Goal: Task Accomplishment & Management: Manage account settings

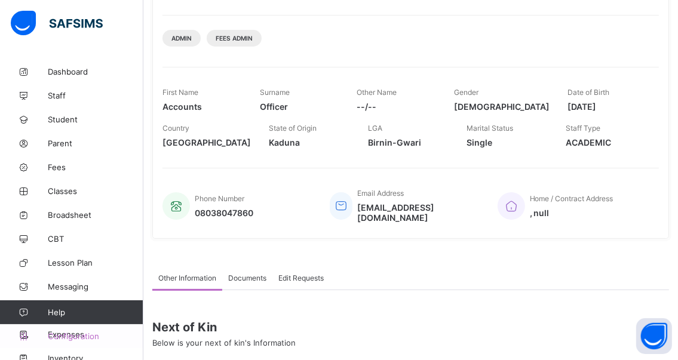
scroll to position [179, 0]
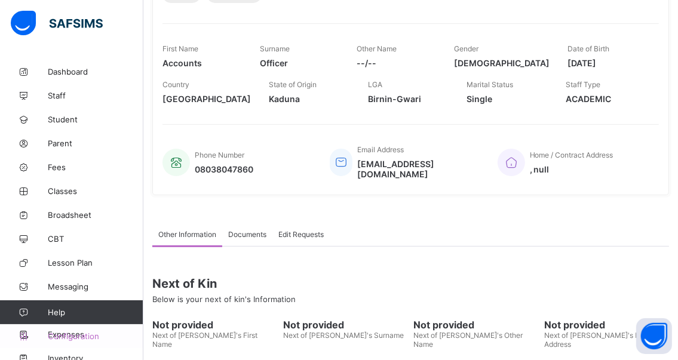
click at [53, 335] on span "Configuration" at bounding box center [95, 336] width 95 height 10
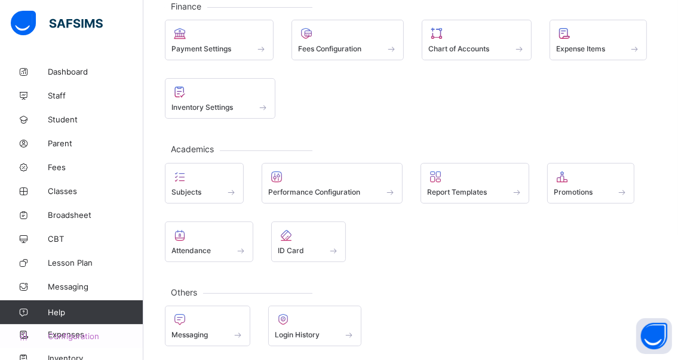
scroll to position [161, 0]
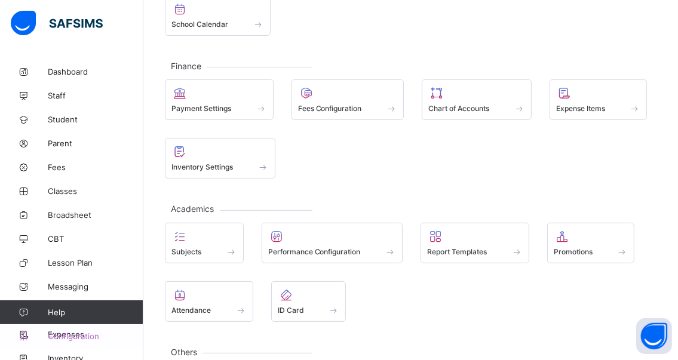
click at [60, 332] on span "Configuration" at bounding box center [95, 336] width 95 height 10
click at [58, 334] on span "Configuration" at bounding box center [95, 336] width 95 height 10
click at [70, 331] on span "Configuration" at bounding box center [95, 336] width 95 height 10
click at [57, 335] on span "Configuration" at bounding box center [95, 336] width 95 height 10
click at [60, 332] on span "Configuration" at bounding box center [95, 336] width 95 height 10
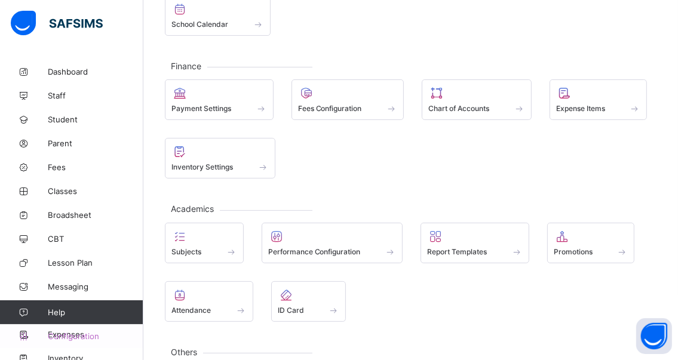
click at [59, 332] on span "Configuration" at bounding box center [95, 336] width 95 height 10
click at [60, 336] on span "Configuration" at bounding box center [95, 336] width 95 height 10
drag, startPoint x: 60, startPoint y: 336, endPoint x: 81, endPoint y: 333, distance: 21.8
click at [81, 333] on span "Configuration" at bounding box center [95, 336] width 95 height 10
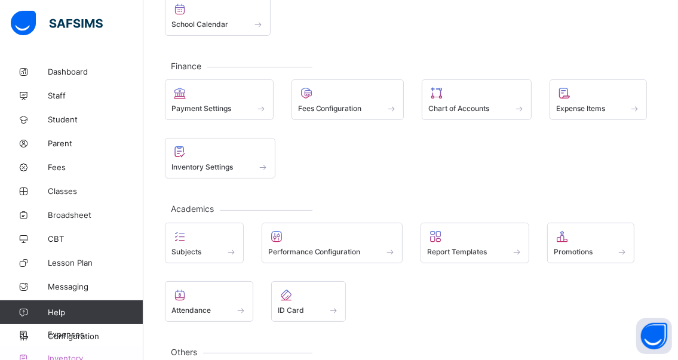
click at [69, 354] on span "Inventory" at bounding box center [96, 358] width 96 height 10
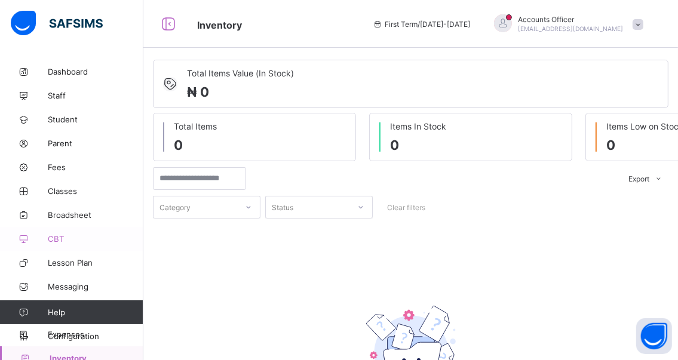
click at [96, 229] on link "CBT" at bounding box center [71, 239] width 143 height 24
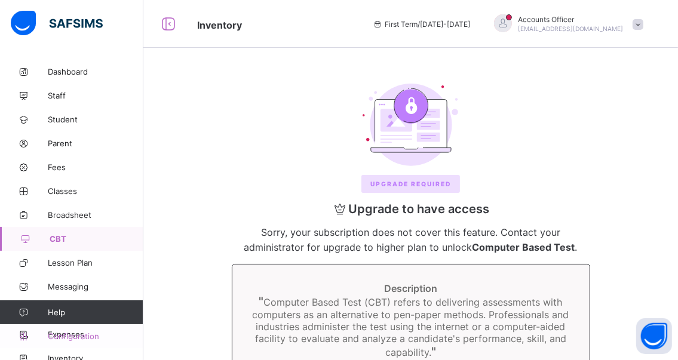
click at [75, 336] on span "Configuration" at bounding box center [95, 336] width 95 height 10
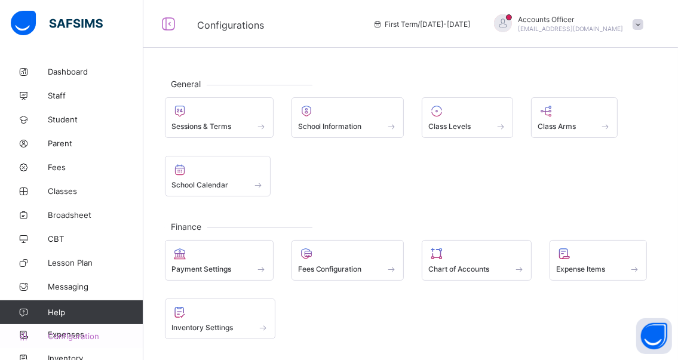
click at [98, 335] on span "Configuration" at bounding box center [95, 336] width 95 height 10
click at [91, 333] on span "Configuration" at bounding box center [95, 336] width 95 height 10
click at [92, 335] on span "Configuration" at bounding box center [95, 336] width 95 height 10
click at [94, 333] on span "Configuration" at bounding box center [95, 336] width 95 height 10
click at [94, 336] on span "Configuration" at bounding box center [95, 336] width 95 height 10
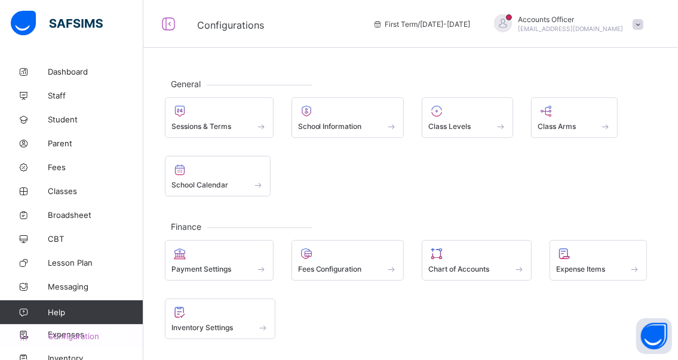
click at [95, 335] on span "Configuration" at bounding box center [95, 336] width 95 height 10
click at [59, 118] on span "Student" at bounding box center [96, 120] width 96 height 10
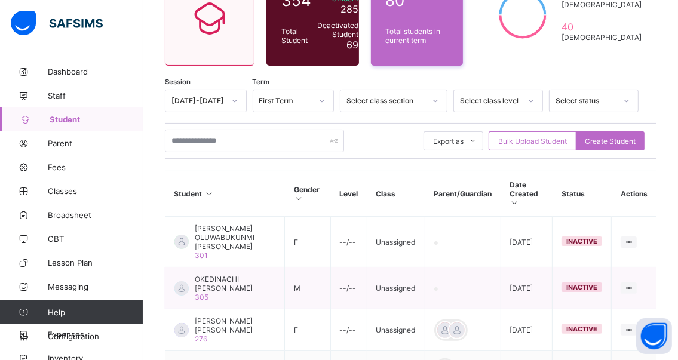
scroll to position [179, 0]
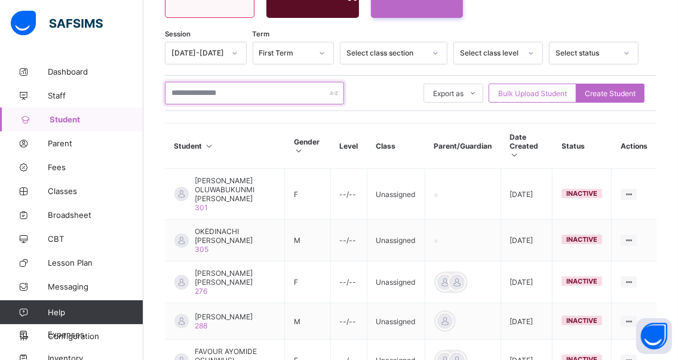
click at [244, 92] on input "text" at bounding box center [254, 93] width 179 height 23
type input "*******"
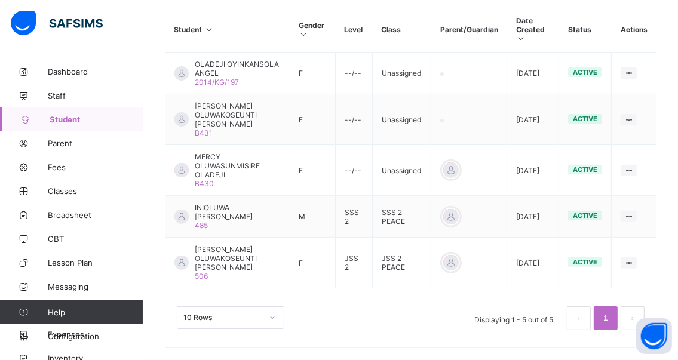
scroll to position [327, 0]
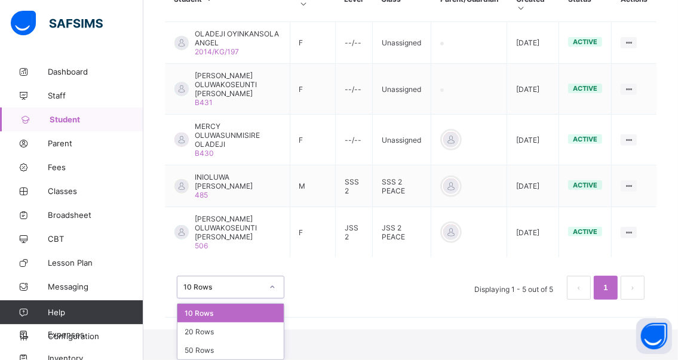
click at [271, 299] on div "option 10 Rows focused, 1 of 3. 3 results available. Use Up and Down to choose …" at bounding box center [230, 287] width 107 height 23
click at [218, 330] on div "20 Rows" at bounding box center [230, 331] width 106 height 19
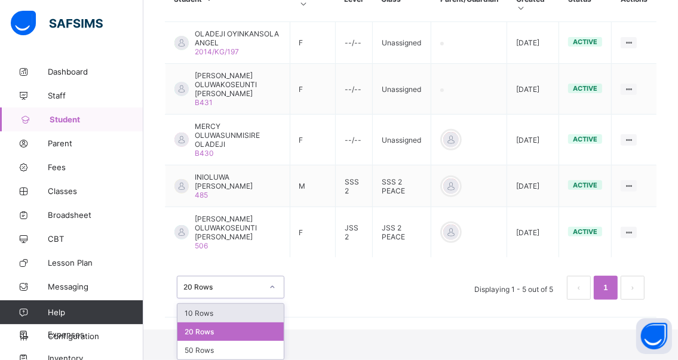
click at [273, 299] on div "option 10 Rows focused, 1 of 3. 3 results available. Use Up and Down to choose …" at bounding box center [230, 287] width 107 height 23
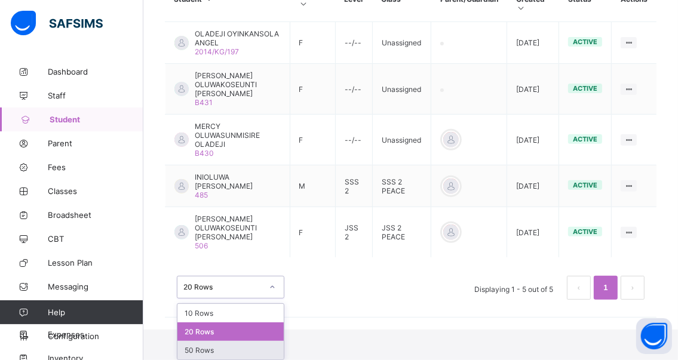
click at [209, 350] on div "50 Rows" at bounding box center [230, 350] width 106 height 19
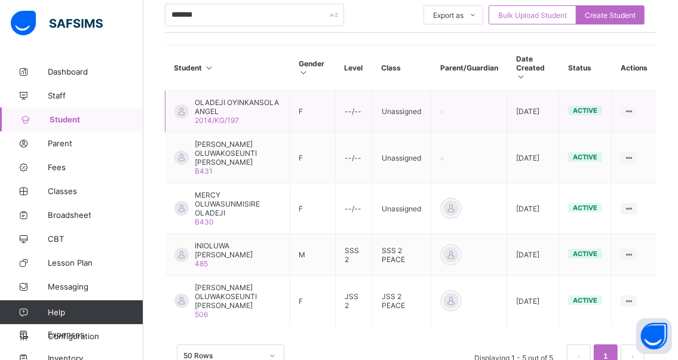
scroll to position [236, 0]
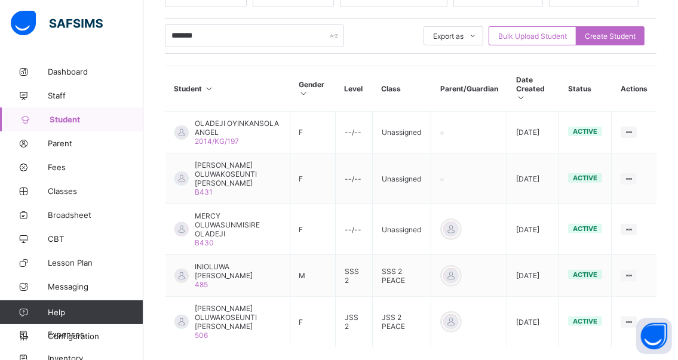
click at [53, 119] on span "Student" at bounding box center [97, 120] width 94 height 10
click at [57, 168] on span "Fees" at bounding box center [96, 167] width 96 height 10
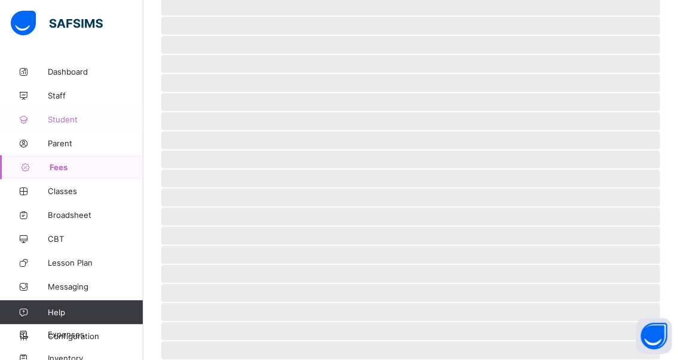
click at [60, 121] on span "Student" at bounding box center [96, 120] width 96 height 10
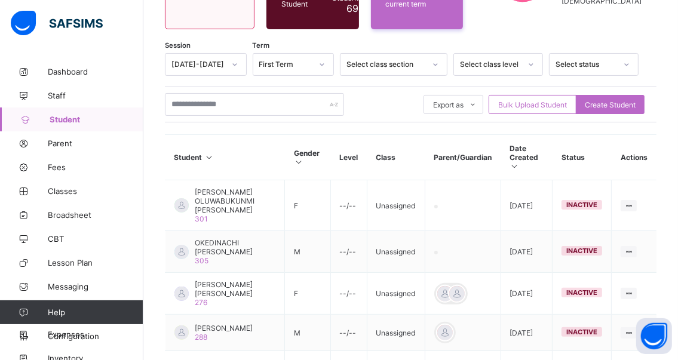
scroll to position [236, 0]
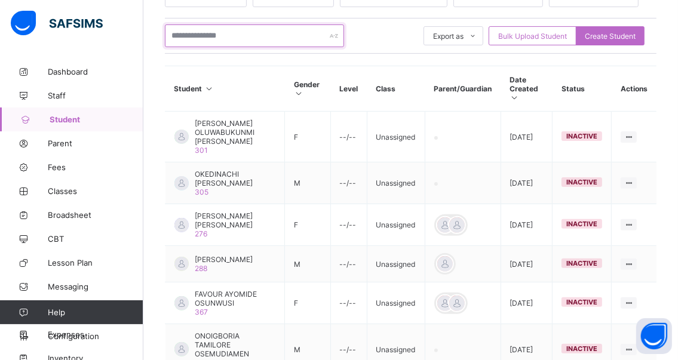
click at [232, 34] on input "text" at bounding box center [254, 35] width 179 height 23
type input "*******"
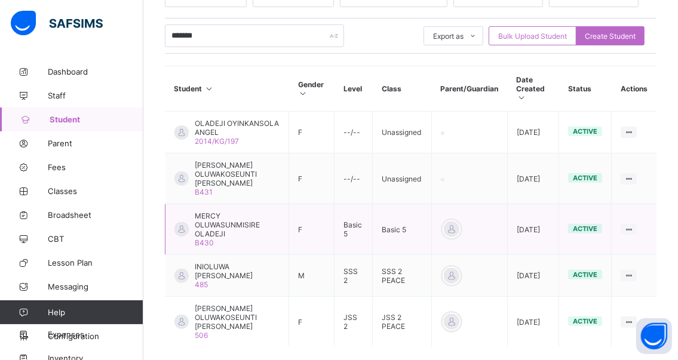
click at [210, 227] on span "MERCY OLUWASUNMISIRE OLADEJI" at bounding box center [237, 224] width 85 height 27
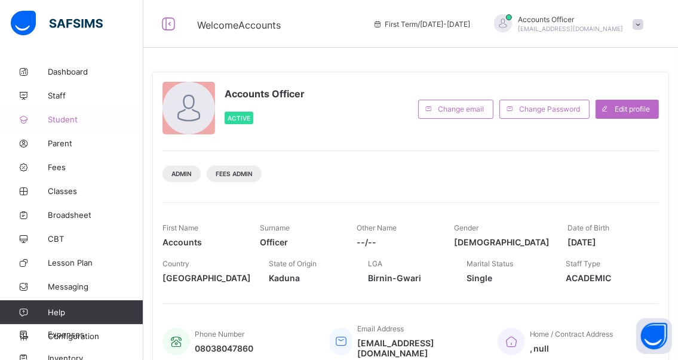
click at [53, 118] on span "Student" at bounding box center [96, 120] width 96 height 10
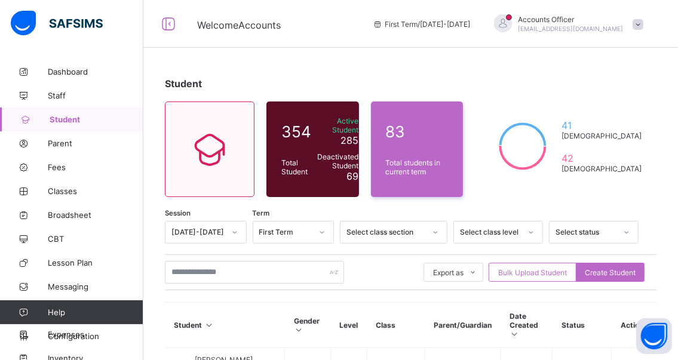
scroll to position [60, 0]
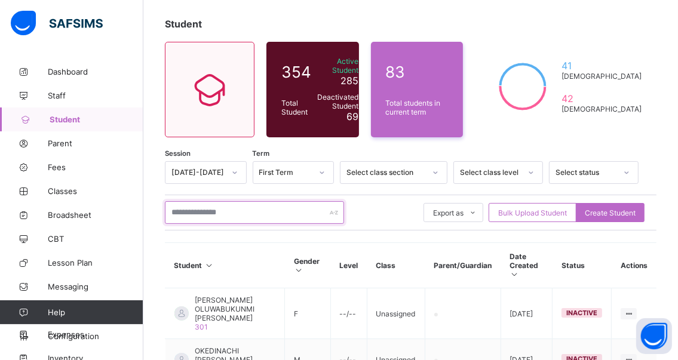
click at [241, 208] on input "text" at bounding box center [254, 212] width 179 height 23
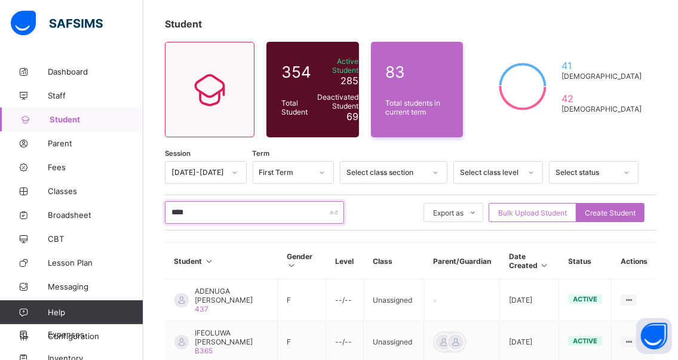
type input "********"
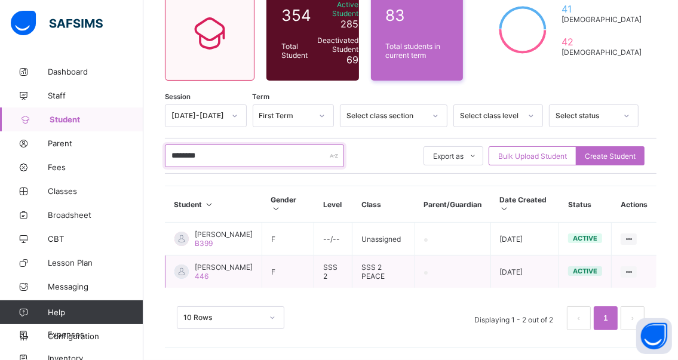
scroll to position [143, 0]
click at [220, 264] on span "[PERSON_NAME]" at bounding box center [224, 267] width 58 height 9
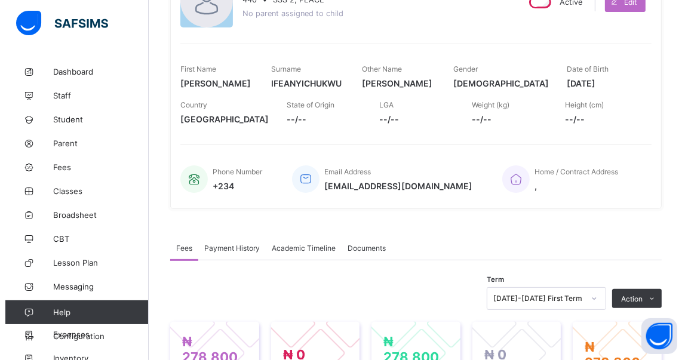
scroll to position [322, 0]
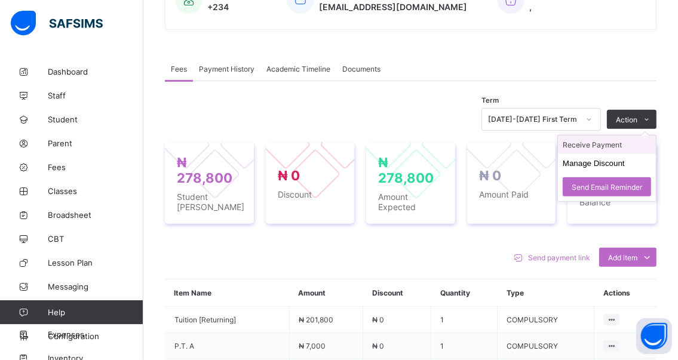
click at [596, 147] on li "Receive Payment" at bounding box center [607, 145] width 98 height 19
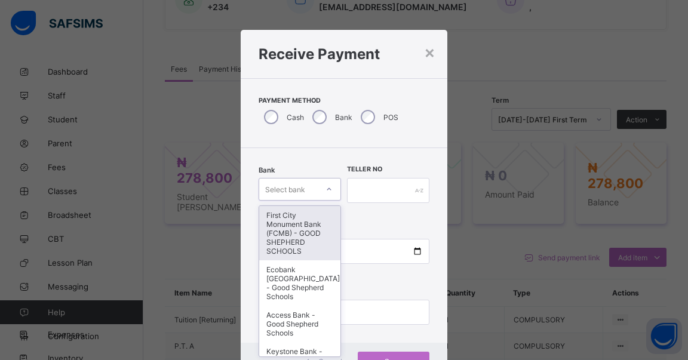
scroll to position [29, 0]
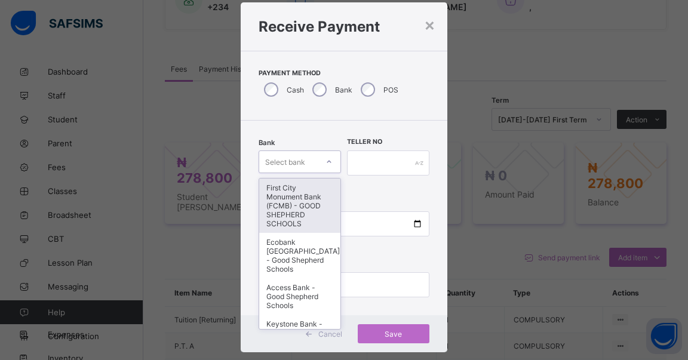
click at [326, 173] on div "option First City Monument Bank (FCMB) - GOOD SHEPHERD SCHOOLS focused, 1 of 9.…" at bounding box center [300, 161] width 82 height 23
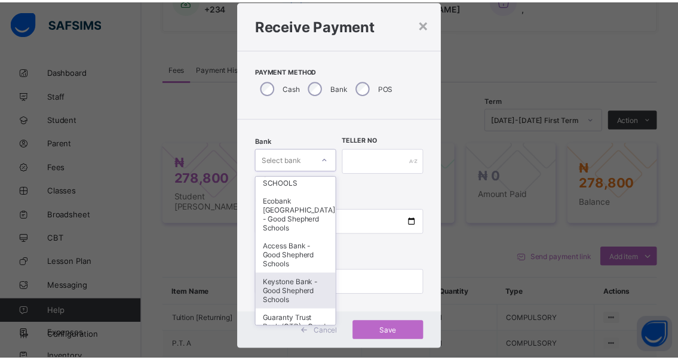
scroll to position [119, 0]
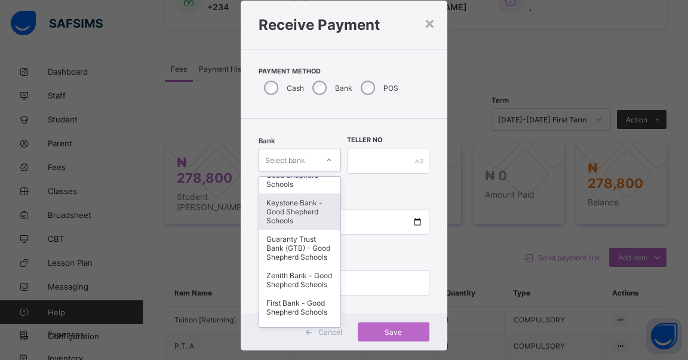
click at [282, 216] on div "Keystone Bank - Good Shepherd Schools" at bounding box center [299, 211] width 81 height 36
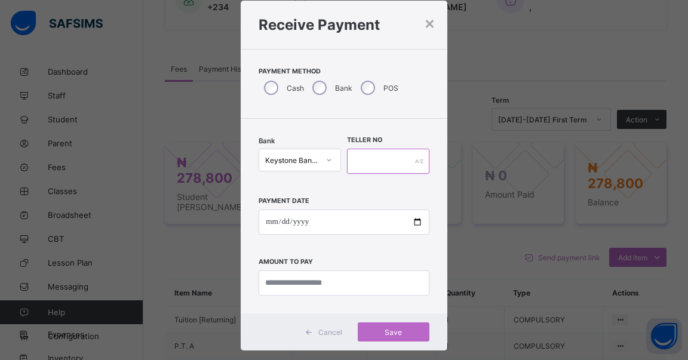
click at [393, 159] on input "text" at bounding box center [388, 161] width 82 height 25
type input "******"
click at [410, 222] on input "date" at bounding box center [344, 222] width 171 height 25
type input "**********"
click at [328, 280] on input "currency" at bounding box center [344, 282] width 171 height 25
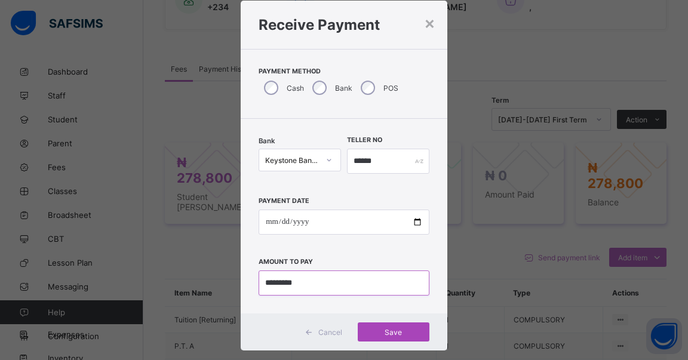
type input "*********"
click at [389, 328] on span "Save" at bounding box center [394, 332] width 54 height 9
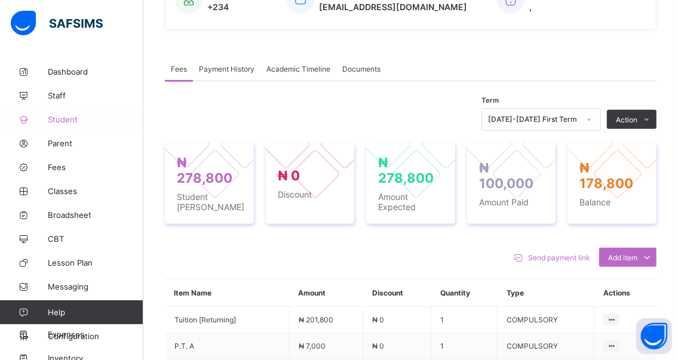
click at [56, 118] on span "Student" at bounding box center [96, 120] width 96 height 10
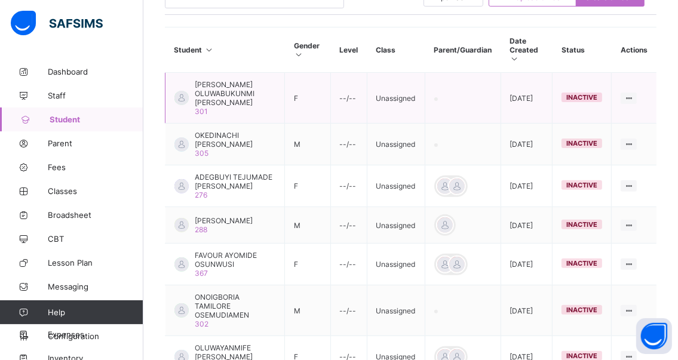
scroll to position [202, 0]
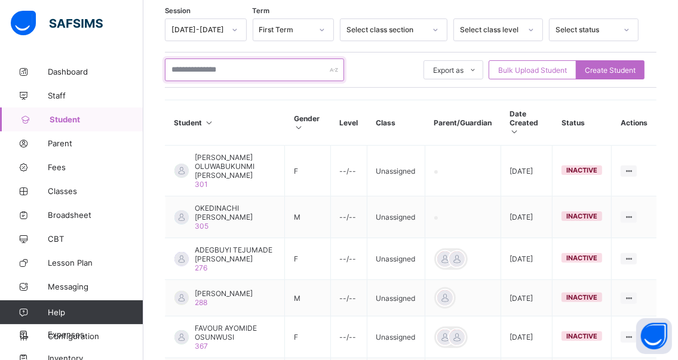
click at [242, 68] on input "text" at bounding box center [254, 70] width 179 height 23
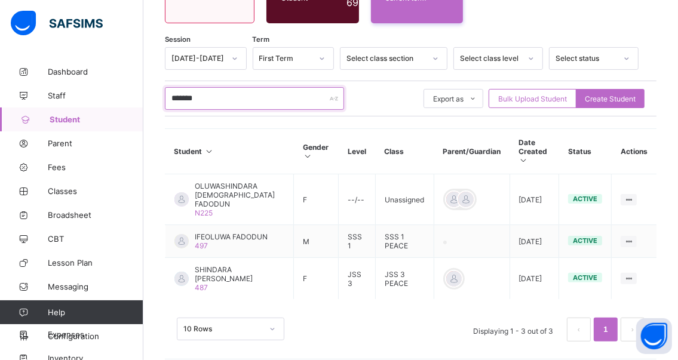
scroll to position [176, 0]
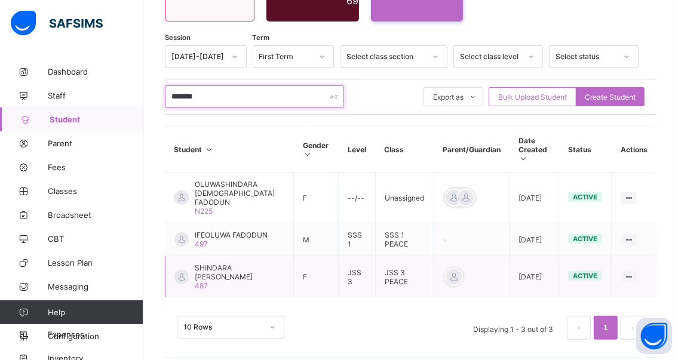
type input "*******"
click at [229, 275] on div "SHINDARA [PERSON_NAME] 487" at bounding box center [240, 276] width 90 height 27
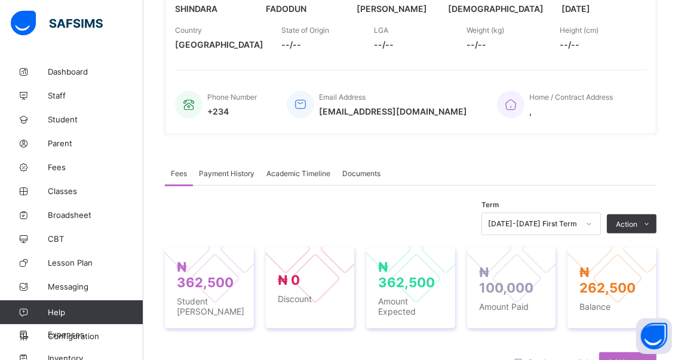
scroll to position [239, 0]
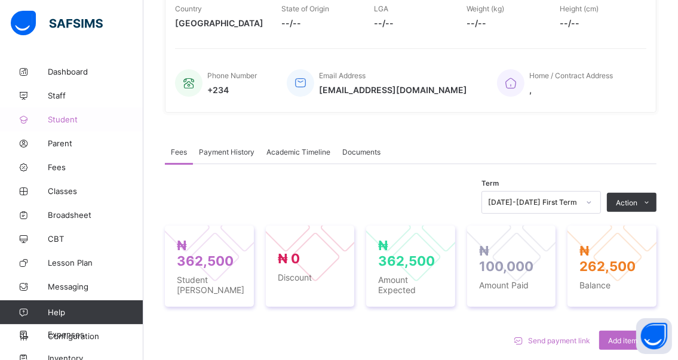
click at [56, 118] on span "Student" at bounding box center [96, 120] width 96 height 10
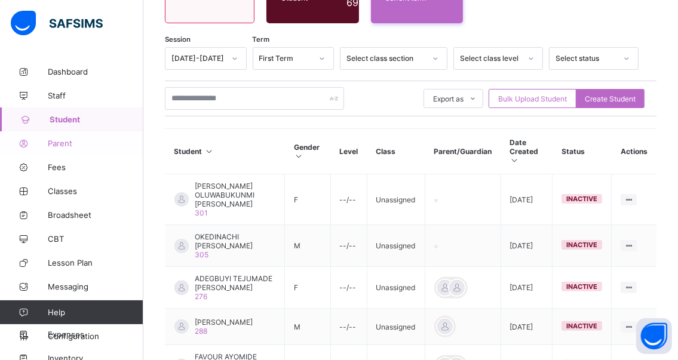
scroll to position [239, 0]
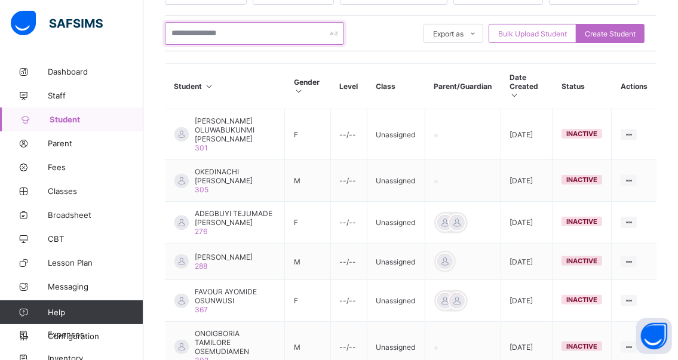
click at [237, 35] on input "text" at bounding box center [254, 33] width 179 height 23
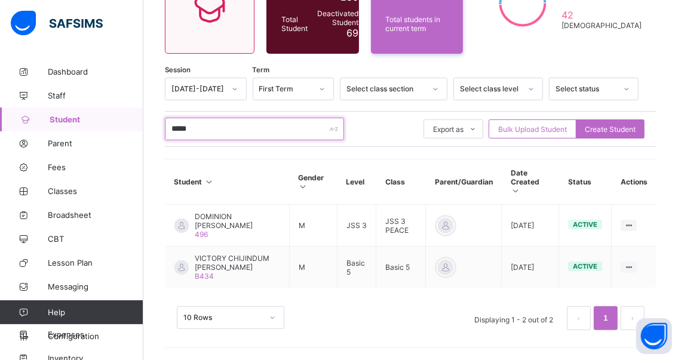
scroll to position [128, 0]
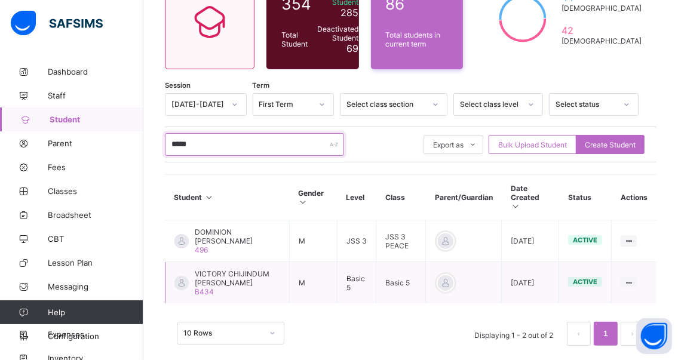
type input "*****"
click at [217, 269] on span "VICTORY CHIJINDUM [PERSON_NAME]" at bounding box center [237, 278] width 85 height 18
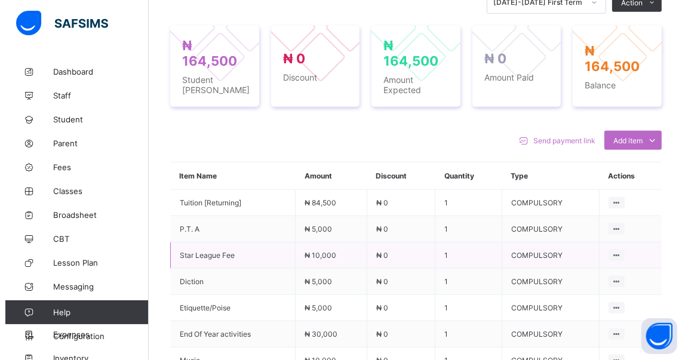
scroll to position [418, 0]
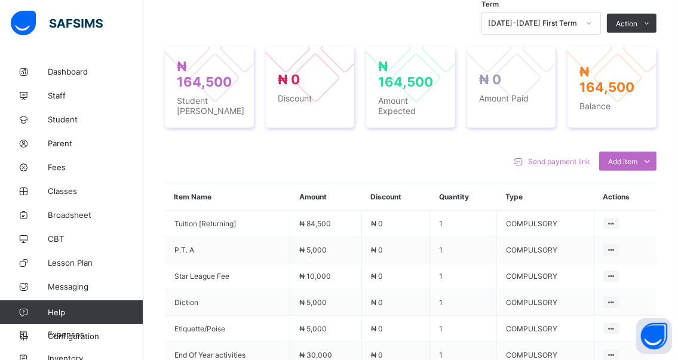
click at [0, 0] on li "Receive Payment" at bounding box center [0, 0] width 0 height 0
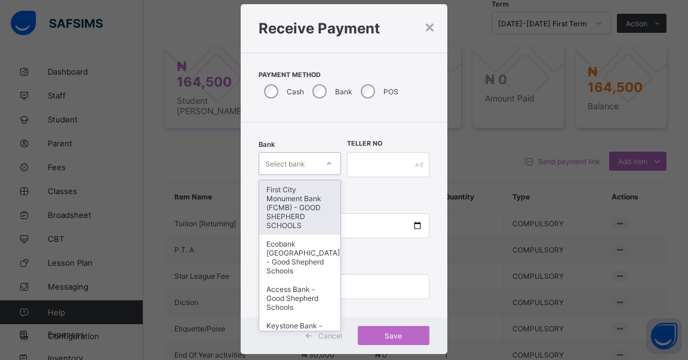
click at [324, 175] on div "option First City Monument Bank (FCMB) - GOOD SHEPHERD SCHOOLS focused, 1 of 9.…" at bounding box center [300, 163] width 82 height 23
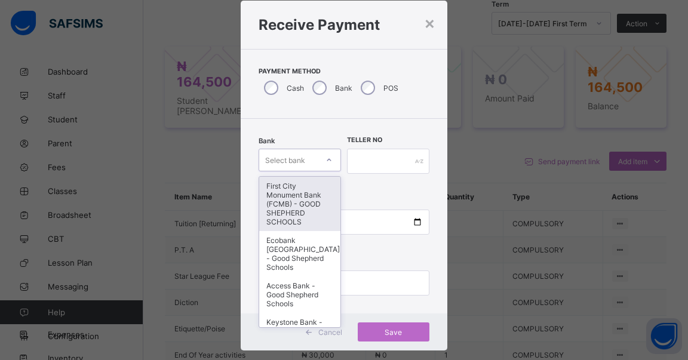
click at [286, 197] on div "First City Monument Bank (FCMB) - GOOD SHEPHERD SCHOOLS" at bounding box center [299, 204] width 81 height 54
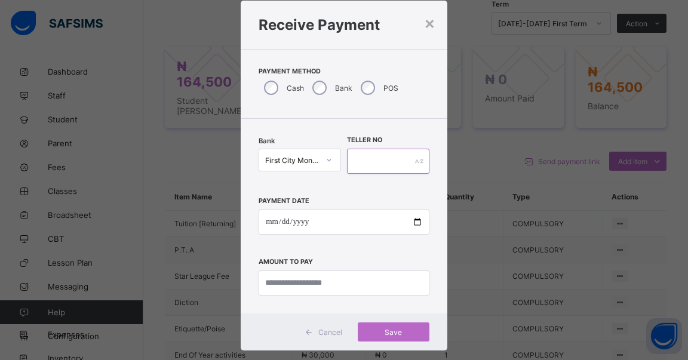
click at [367, 163] on input "text" at bounding box center [388, 161] width 82 height 25
type input "******"
click at [413, 223] on input "date" at bounding box center [344, 222] width 171 height 25
type input "**********"
click at [339, 280] on input "currency" at bounding box center [344, 282] width 171 height 25
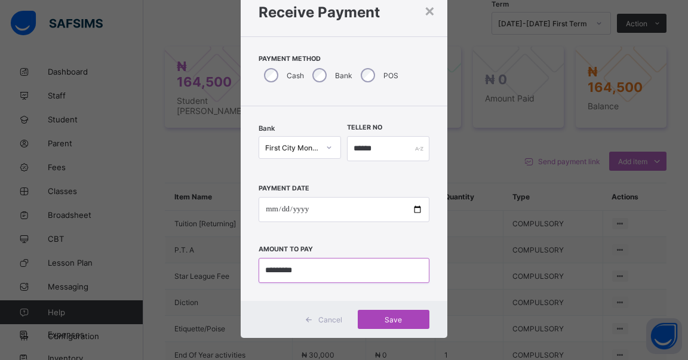
scroll to position [49, 0]
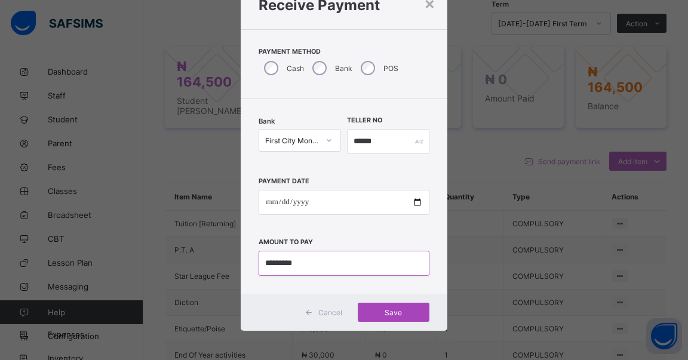
type input "*********"
click at [382, 310] on span "Save" at bounding box center [394, 312] width 54 height 9
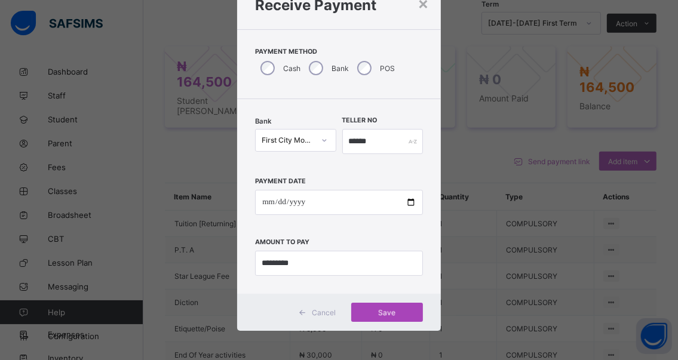
click at [382, 310] on div "Save" at bounding box center [387, 312] width 72 height 19
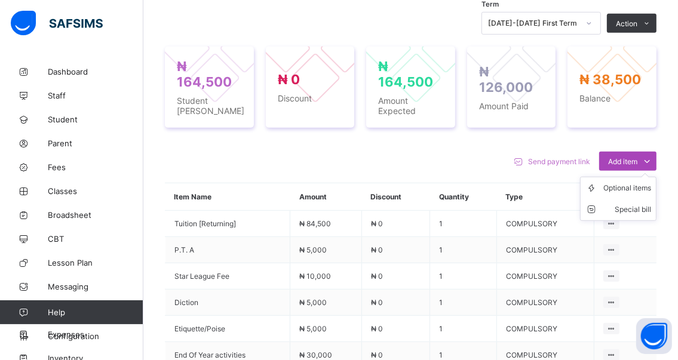
click at [626, 161] on span "Add item" at bounding box center [622, 161] width 29 height 9
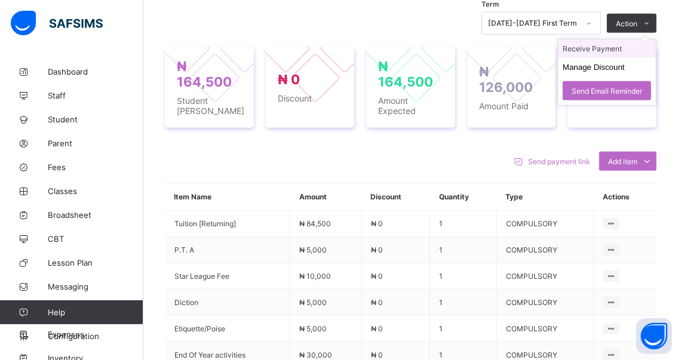
click at [585, 48] on li "Receive Payment" at bounding box center [607, 48] width 98 height 19
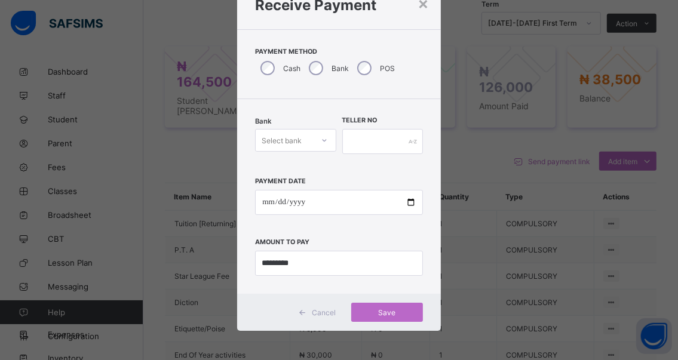
click at [417, 5] on div "×" at bounding box center [422, 3] width 11 height 20
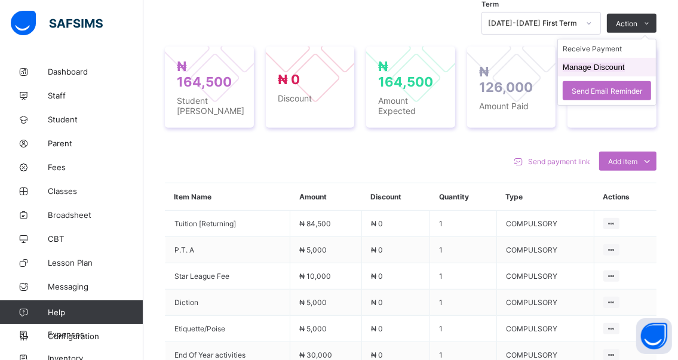
click at [586, 67] on button "Manage Discount" at bounding box center [593, 67] width 62 height 9
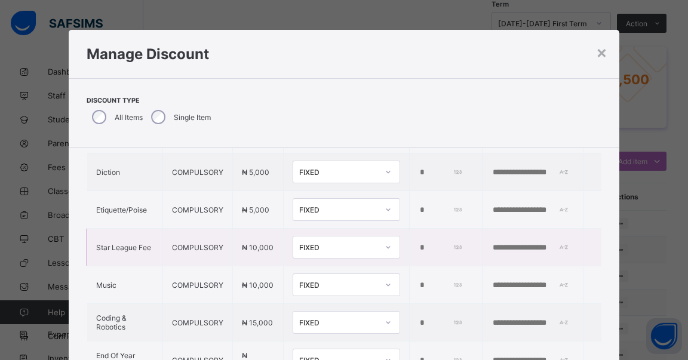
scroll to position [119, 0]
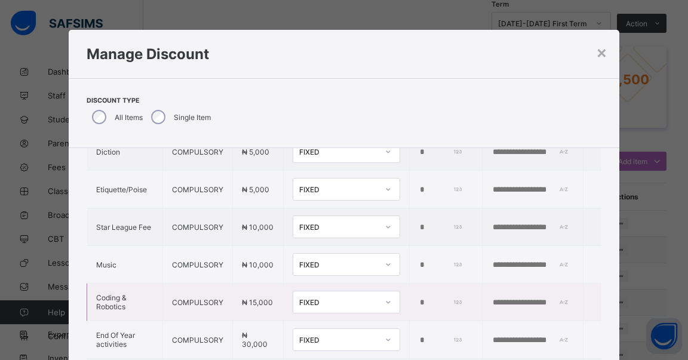
drag, startPoint x: 403, startPoint y: 297, endPoint x: 394, endPoint y: 297, distance: 9.0
click at [410, 297] on td "*" at bounding box center [446, 303] width 73 height 38
type input "*****"
click at [491, 301] on input "text" at bounding box center [532, 303] width 82 height 10
type input "*"
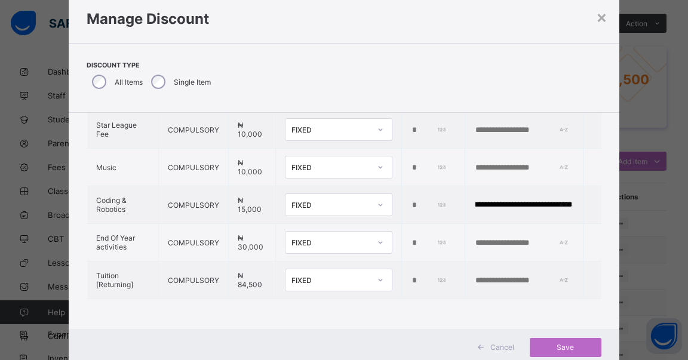
scroll to position [70, 0]
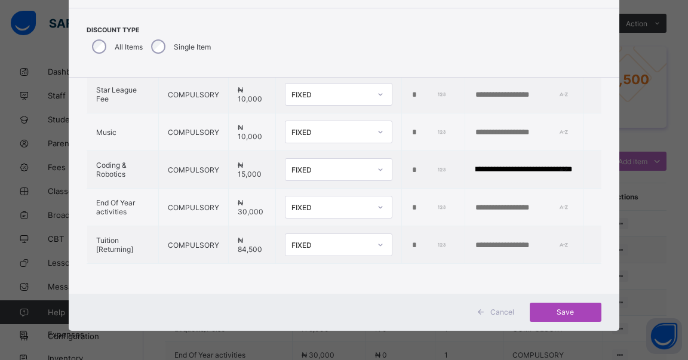
type input "**********"
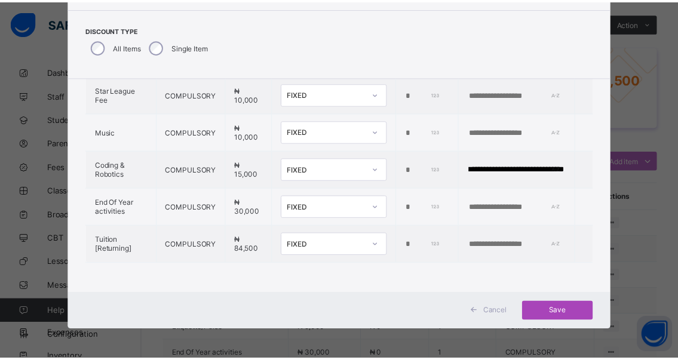
scroll to position [0, 0]
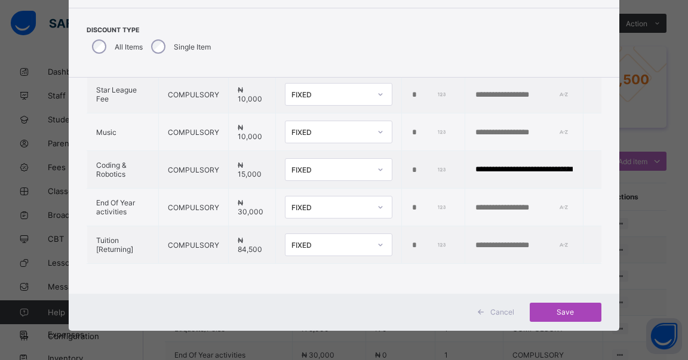
click at [561, 310] on span "Save" at bounding box center [566, 312] width 54 height 9
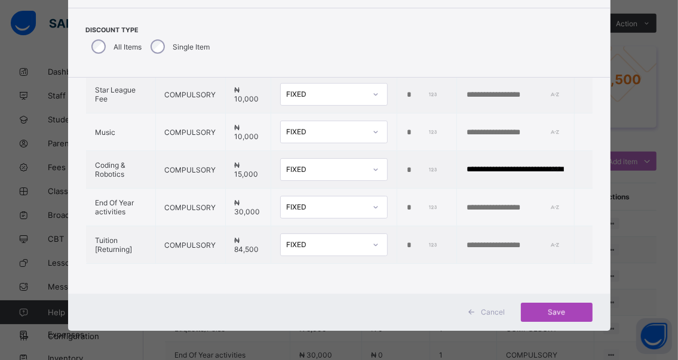
click at [555, 312] on div "Save" at bounding box center [557, 312] width 72 height 19
click at [554, 312] on span "Save" at bounding box center [557, 312] width 54 height 9
click at [554, 309] on span "Save" at bounding box center [557, 312] width 54 height 9
click at [553, 308] on div "Save" at bounding box center [557, 312] width 72 height 19
click at [555, 309] on div "Save" at bounding box center [557, 312] width 72 height 19
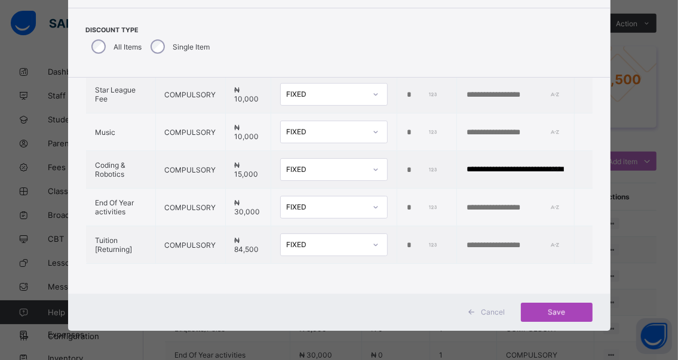
click at [555, 309] on div "Save" at bounding box center [557, 312] width 72 height 19
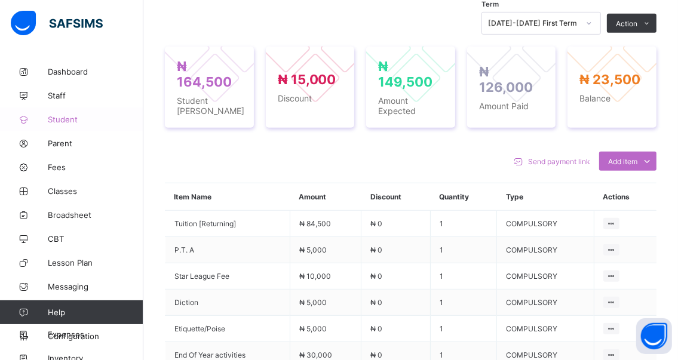
click at [63, 121] on span "Student" at bounding box center [96, 120] width 96 height 10
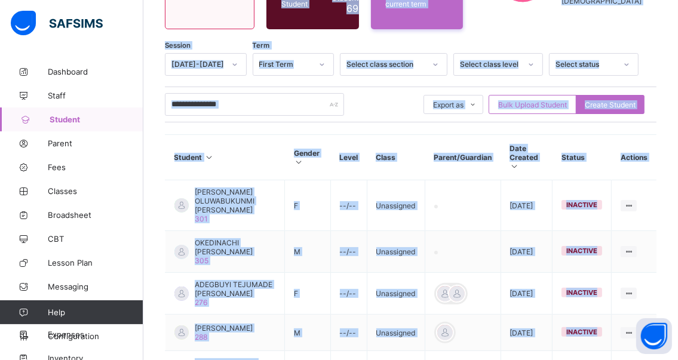
scroll to position [418, 0]
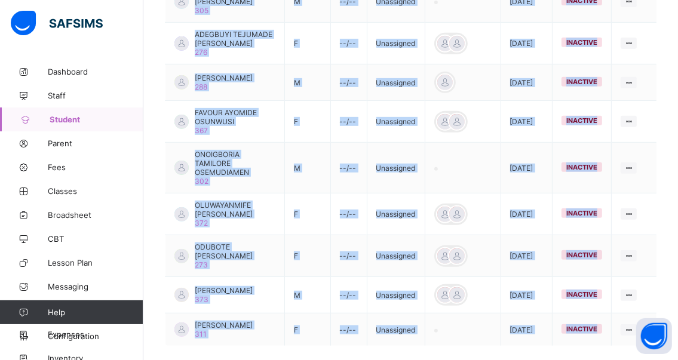
click at [149, 137] on div "Student 354 Total Student Active Student 285 Deactivated Student 69 89 Total st…" at bounding box center [410, 30] width 534 height 776
click at [150, 22] on div "Student 354 Total Student Active Student 285 Deactivated Student 69 89 Total st…" at bounding box center [410, 30] width 534 height 776
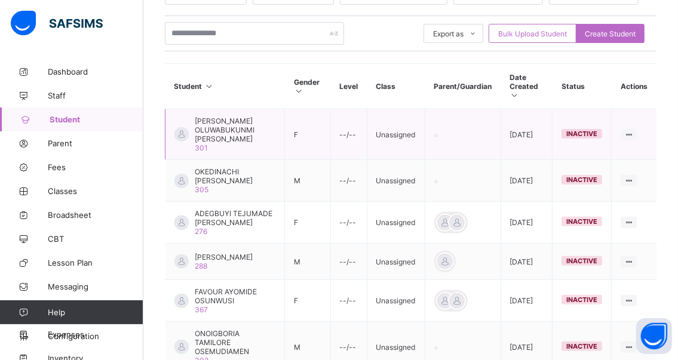
scroll to position [179, 0]
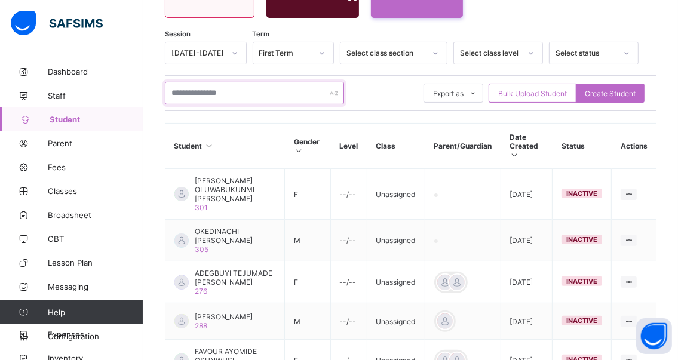
click at [241, 93] on input "text" at bounding box center [254, 93] width 179 height 23
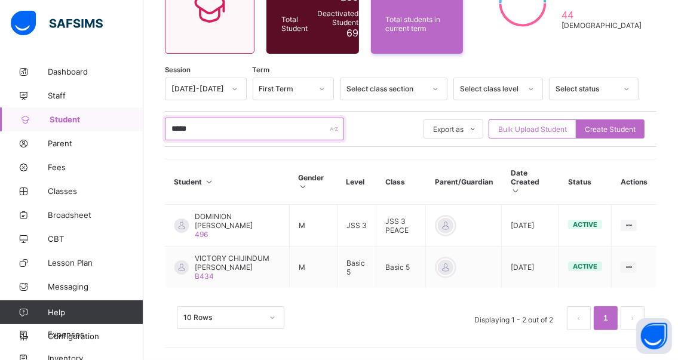
scroll to position [128, 0]
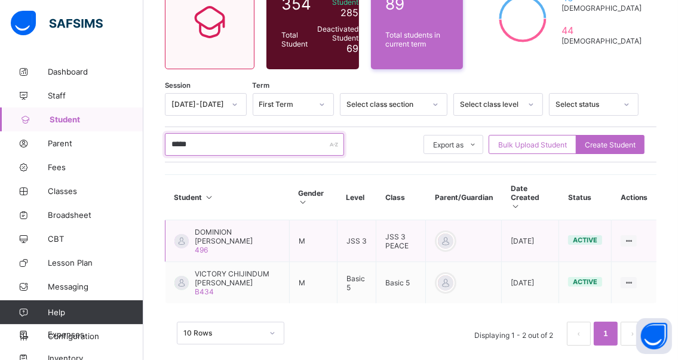
type input "*****"
click at [201, 227] on span "DOMINION [PERSON_NAME]" at bounding box center [237, 236] width 85 height 18
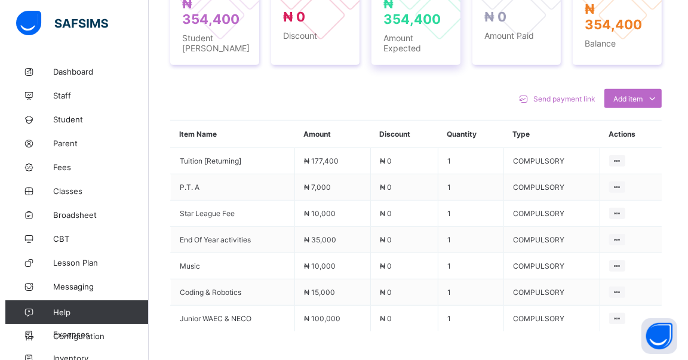
scroll to position [401, 0]
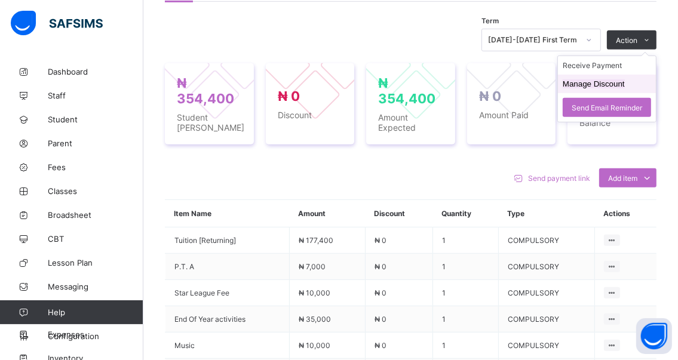
click at [586, 82] on button "Manage Discount" at bounding box center [593, 83] width 62 height 9
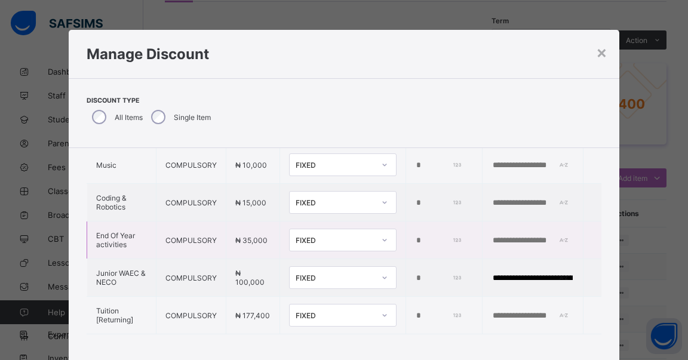
scroll to position [158, 0]
click at [406, 261] on td "*" at bounding box center [444, 278] width 76 height 38
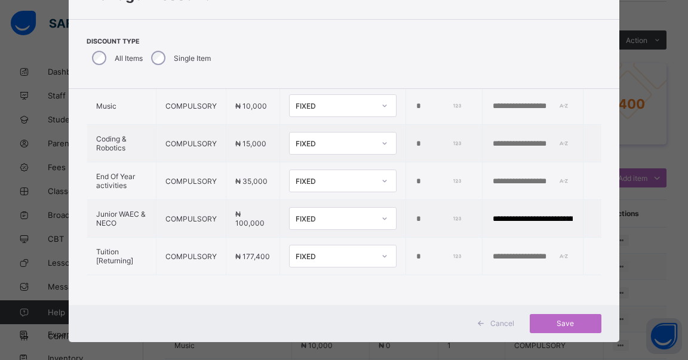
scroll to position [70, 0]
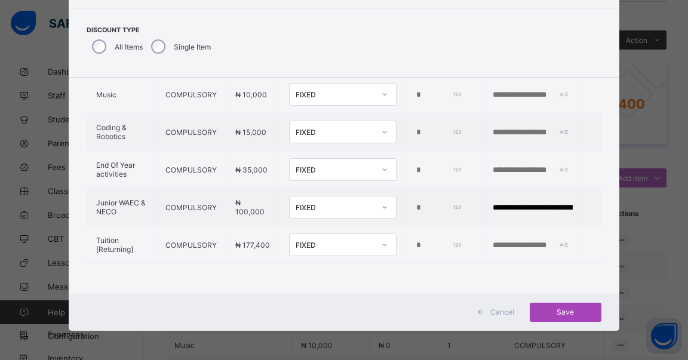
type input "*****"
click at [563, 311] on span "Save" at bounding box center [566, 312] width 54 height 9
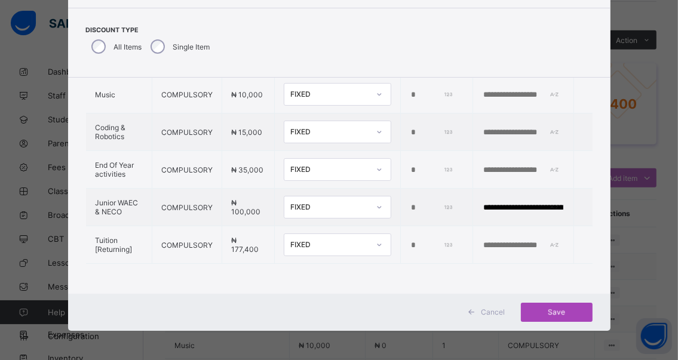
click at [553, 309] on div "Save" at bounding box center [557, 312] width 72 height 19
click at [555, 310] on div "Term [DATE]-[DATE] First Term Action Receive Payment Manage Discount Send Email…" at bounding box center [410, 262] width 491 height 478
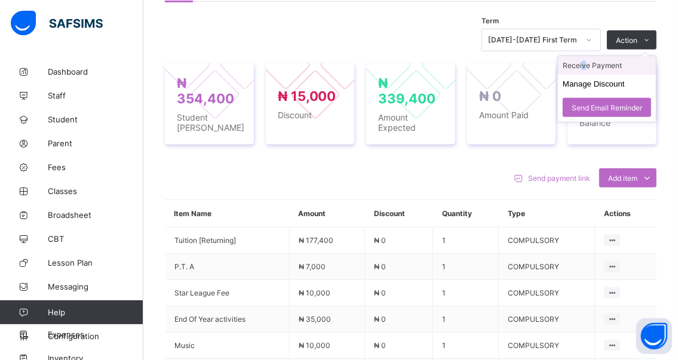
click at [591, 62] on li "Receive Payment" at bounding box center [607, 65] width 98 height 19
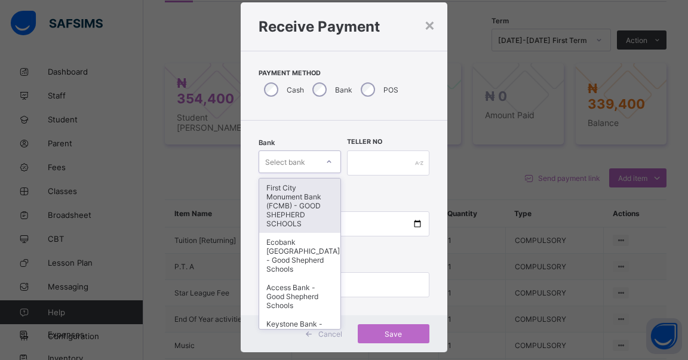
click at [322, 173] on div "option First City Monument Bank (FCMB) - GOOD SHEPHERD SCHOOLS focused, 1 of 9.…" at bounding box center [300, 161] width 82 height 23
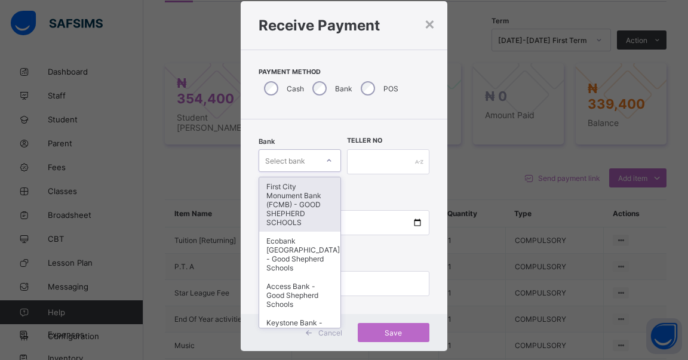
scroll to position [29, 0]
click at [278, 195] on div "First City Monument Bank (FCMB) - GOOD SHEPHERD SCHOOLS" at bounding box center [299, 204] width 81 height 54
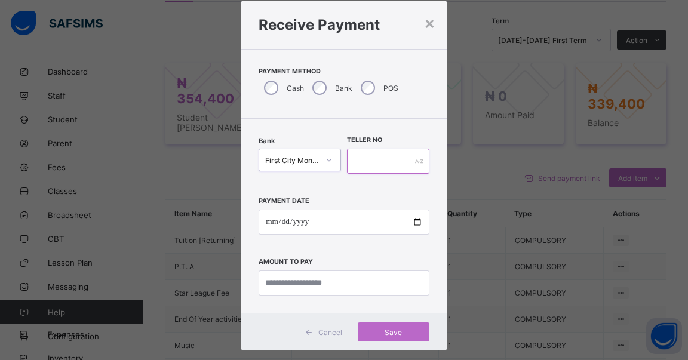
click at [361, 161] on input "text" at bounding box center [388, 161] width 82 height 25
type input "******"
click at [417, 222] on input "date" at bounding box center [344, 222] width 171 height 25
type input "**********"
click at [361, 280] on input "currency" at bounding box center [344, 282] width 171 height 25
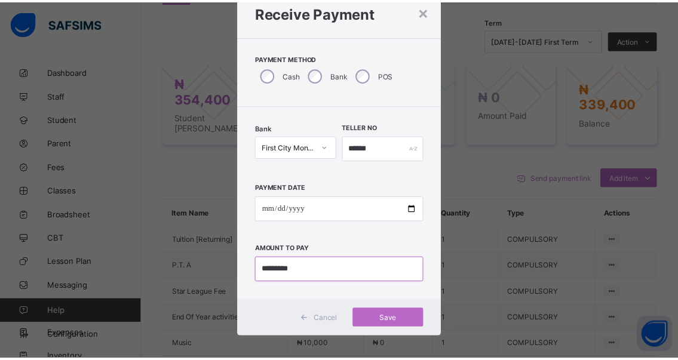
scroll to position [49, 0]
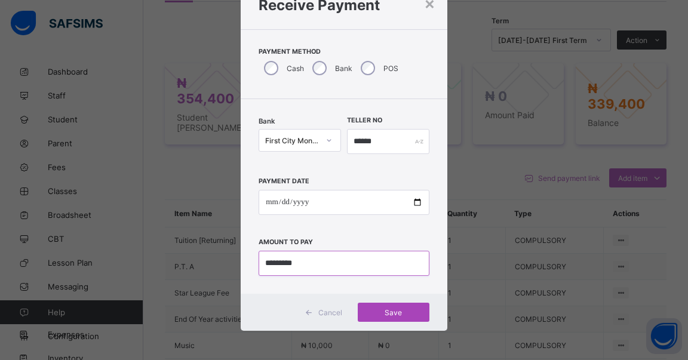
type input "*********"
click at [388, 311] on span "Save" at bounding box center [394, 312] width 54 height 9
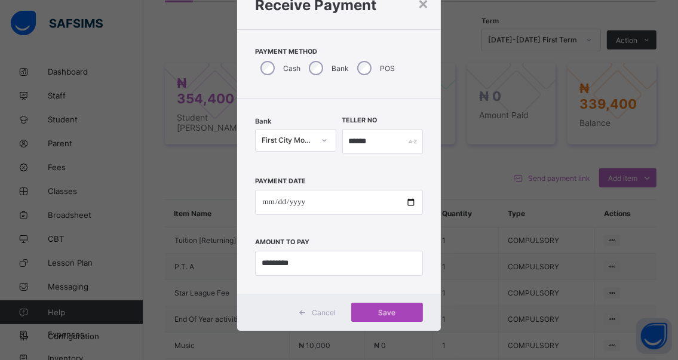
click at [380, 312] on div "Save" at bounding box center [387, 312] width 72 height 19
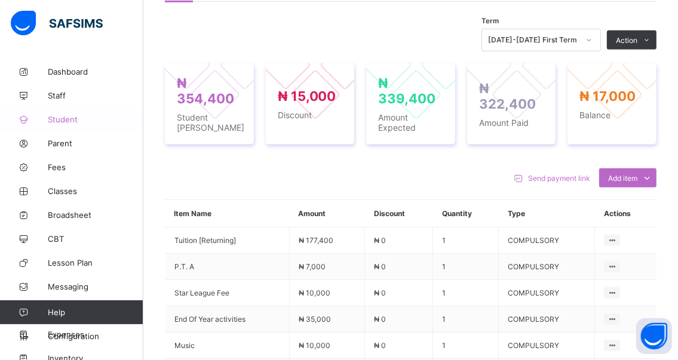
click at [61, 117] on span "Student" at bounding box center [96, 120] width 96 height 10
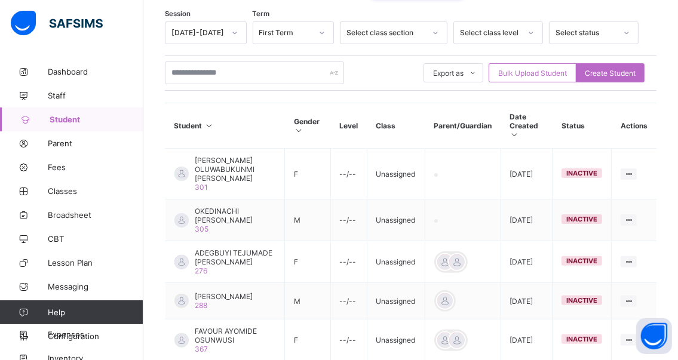
scroll to position [162, 0]
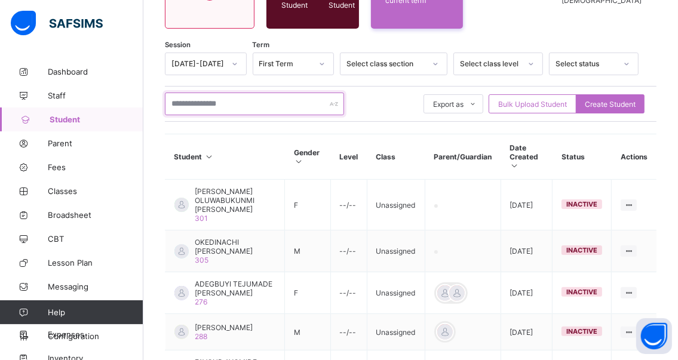
click at [239, 103] on input "text" at bounding box center [254, 104] width 179 height 23
type input "*******"
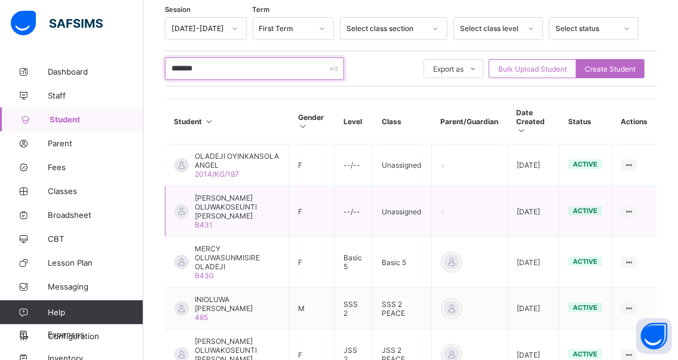
scroll to position [225, 0]
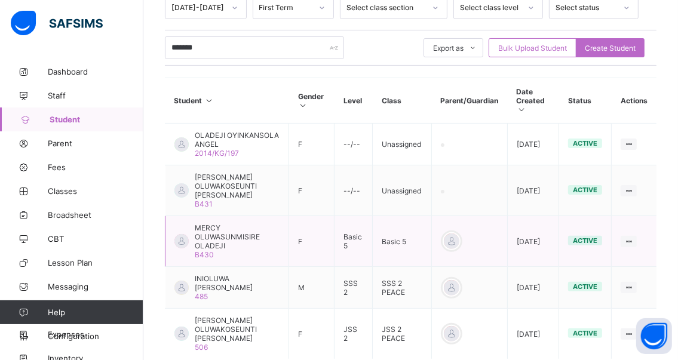
click at [227, 237] on span "MERCY OLUWASUNMISIRE OLADEJI" at bounding box center [237, 236] width 85 height 27
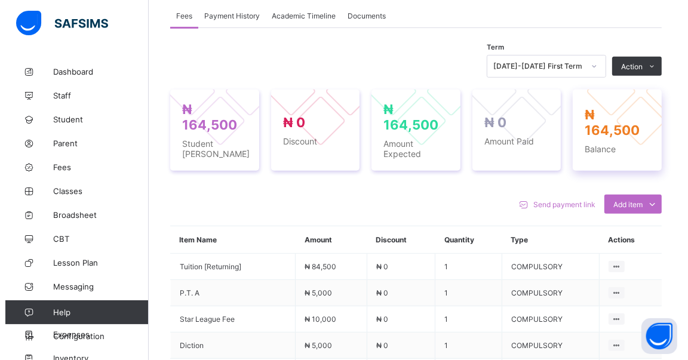
scroll to position [344, 0]
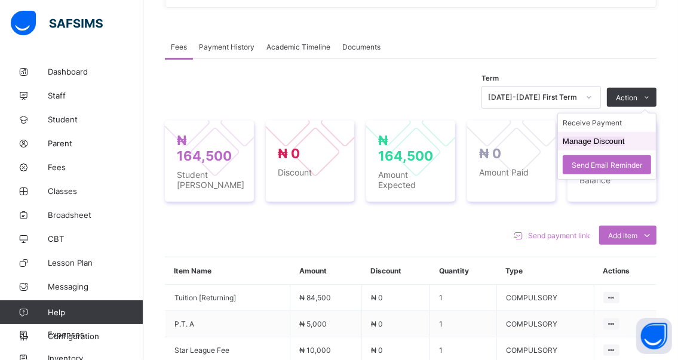
click at [583, 141] on button "Manage Discount" at bounding box center [593, 141] width 62 height 9
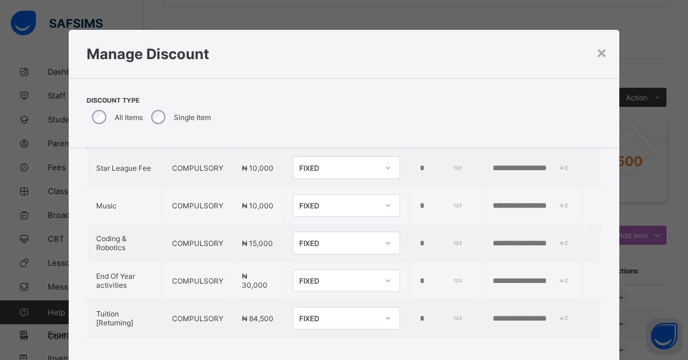
scroll to position [179, 0]
drag, startPoint x: 407, startPoint y: 235, endPoint x: 399, endPoint y: 239, distance: 8.8
click at [410, 239] on td "*" at bounding box center [446, 243] width 73 height 38
drag, startPoint x: 416, startPoint y: 236, endPoint x: 399, endPoint y: 239, distance: 16.9
click at [410, 239] on td "*" at bounding box center [446, 243] width 73 height 38
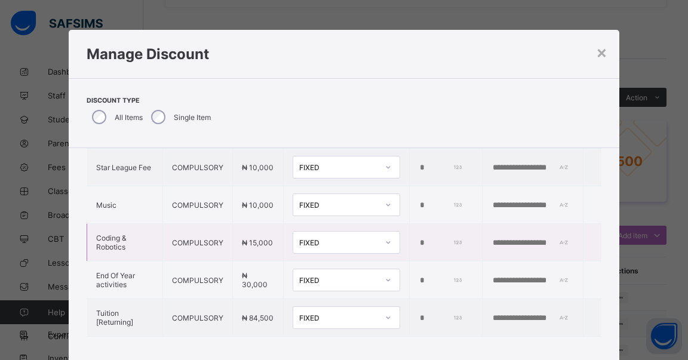
type input "*****"
drag, startPoint x: 471, startPoint y: 239, endPoint x: 474, endPoint y: 250, distance: 10.6
click at [491, 239] on input "text" at bounding box center [532, 243] width 82 height 10
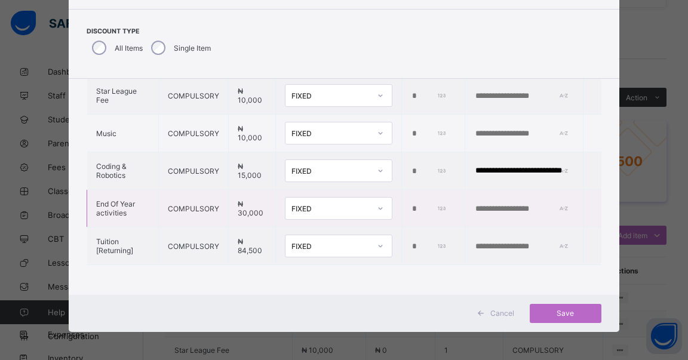
scroll to position [70, 0]
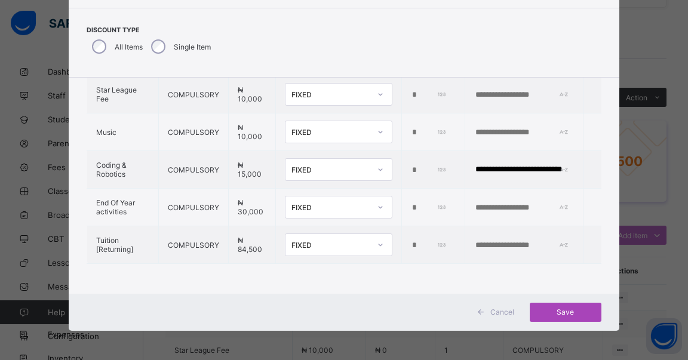
type input "**********"
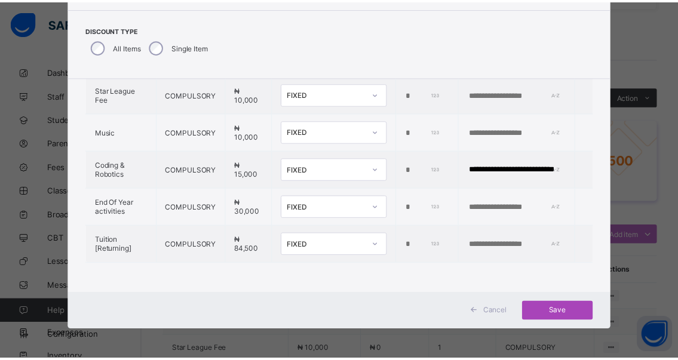
scroll to position [0, 0]
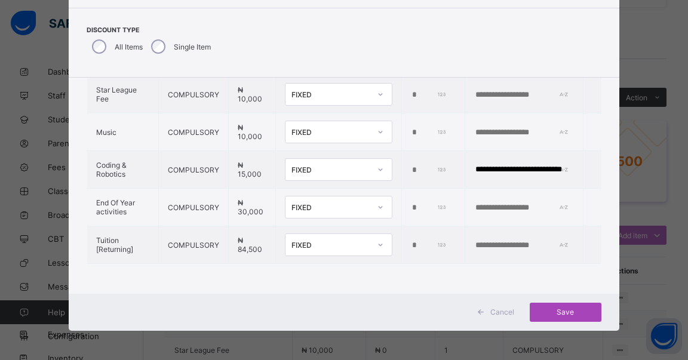
click at [564, 310] on span "Save" at bounding box center [566, 312] width 54 height 9
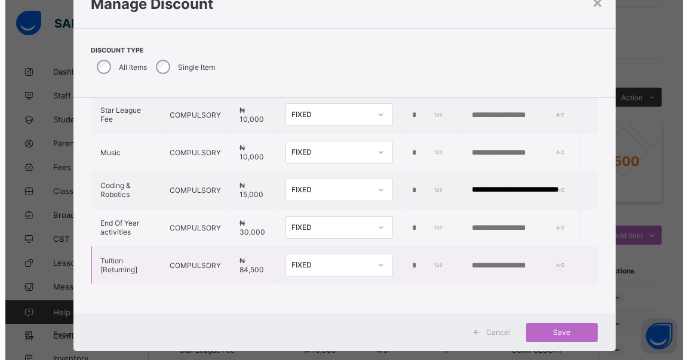
scroll to position [70, 0]
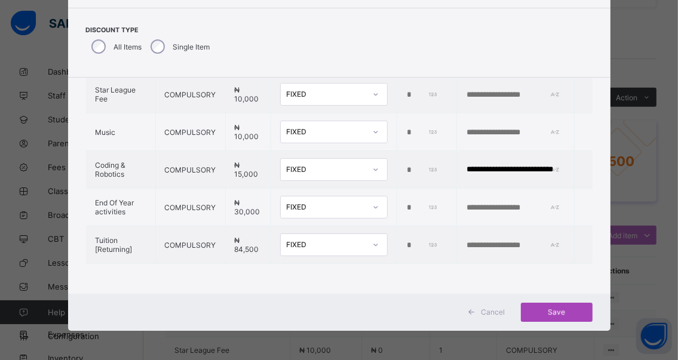
click at [554, 312] on span "Save" at bounding box center [557, 312] width 54 height 9
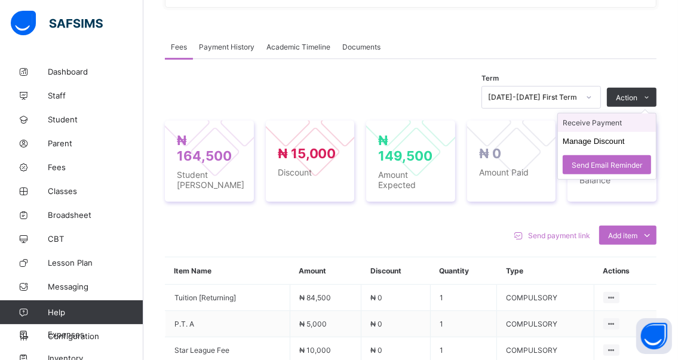
click at [576, 120] on li "Receive Payment" at bounding box center [607, 122] width 98 height 19
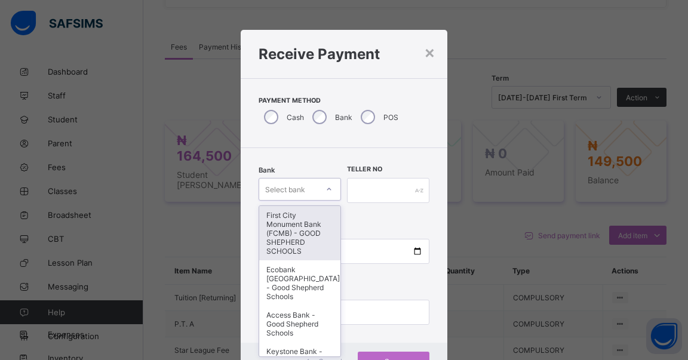
scroll to position [29, 0]
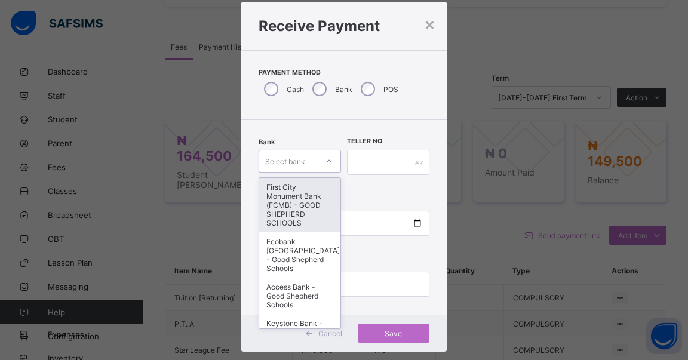
click at [325, 173] on div "option First City Monument Bank (FCMB) - GOOD SHEPHERD SCHOOLS focused, 1 of 9.…" at bounding box center [300, 161] width 82 height 23
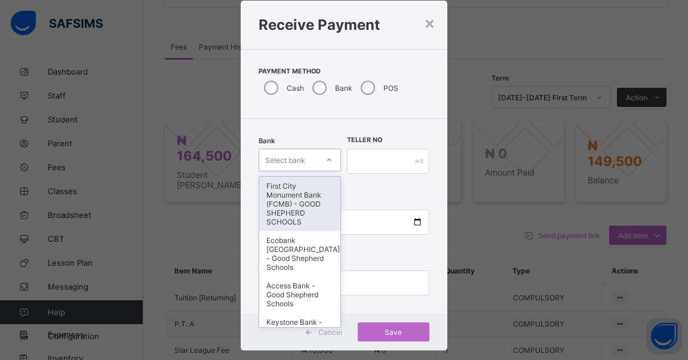
click at [281, 204] on div "First City Monument Bank (FCMB) - GOOD SHEPHERD SCHOOLS" at bounding box center [299, 204] width 81 height 54
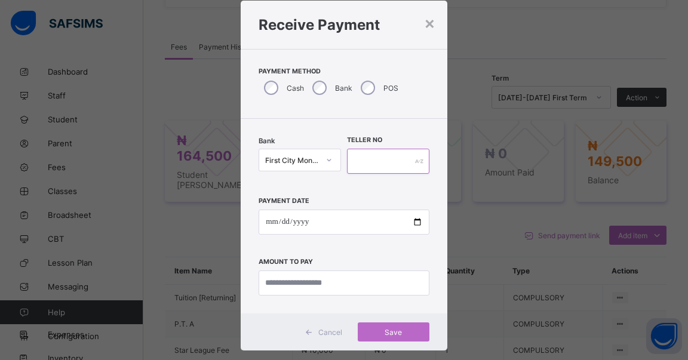
click at [364, 163] on input "text" at bounding box center [388, 161] width 82 height 25
type input "******"
click at [410, 223] on input "date" at bounding box center [344, 222] width 171 height 25
type input "**********"
click at [339, 282] on input "currency" at bounding box center [344, 282] width 171 height 25
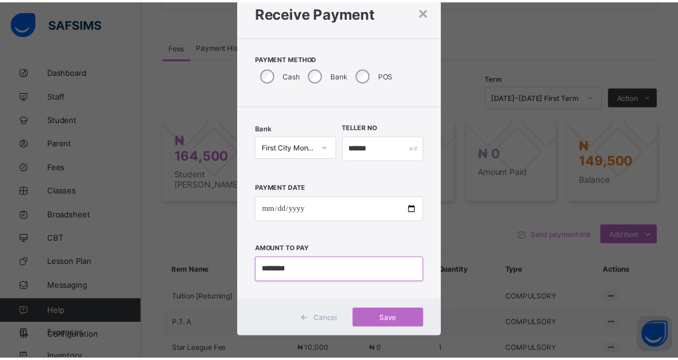
scroll to position [49, 0]
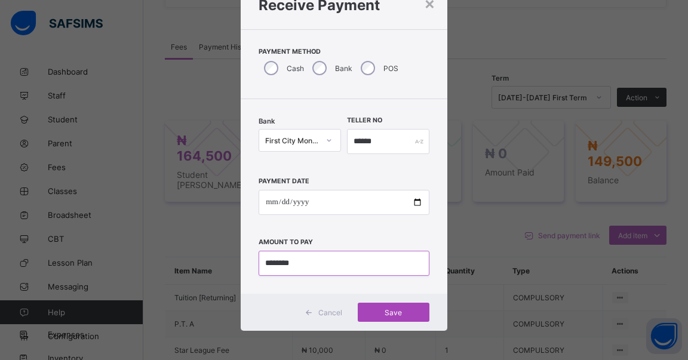
type input "********"
click at [383, 313] on span "Save" at bounding box center [394, 312] width 54 height 9
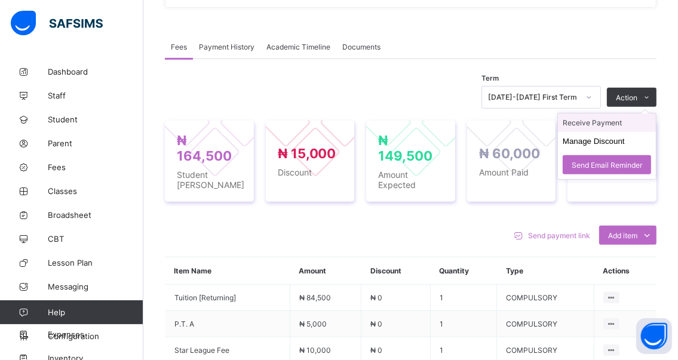
click at [589, 124] on li "Receive Payment" at bounding box center [607, 122] width 98 height 19
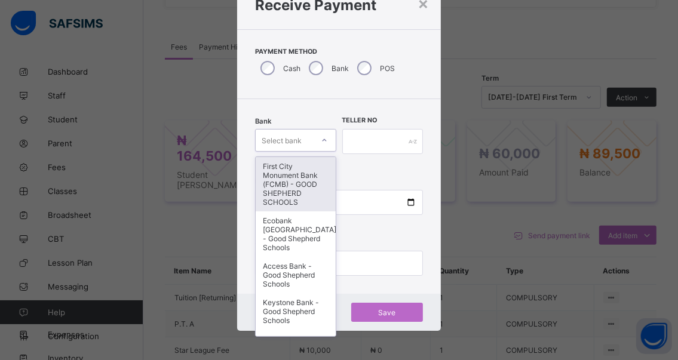
click at [321, 140] on icon at bounding box center [324, 140] width 7 height 12
click at [278, 183] on div "First City Monument Bank (FCMB) - GOOD SHEPHERD SCHOOLS" at bounding box center [295, 184] width 79 height 54
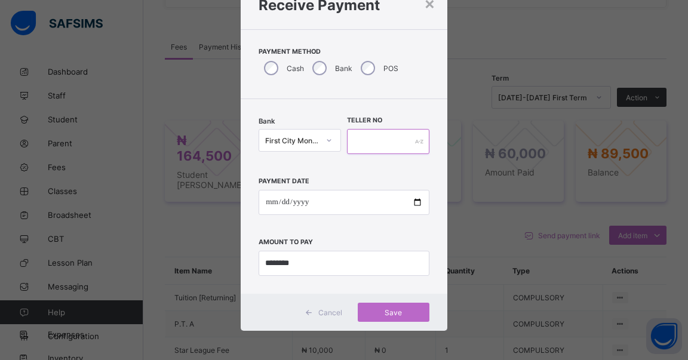
click at [361, 137] on input "text" at bounding box center [388, 141] width 82 height 25
type input "******"
click at [411, 202] on input "date" at bounding box center [344, 202] width 171 height 25
type input "**********"
click at [385, 139] on input "******" at bounding box center [388, 141] width 82 height 25
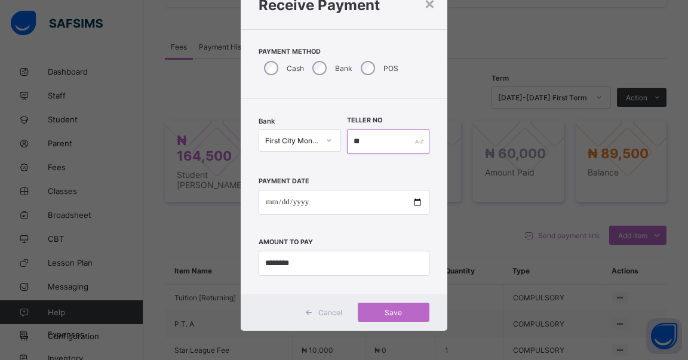
type input "*"
type input "******"
click at [386, 309] on span "Save" at bounding box center [394, 312] width 54 height 9
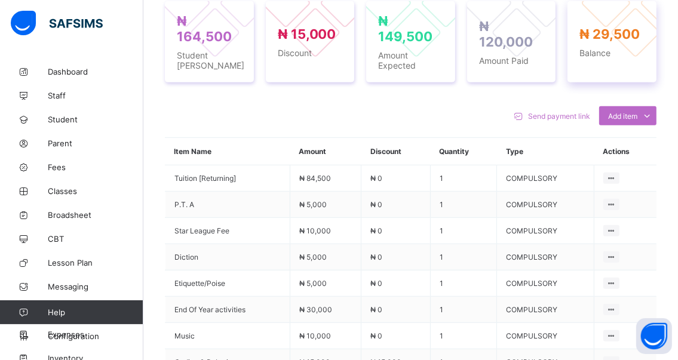
scroll to position [404, 0]
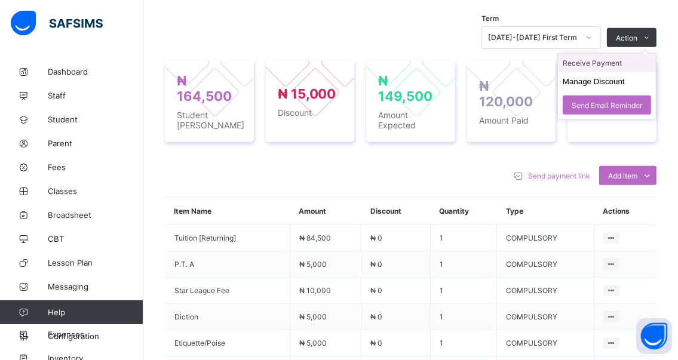
click at [590, 63] on li "Receive Payment" at bounding box center [607, 63] width 98 height 19
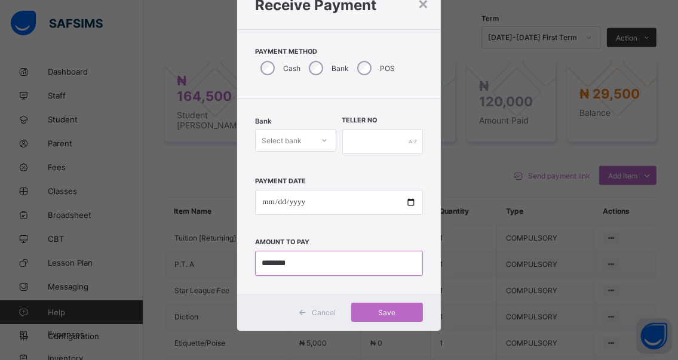
drag, startPoint x: 297, startPoint y: 260, endPoint x: 260, endPoint y: 260, distance: 36.4
click at [260, 260] on input "currency" at bounding box center [339, 263] width 168 height 25
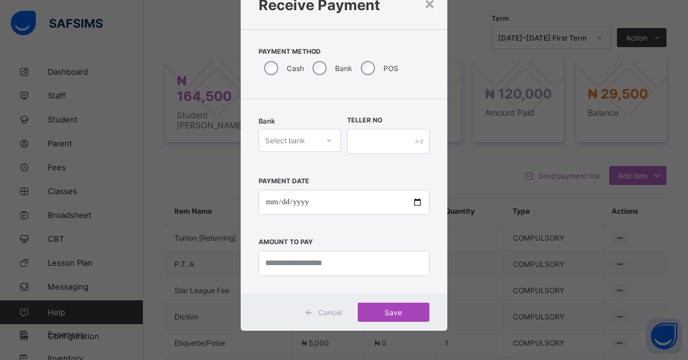
click at [385, 310] on span "Save" at bounding box center [394, 312] width 54 height 9
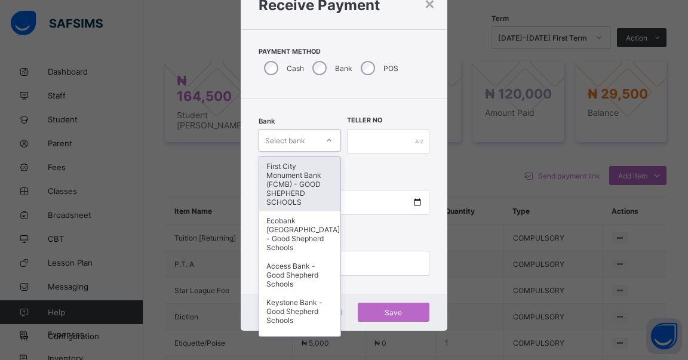
click at [326, 141] on icon at bounding box center [328, 140] width 7 height 12
click at [289, 178] on div "First City Monument Bank (FCMB) - GOOD SHEPHERD SCHOOLS" at bounding box center [299, 184] width 81 height 54
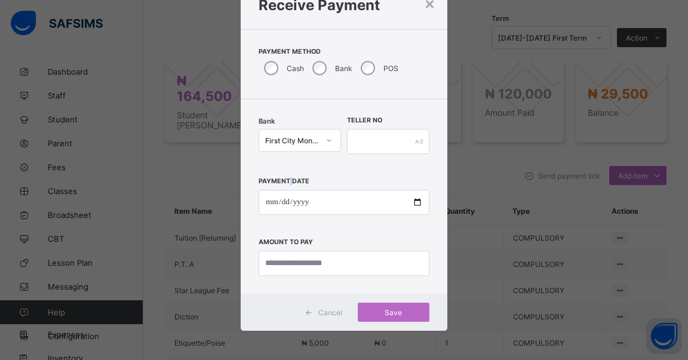
click at [289, 177] on label "Payment Date" at bounding box center [284, 181] width 51 height 8
click at [358, 144] on input "text" at bounding box center [388, 141] width 82 height 25
type input "******"
click at [414, 203] on input "date" at bounding box center [344, 202] width 171 height 25
type input "**********"
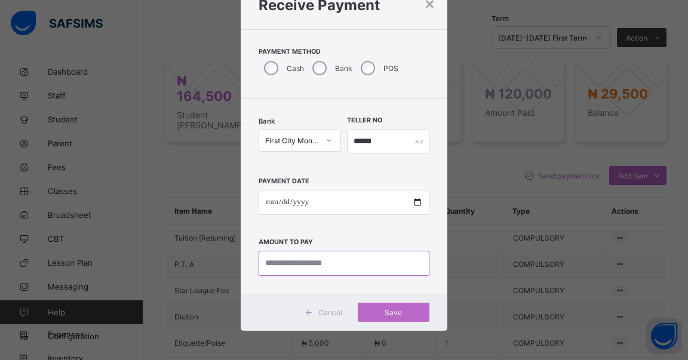
click at [344, 259] on input "currency" at bounding box center [344, 263] width 171 height 25
type input "********"
click at [391, 310] on span "Save" at bounding box center [394, 312] width 54 height 9
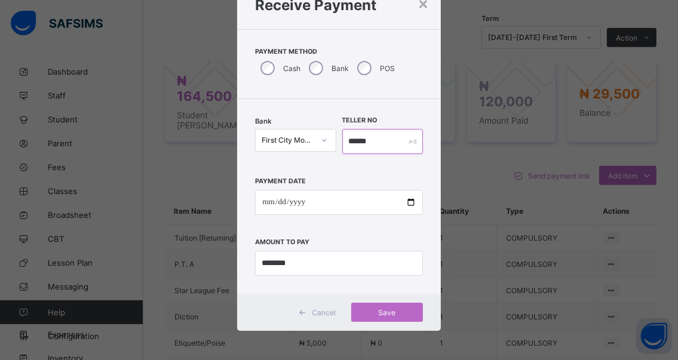
click at [376, 139] on input "******" at bounding box center [382, 141] width 81 height 25
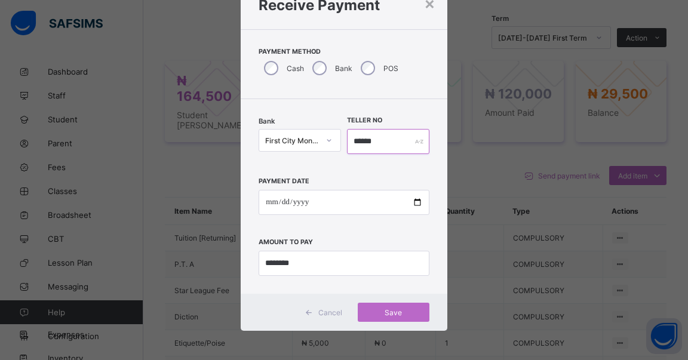
type input "******"
click at [413, 202] on input "**********" at bounding box center [344, 202] width 171 height 25
click at [389, 310] on span "Save" at bounding box center [394, 312] width 54 height 9
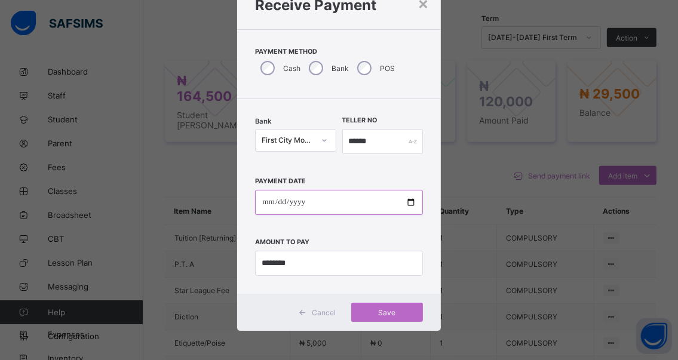
click at [406, 204] on input "**********" at bounding box center [339, 202] width 168 height 25
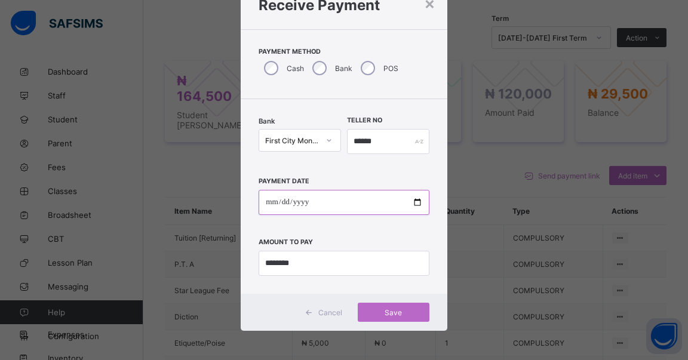
type input "**********"
click at [388, 309] on span "Save" at bounding box center [394, 312] width 54 height 9
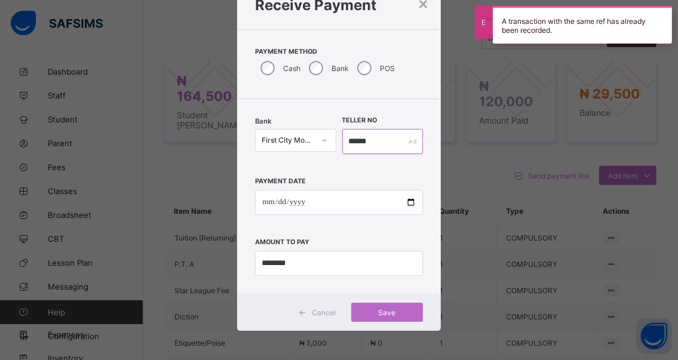
click at [377, 134] on input "******" at bounding box center [382, 141] width 81 height 25
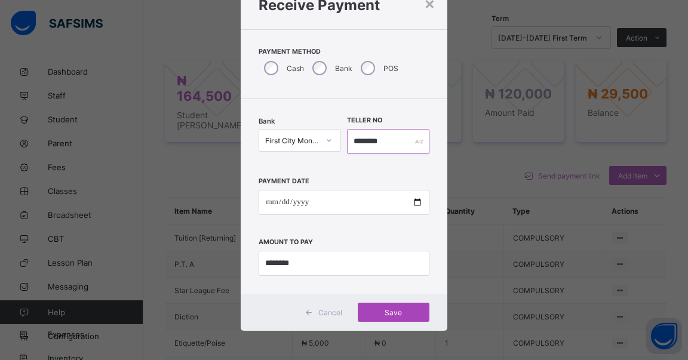
type input "********"
click at [389, 311] on span "Save" at bounding box center [394, 312] width 54 height 9
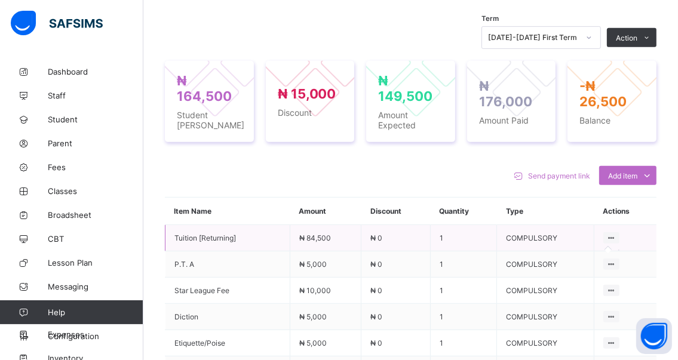
click at [616, 235] on icon at bounding box center [611, 237] width 10 height 9
click at [616, 238] on icon at bounding box center [611, 237] width 10 height 9
click at [616, 237] on icon at bounding box center [611, 237] width 10 height 9
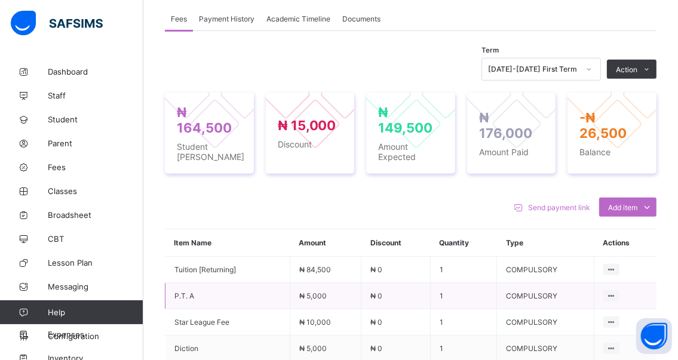
scroll to position [365, 0]
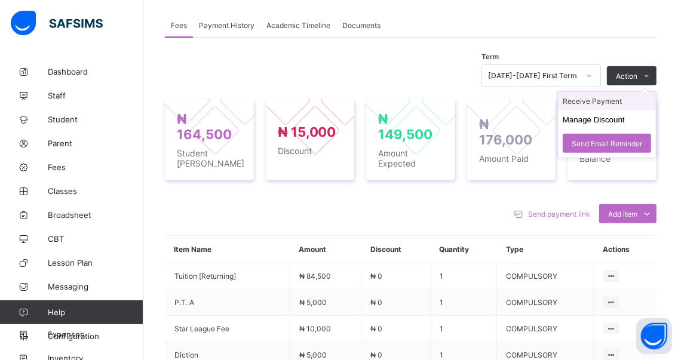
click at [586, 101] on li "Receive Payment" at bounding box center [607, 101] width 98 height 19
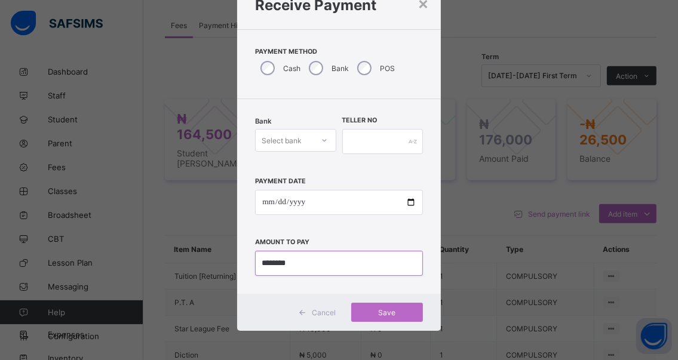
drag, startPoint x: 300, startPoint y: 262, endPoint x: 255, endPoint y: 262, distance: 45.4
click at [255, 262] on input "currency" at bounding box center [339, 263] width 168 height 25
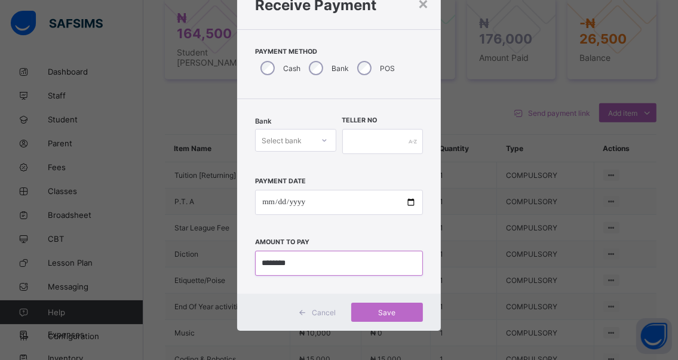
scroll to position [485, 0]
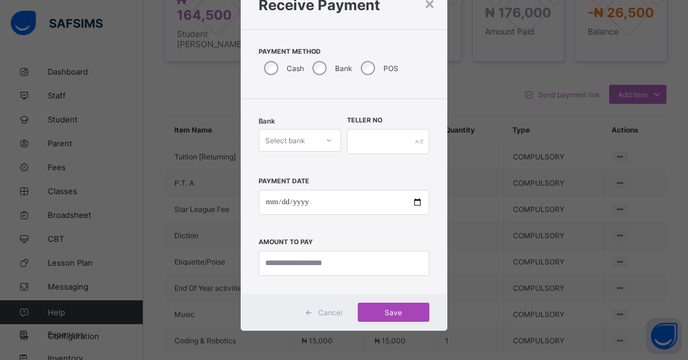
click at [390, 311] on span "Save" at bounding box center [394, 312] width 54 height 9
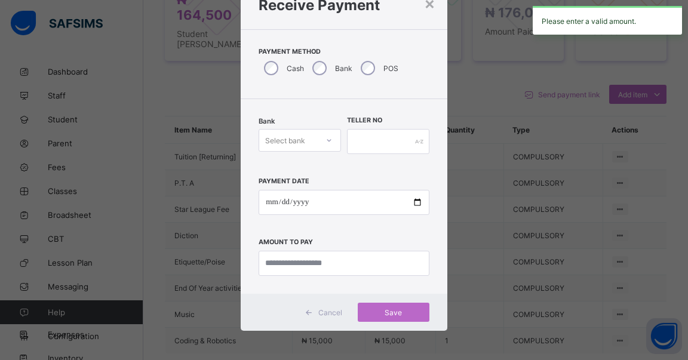
click at [482, 244] on div "× Receive Payment Payment Method Cash Bank POS Bank Select bank Teller No Payme…" at bounding box center [344, 180] width 688 height 360
click at [425, 4] on div "×" at bounding box center [429, 3] width 11 height 20
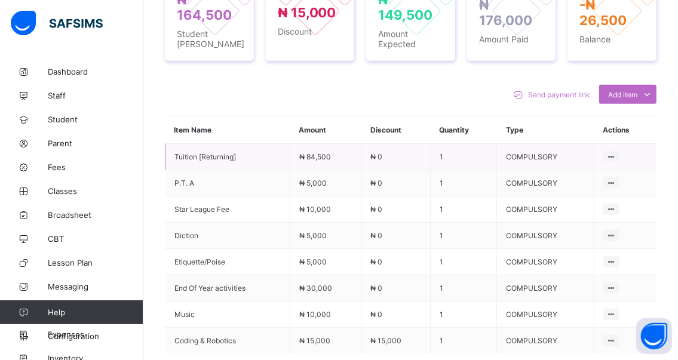
scroll to position [425, 0]
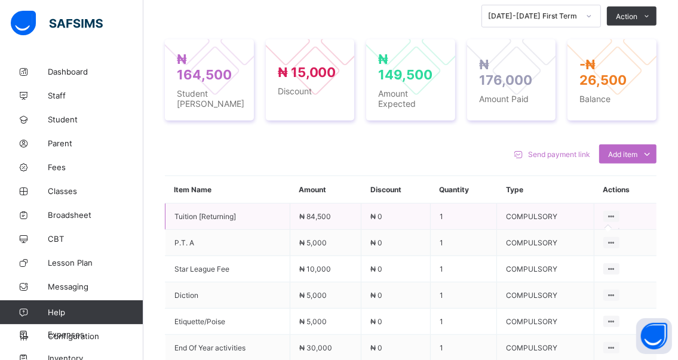
click at [616, 216] on icon at bounding box center [611, 216] width 10 height 9
click at [616, 217] on icon at bounding box center [611, 216] width 10 height 9
click at [536, 220] on td "COMPULSORY" at bounding box center [545, 217] width 97 height 26
drag, startPoint x: 536, startPoint y: 220, endPoint x: 533, endPoint y: 232, distance: 13.0
click at [535, 222] on td "COMPULSORY" at bounding box center [545, 217] width 97 height 26
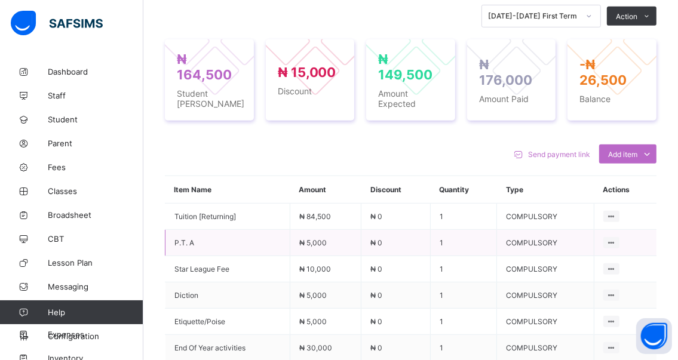
click at [530, 245] on td "COMPULSORY" at bounding box center [545, 243] width 97 height 26
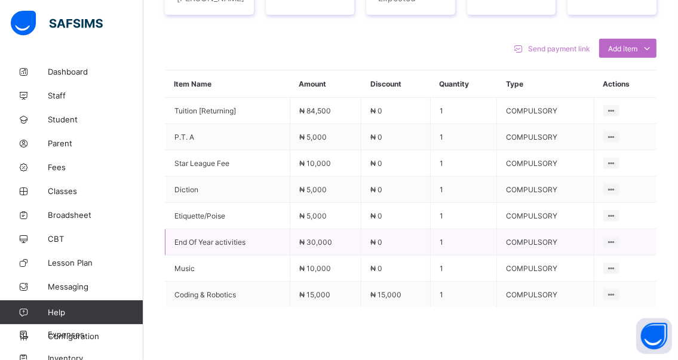
scroll to position [604, 0]
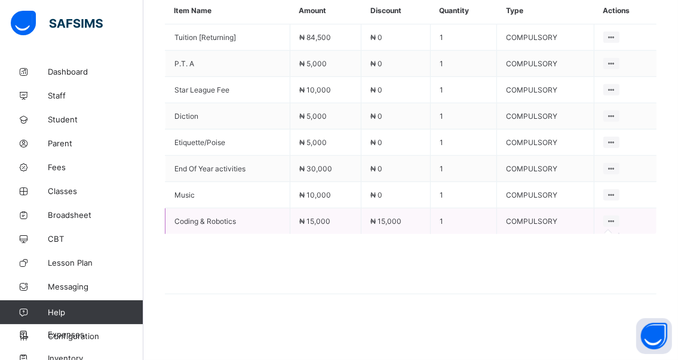
click at [616, 220] on icon at bounding box center [611, 221] width 10 height 9
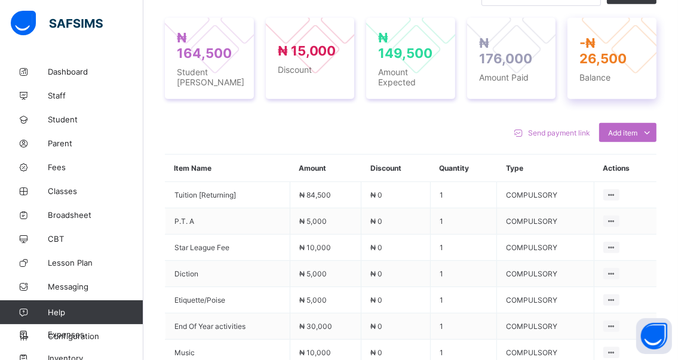
scroll to position [425, 0]
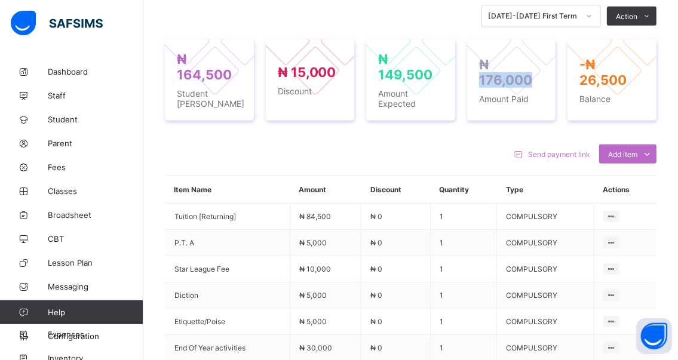
drag, startPoint x: 501, startPoint y: 69, endPoint x: 566, endPoint y: 72, distance: 65.2
click at [566, 72] on div "₦ 164,500 Student Bill ₦ 15,000 Discount ₦ 149,500 Amount Expected ₦ 176,000 Am…" at bounding box center [410, 79] width 491 height 81
click at [506, 127] on div "₦ 164,500 Student Bill ₦ 15,000 Discount ₦ 149,500 Amount Expected ₦ 176,000 Am…" at bounding box center [410, 79] width 491 height 105
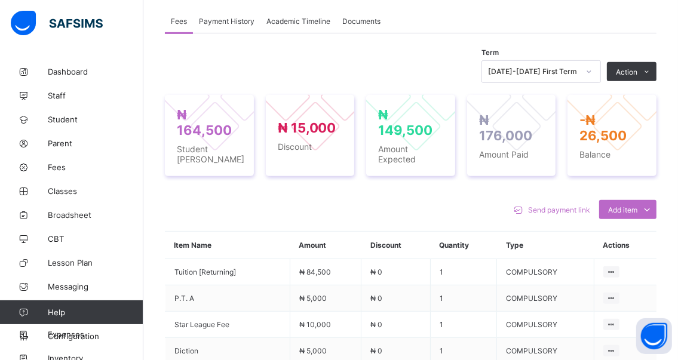
scroll to position [306, 0]
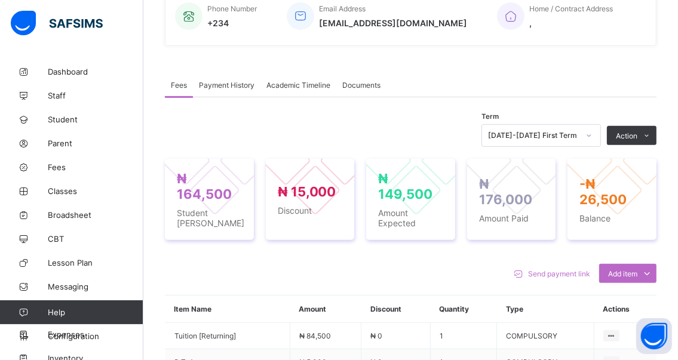
click at [591, 135] on icon at bounding box center [589, 135] width 4 height 2
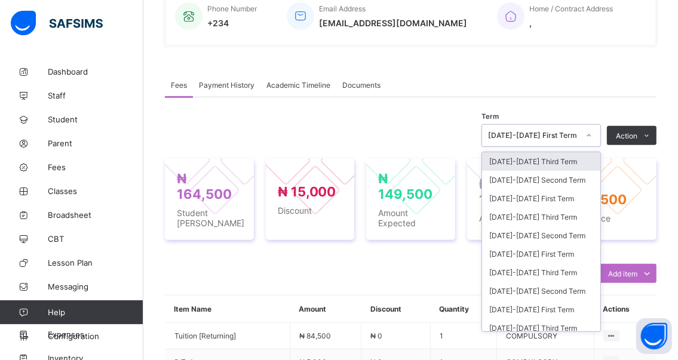
click at [506, 161] on div "[DATE]-[DATE] Third Term" at bounding box center [541, 161] width 118 height 19
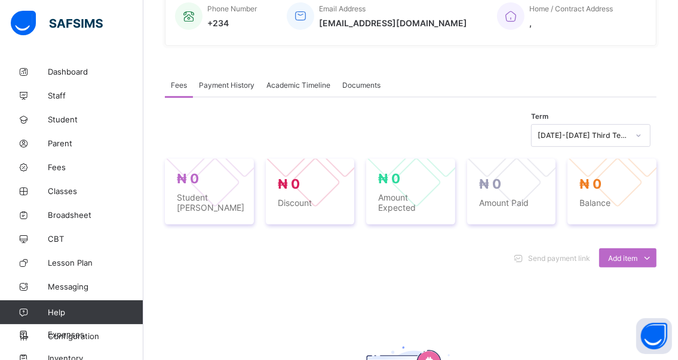
click at [213, 85] on span "Payment History" at bounding box center [227, 85] width 56 height 9
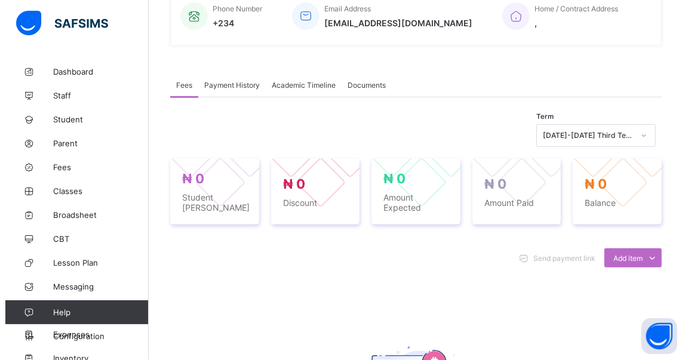
scroll to position [275, 0]
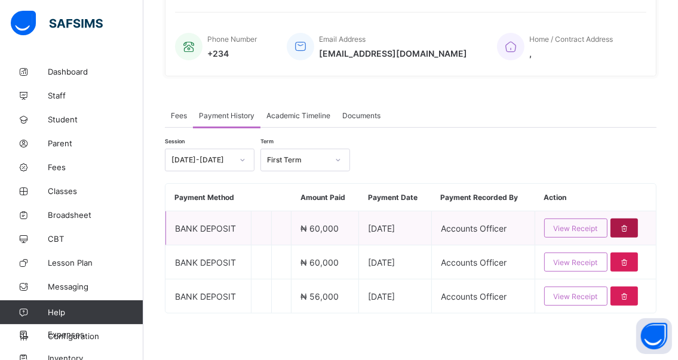
click at [628, 227] on icon at bounding box center [624, 228] width 10 height 9
click at [564, 227] on span "View Receipt" at bounding box center [576, 228] width 44 height 9
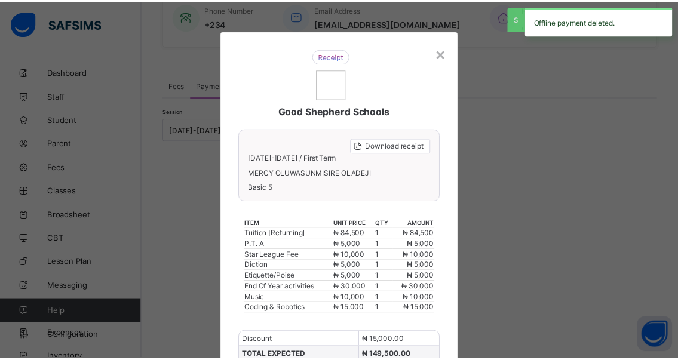
scroll to position [241, 0]
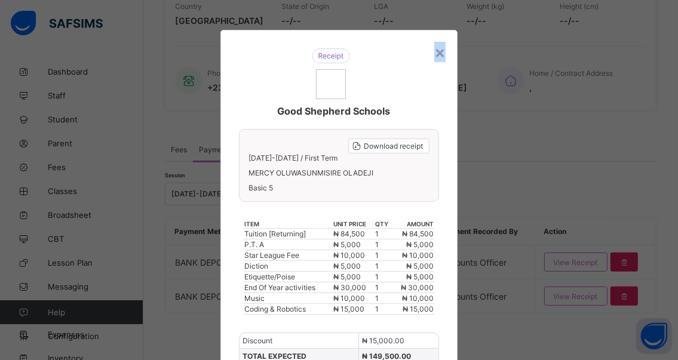
click at [438, 50] on div "×" at bounding box center [439, 52] width 11 height 20
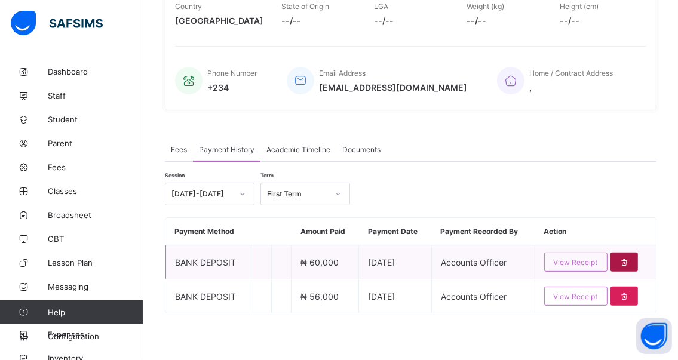
click at [629, 261] on icon at bounding box center [624, 262] width 10 height 9
click at [631, 260] on div at bounding box center [624, 262] width 28 height 19
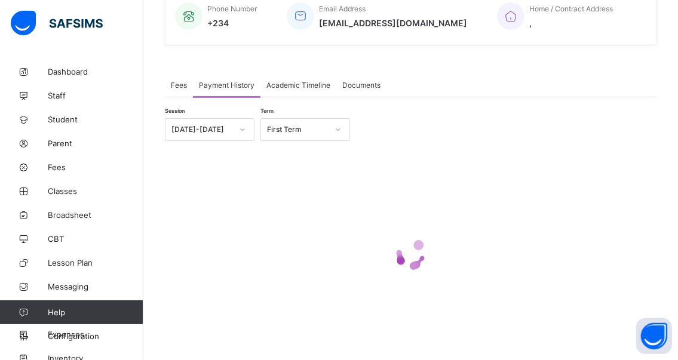
scroll to position [208, 0]
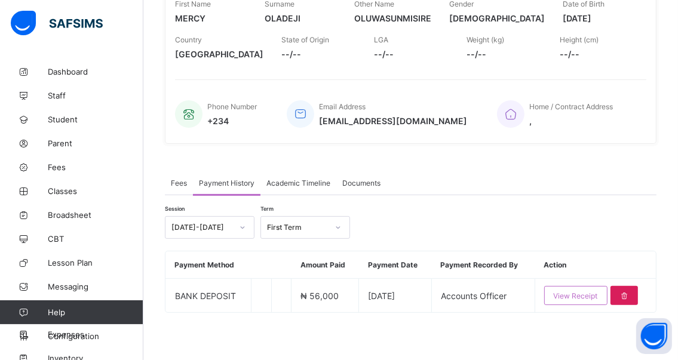
click at [176, 182] on span "Fees" at bounding box center [179, 183] width 16 height 9
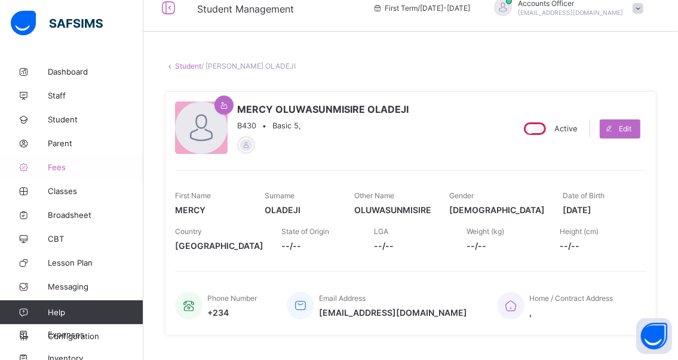
scroll to position [0, 0]
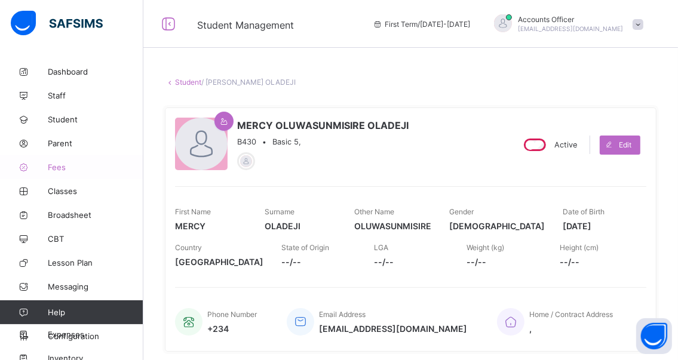
click at [55, 167] on span "Fees" at bounding box center [96, 167] width 96 height 10
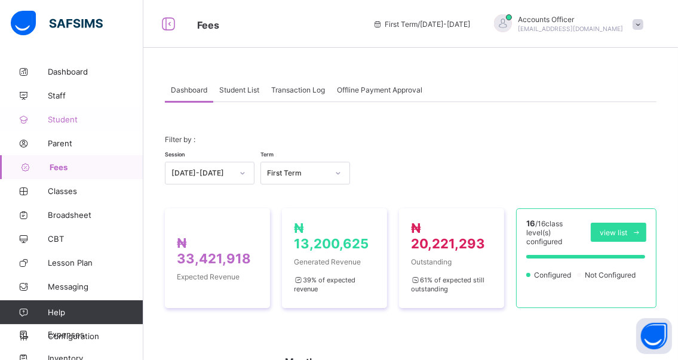
click at [55, 120] on span "Student" at bounding box center [96, 120] width 96 height 10
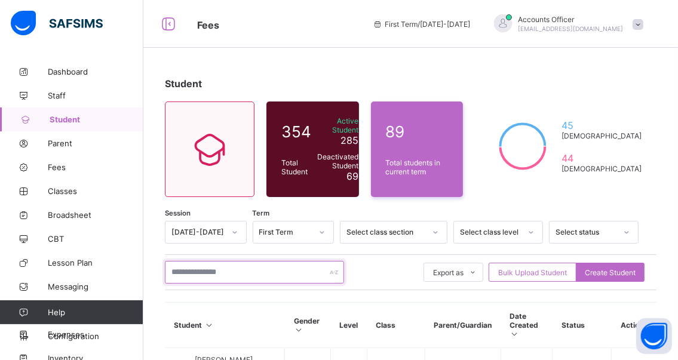
click at [253, 270] on input "text" at bounding box center [254, 272] width 179 height 23
type input "*******"
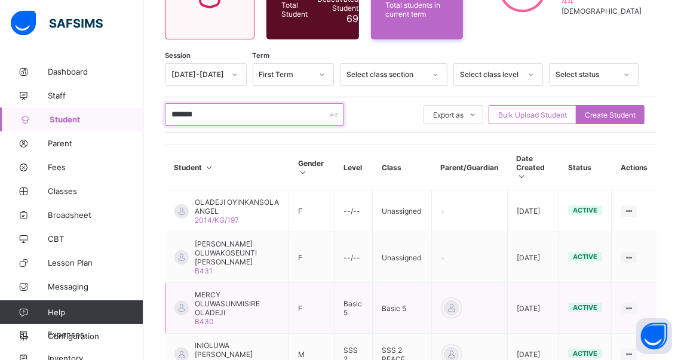
scroll to position [179, 0]
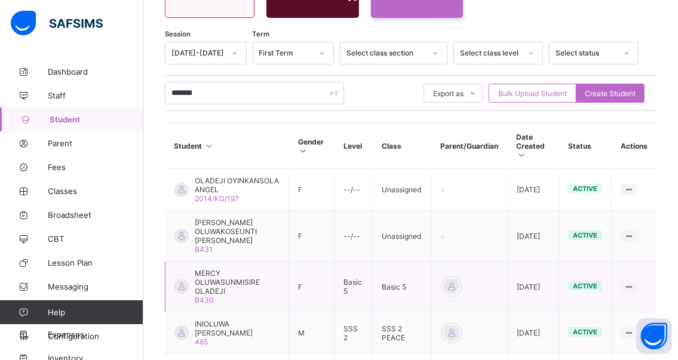
click at [207, 287] on span "MERCY OLUWASUNMISIRE OLADEJI" at bounding box center [237, 282] width 85 height 27
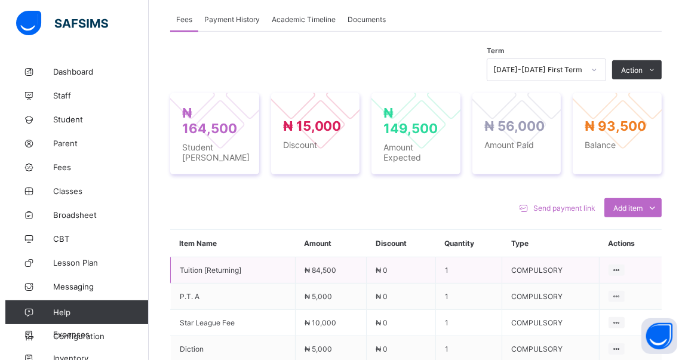
scroll to position [358, 0]
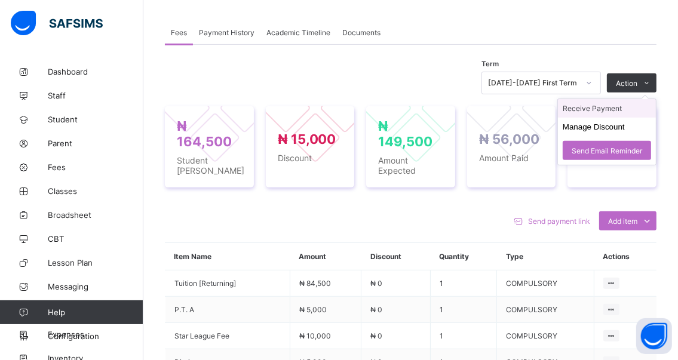
click at [588, 107] on li "Receive Payment" at bounding box center [607, 108] width 98 height 19
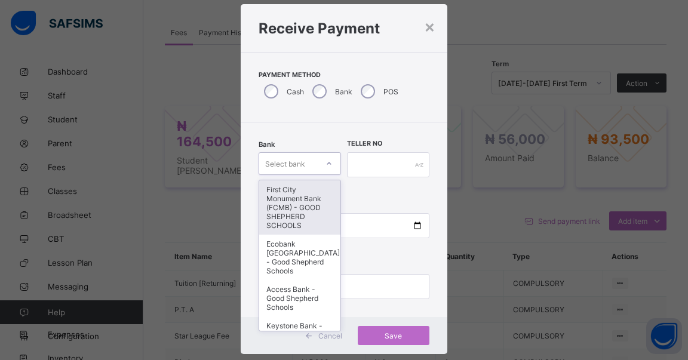
click at [325, 175] on div "option First City Monument Bank (FCMB) - GOOD SHEPHERD SCHOOLS focused, 1 of 9.…" at bounding box center [300, 163] width 82 height 23
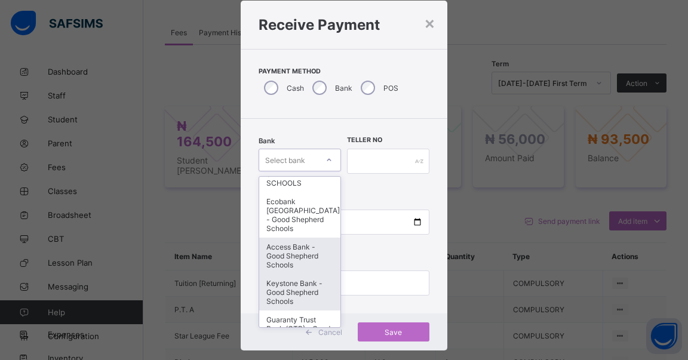
scroll to position [60, 0]
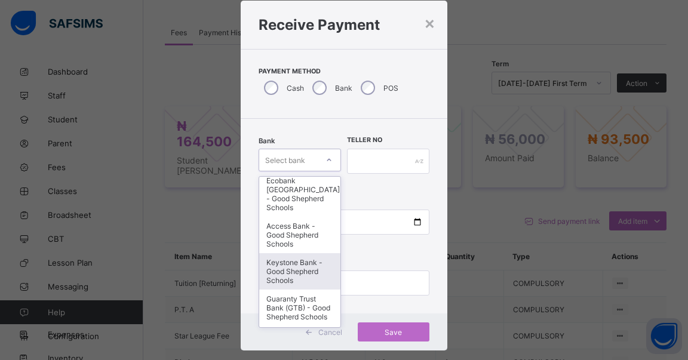
click at [289, 271] on div "Keystone Bank - Good Shepherd Schools" at bounding box center [299, 271] width 81 height 36
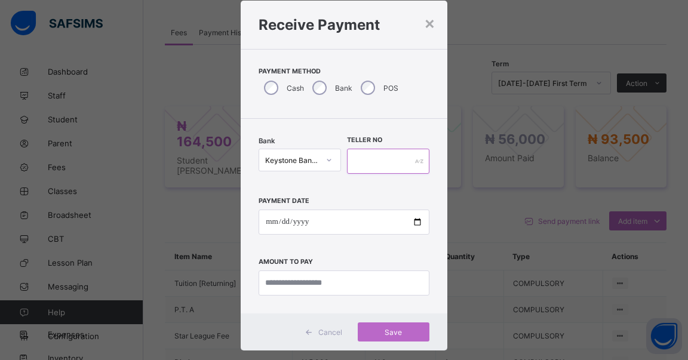
click at [398, 161] on input "text" at bounding box center [388, 161] width 82 height 25
type input "******"
click at [413, 226] on input "date" at bounding box center [344, 222] width 171 height 25
type input "**********"
click at [343, 278] on input "currency" at bounding box center [344, 282] width 171 height 25
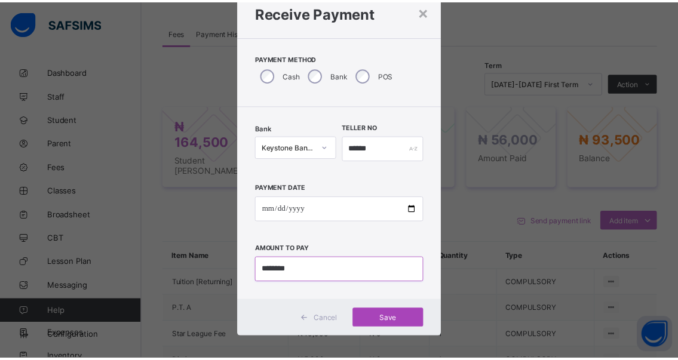
scroll to position [49, 0]
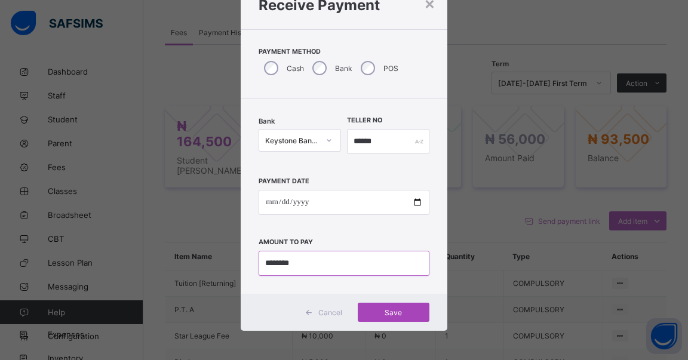
type input "********"
click at [392, 311] on span "Save" at bounding box center [394, 312] width 54 height 9
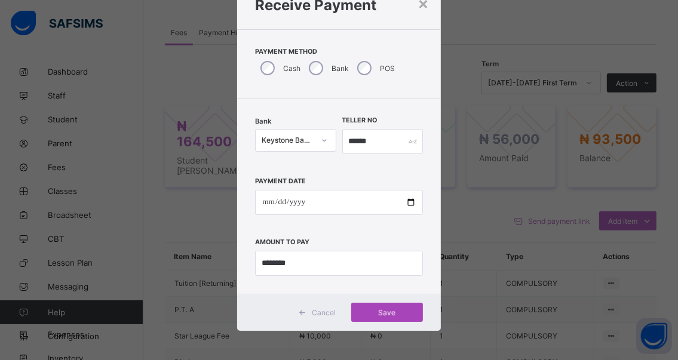
click at [377, 310] on div "Save" at bounding box center [387, 312] width 72 height 19
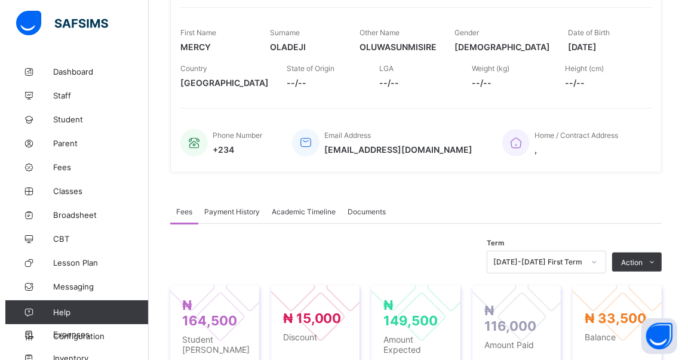
scroll to position [239, 0]
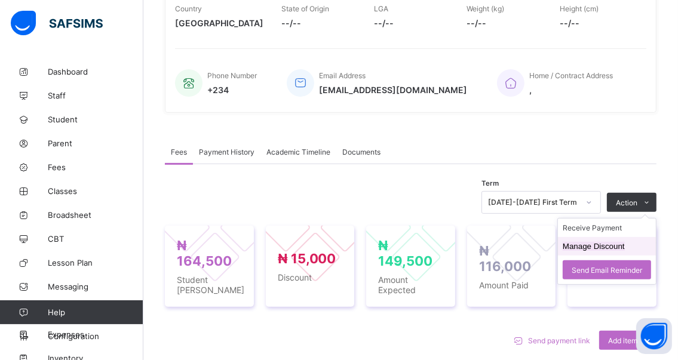
click at [611, 245] on button "Manage Discount" at bounding box center [593, 246] width 62 height 9
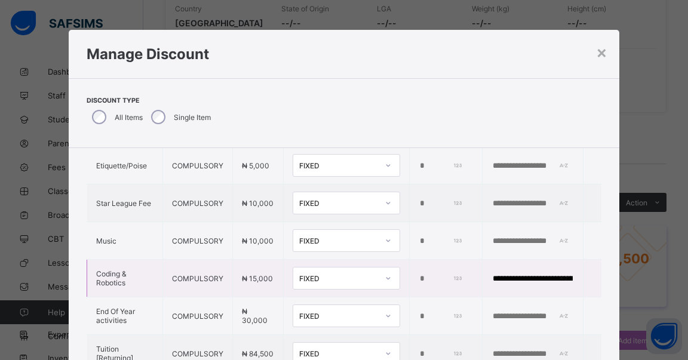
scroll to position [179, 0]
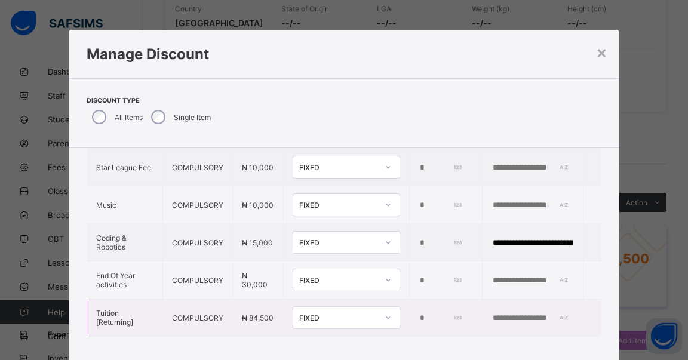
drag, startPoint x: 411, startPoint y: 314, endPoint x: 392, endPoint y: 313, distance: 19.7
click at [392, 313] on tr "Tuition [Returning] COMPULSORY ₦ 84,500 FIXED *" at bounding box center [344, 318] width 514 height 38
type input "*****"
click at [491, 313] on input "text" at bounding box center [532, 318] width 82 height 10
type input "***"
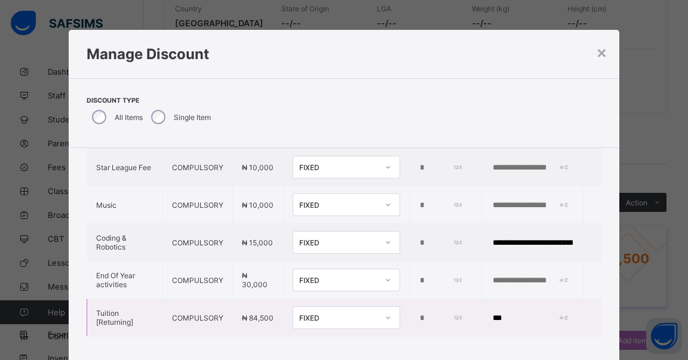
type input "*"
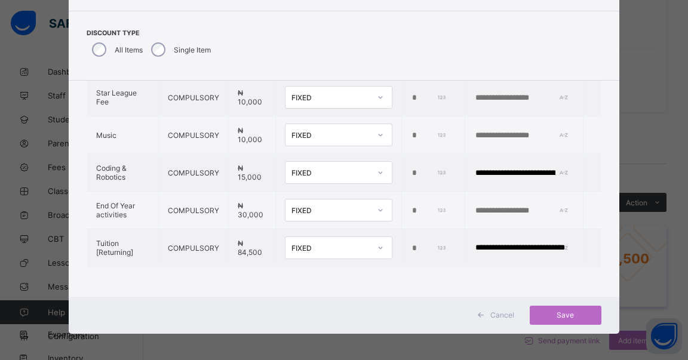
scroll to position [70, 0]
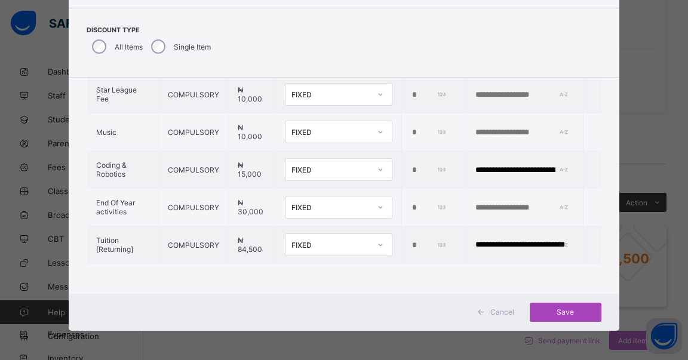
type input "**********"
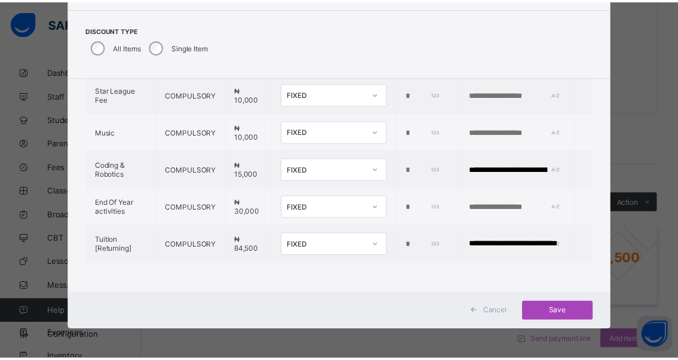
scroll to position [0, 0]
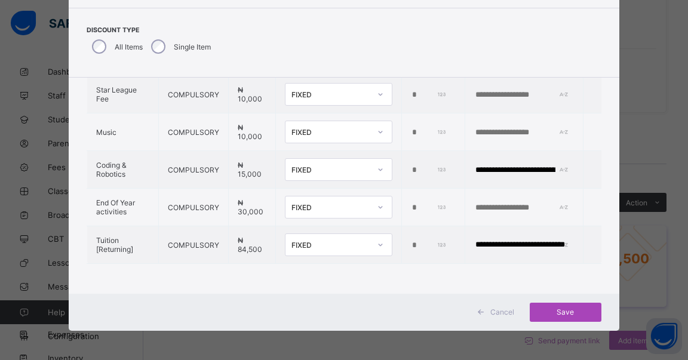
click at [567, 311] on span "Save" at bounding box center [566, 312] width 54 height 9
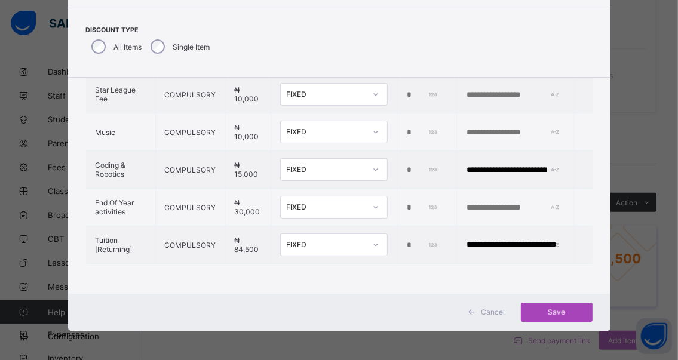
click at [554, 312] on div "Save" at bounding box center [557, 312] width 72 height 19
click at [555, 310] on div "Save" at bounding box center [557, 312] width 72 height 19
drag, startPoint x: 406, startPoint y: 230, endPoint x: 382, endPoint y: 230, distance: 23.9
click at [382, 230] on tr "**********" at bounding box center [339, 245] width 506 height 38
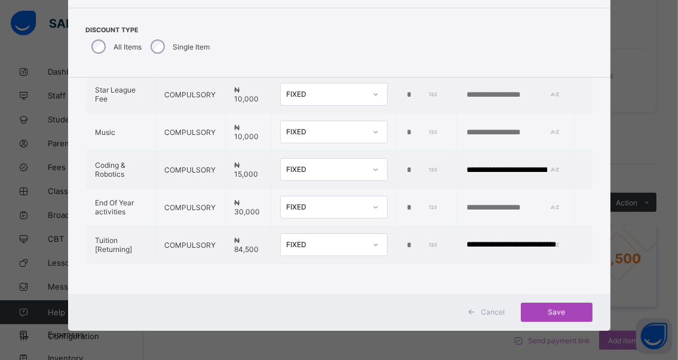
click at [558, 312] on span "Save" at bounding box center [557, 312] width 54 height 9
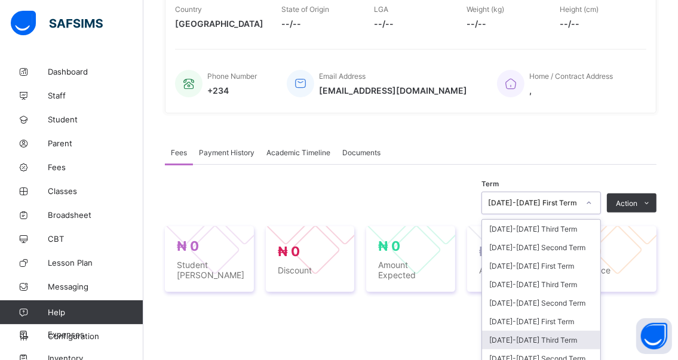
scroll to position [282, 0]
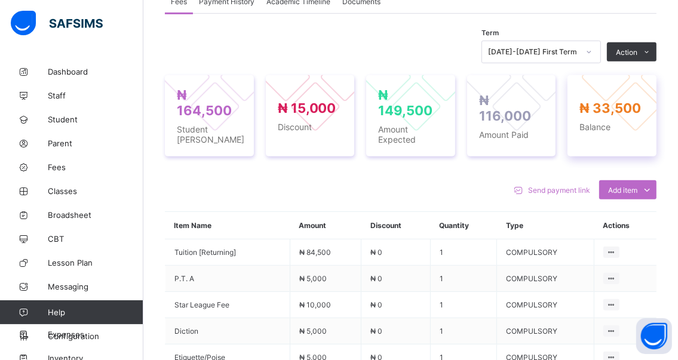
scroll to position [391, 0]
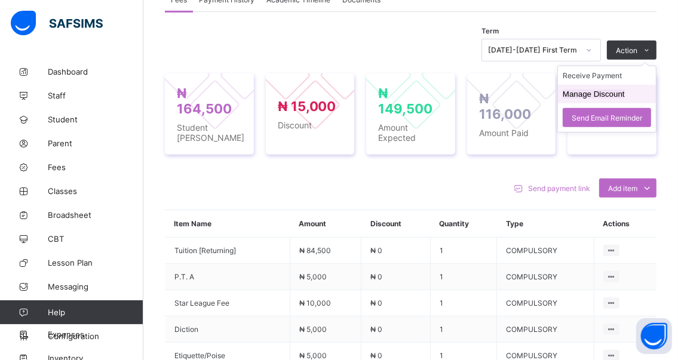
click at [590, 93] on button "Manage Discount" at bounding box center [593, 94] width 62 height 9
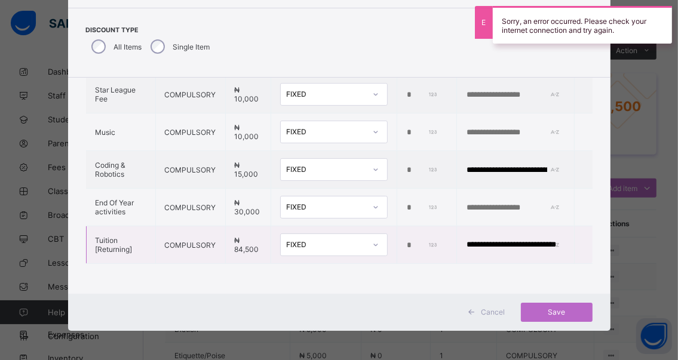
drag, startPoint x: 408, startPoint y: 232, endPoint x: 385, endPoint y: 227, distance: 23.9
click at [385, 227] on tr "**********" at bounding box center [339, 245] width 506 height 38
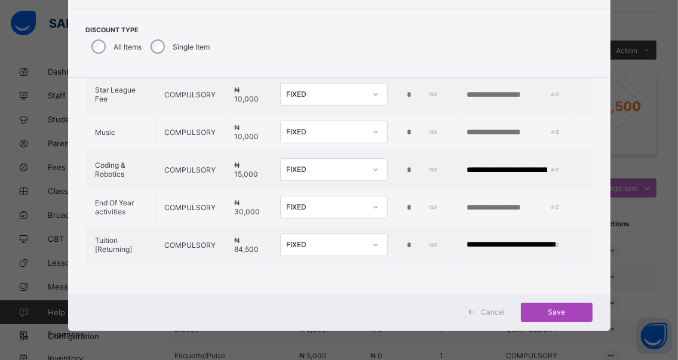
type input "*****"
click at [556, 310] on span "Save" at bounding box center [557, 312] width 54 height 9
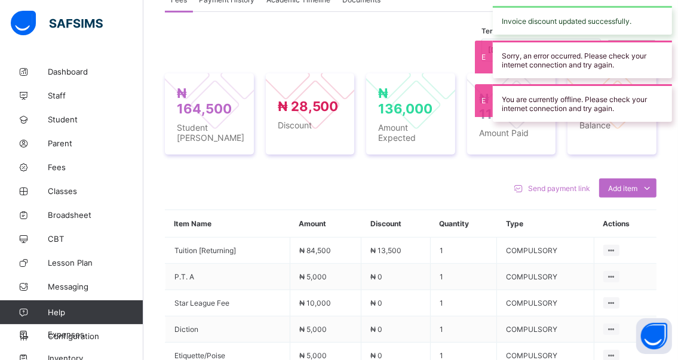
click at [467, 182] on div "Send payment link Add item Optional items Special bill" at bounding box center [410, 188] width 491 height 19
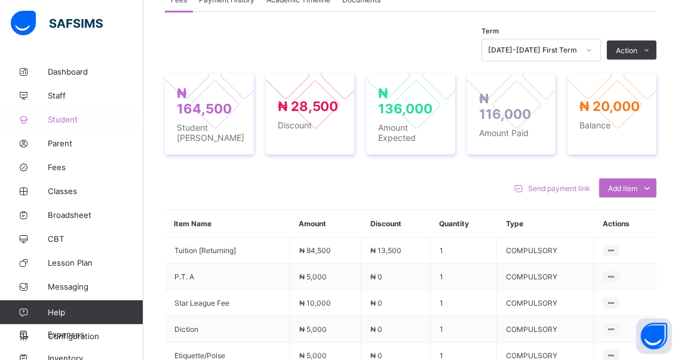
click at [59, 118] on span "Student" at bounding box center [96, 120] width 96 height 10
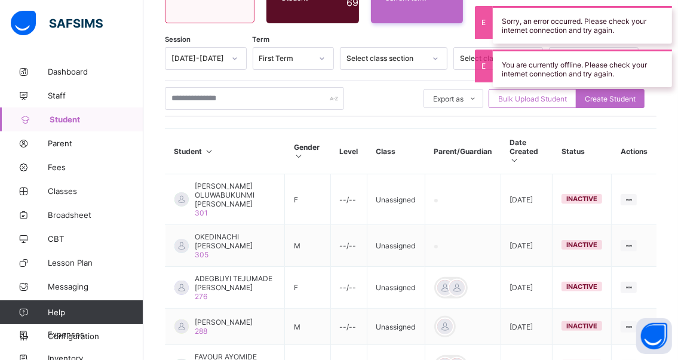
scroll to position [391, 0]
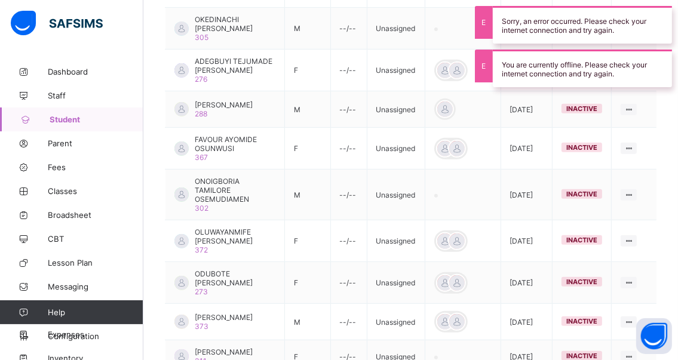
click at [242, 101] on span "[PERSON_NAME]" at bounding box center [224, 104] width 58 height 9
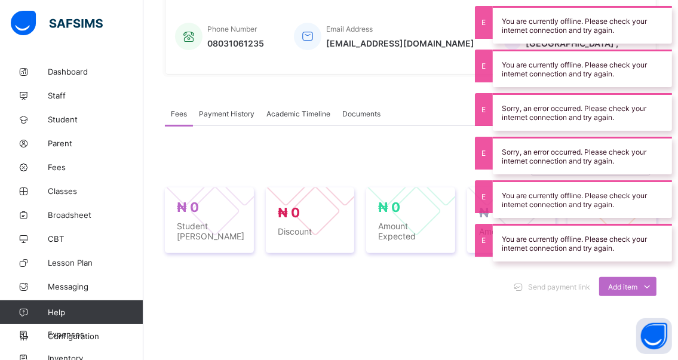
scroll to position [296, 0]
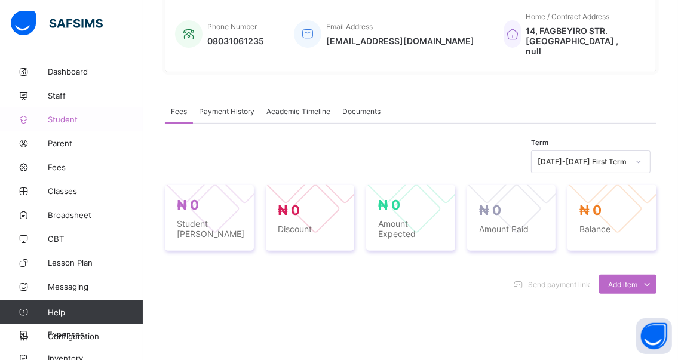
click at [62, 119] on span "Student" at bounding box center [96, 120] width 96 height 10
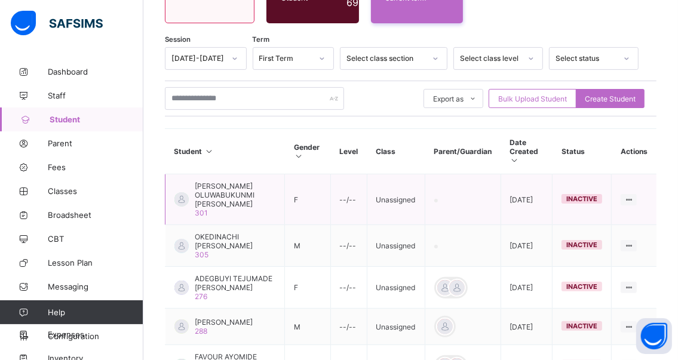
scroll to position [296, 0]
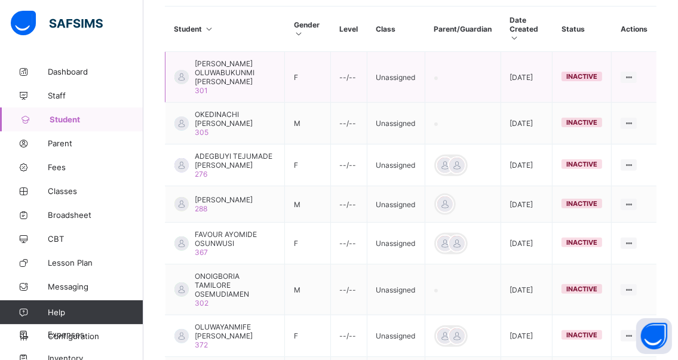
click at [252, 94] on div "[PERSON_NAME] OLUWABUKUNMI [PERSON_NAME] 301" at bounding box center [235, 77] width 81 height 36
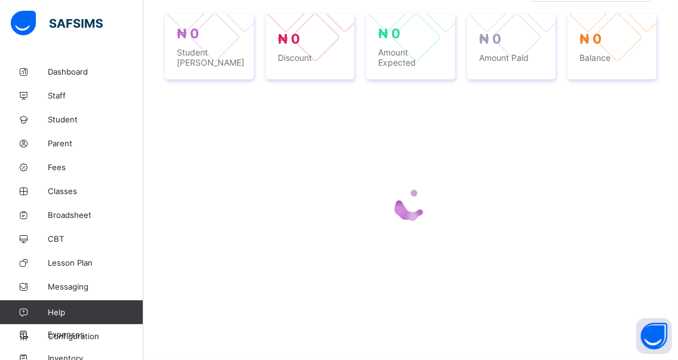
scroll to position [177, 0]
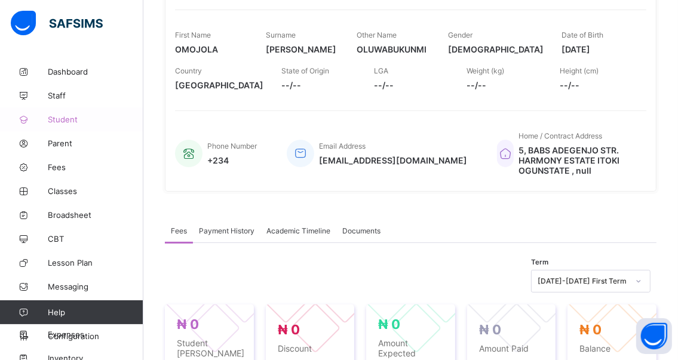
click at [62, 115] on span "Student" at bounding box center [96, 120] width 96 height 10
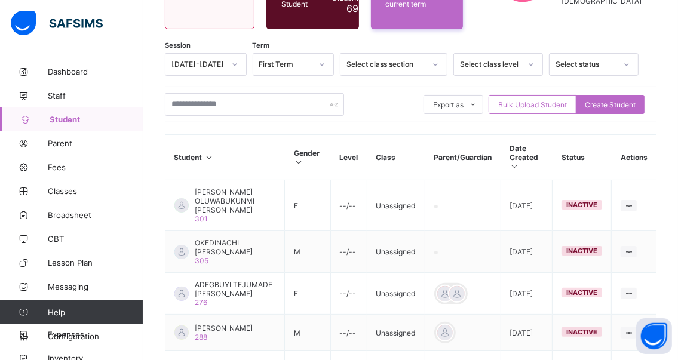
scroll to position [117, 0]
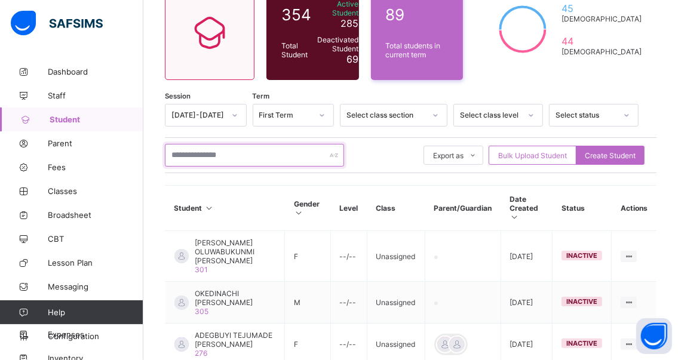
drag, startPoint x: 242, startPoint y: 152, endPoint x: 254, endPoint y: 150, distance: 12.1
click at [244, 152] on input "text" at bounding box center [254, 155] width 179 height 23
type input "*******"
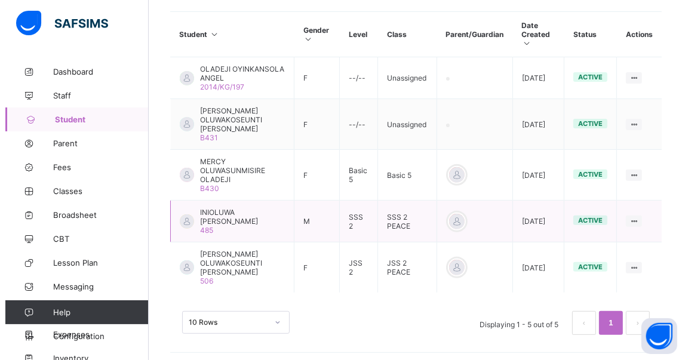
scroll to position [296, 0]
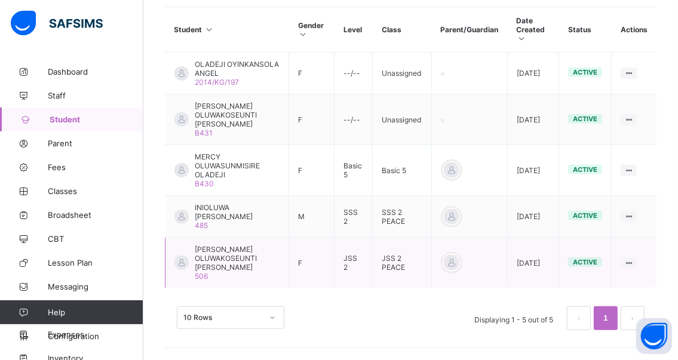
click at [214, 263] on span "[PERSON_NAME] OLUWAKOSEUNTI [PERSON_NAME]" at bounding box center [237, 258] width 85 height 27
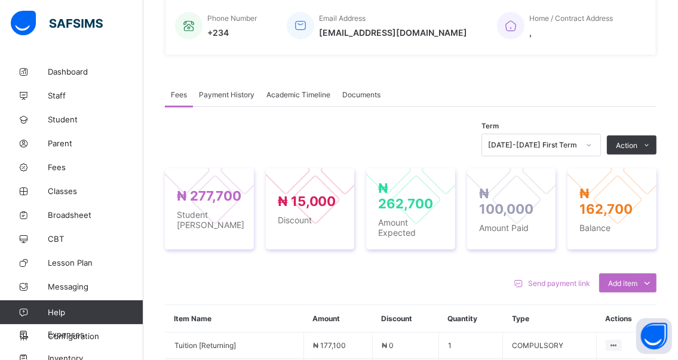
click at [0, 0] on li "Receive Payment" at bounding box center [0, 0] width 0 height 0
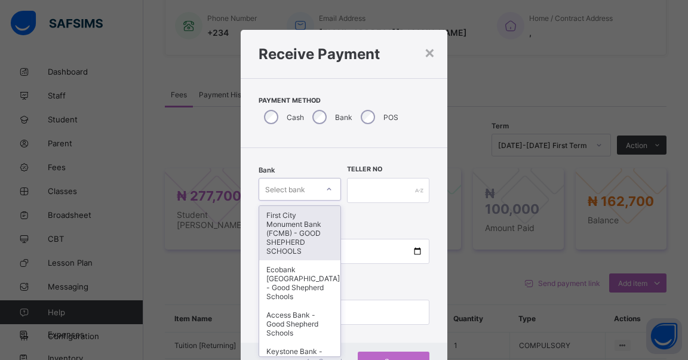
scroll to position [29, 0]
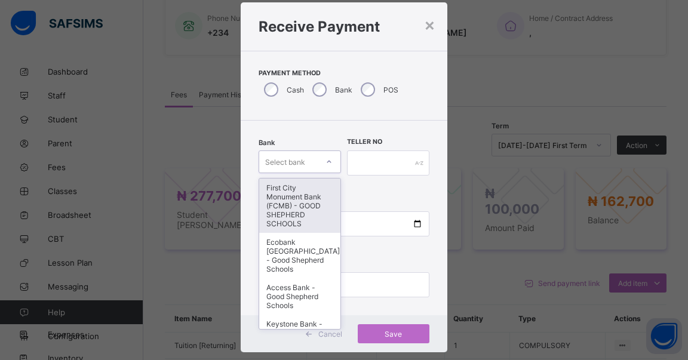
click at [325, 173] on div "option First City Monument Bank (FCMB) - GOOD SHEPHERD SCHOOLS focused, 1 of 9.…" at bounding box center [300, 161] width 82 height 23
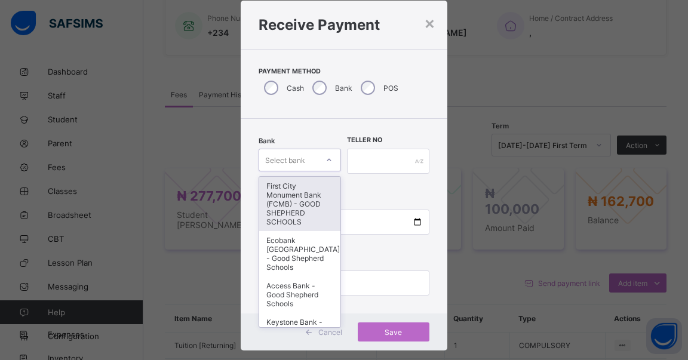
click at [282, 192] on div "First City Monument Bank (FCMB) - GOOD SHEPHERD SCHOOLS" at bounding box center [299, 204] width 81 height 54
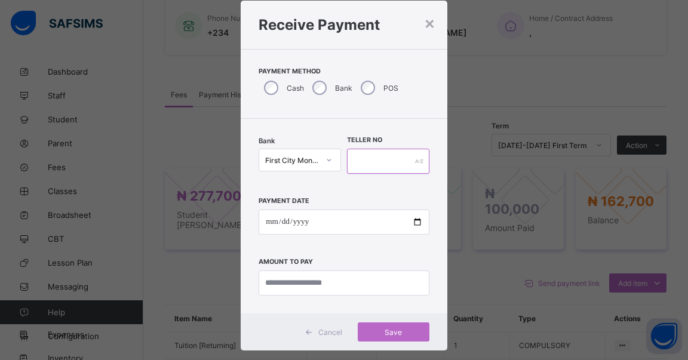
click at [368, 165] on input "text" at bounding box center [388, 161] width 82 height 25
type input "******"
click at [414, 222] on input "date" at bounding box center [344, 222] width 171 height 25
type input "**********"
click at [355, 279] on input "currency" at bounding box center [344, 282] width 171 height 25
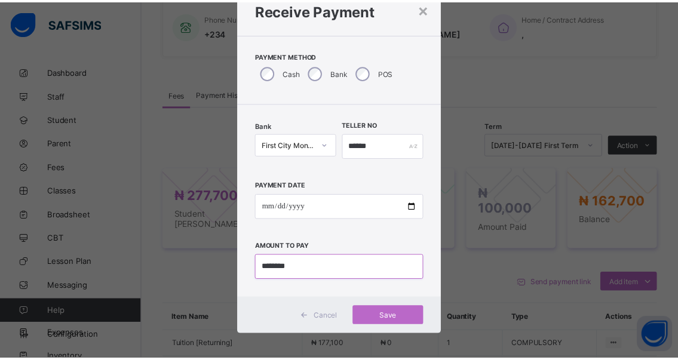
scroll to position [49, 0]
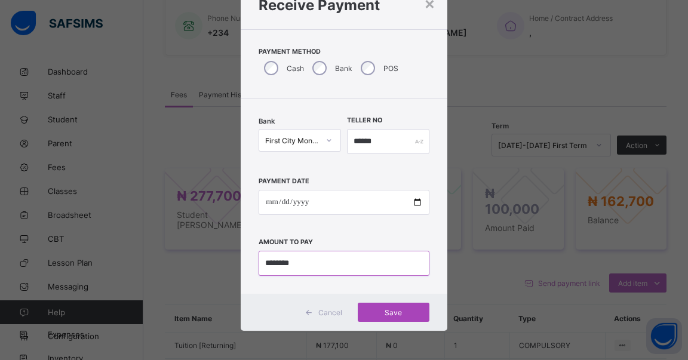
type input "********"
click at [387, 310] on span "Save" at bounding box center [394, 312] width 54 height 9
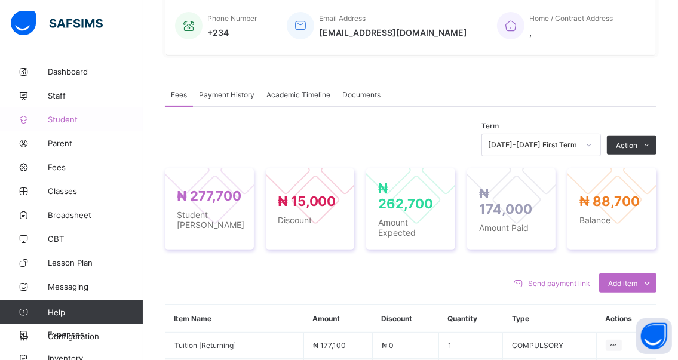
click at [59, 119] on span "Student" at bounding box center [96, 120] width 96 height 10
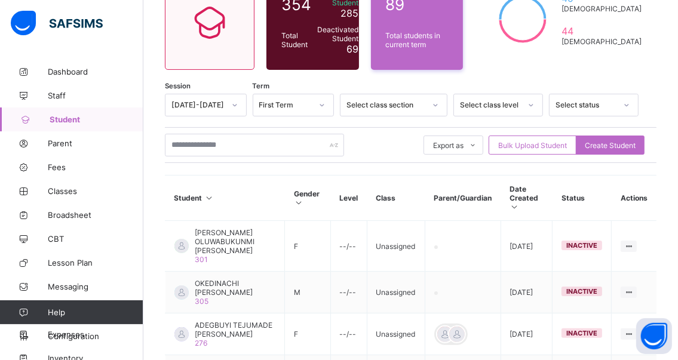
scroll to position [117, 0]
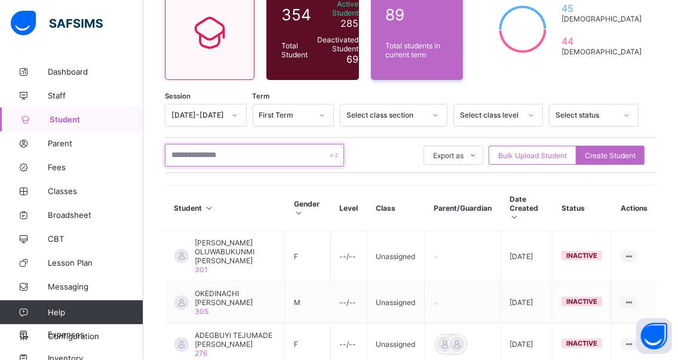
click at [250, 156] on input "text" at bounding box center [254, 155] width 179 height 23
type input "*******"
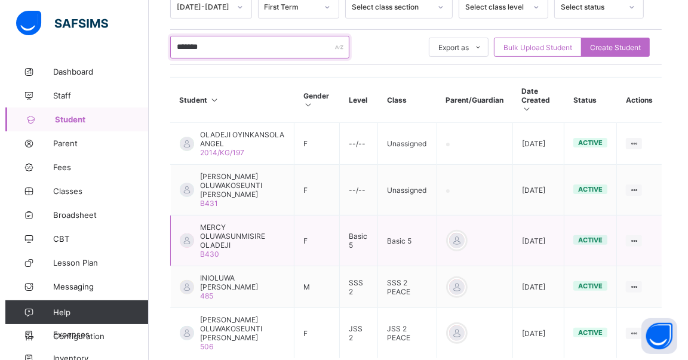
scroll to position [236, 0]
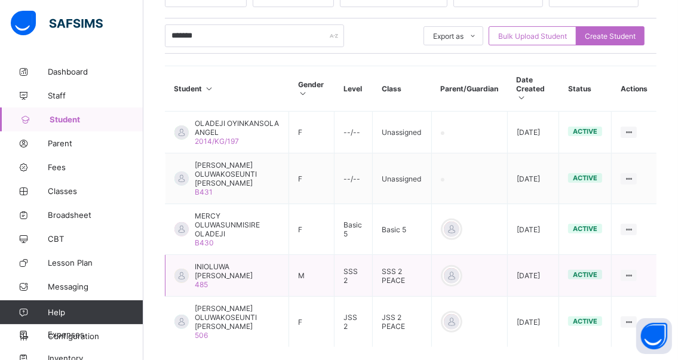
click at [232, 270] on span "INIOLUWA [PERSON_NAME]" at bounding box center [237, 271] width 85 height 18
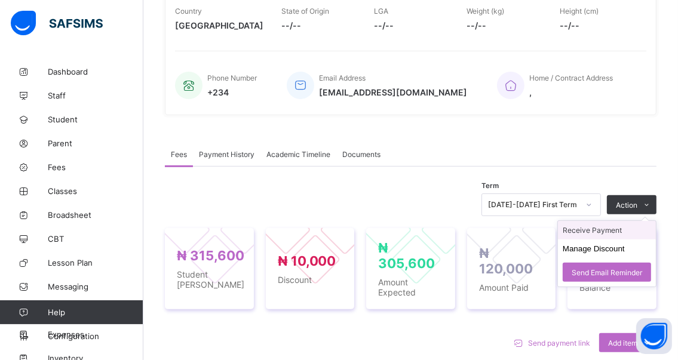
click at [583, 231] on li "Receive Payment" at bounding box center [607, 230] width 98 height 19
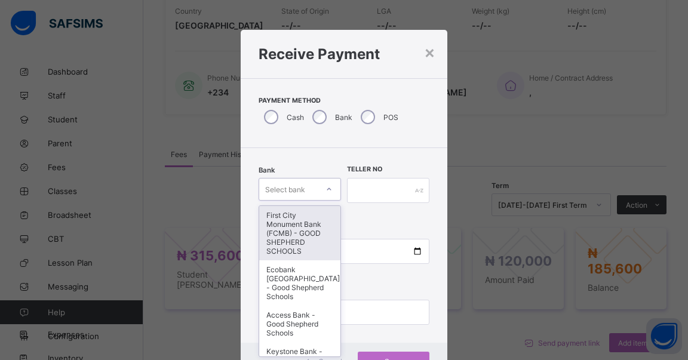
scroll to position [29, 0]
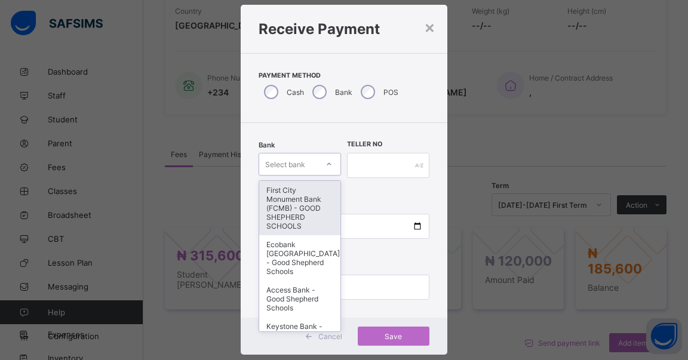
click at [324, 176] on div "option First City Monument Bank (FCMB) - GOOD SHEPHERD SCHOOLS focused, 1 of 9.…" at bounding box center [300, 164] width 82 height 23
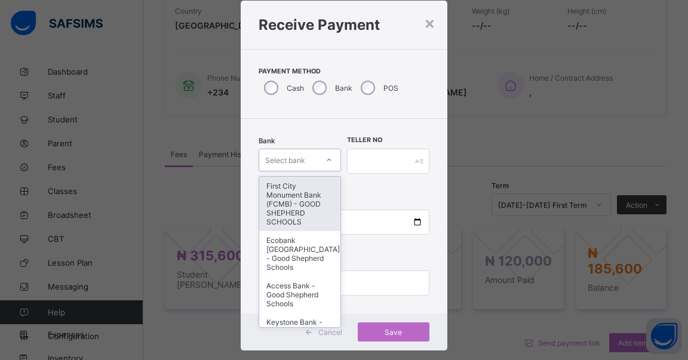
click at [280, 197] on div "First City Monument Bank (FCMB) - GOOD SHEPHERD SCHOOLS" at bounding box center [299, 204] width 81 height 54
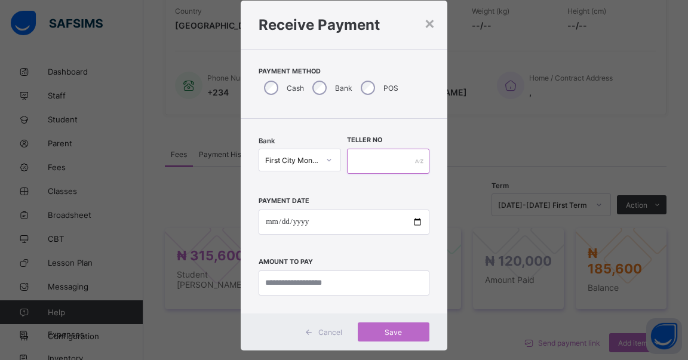
click at [372, 162] on input "text" at bounding box center [388, 161] width 82 height 25
type input "******"
click at [415, 223] on input "date" at bounding box center [344, 222] width 171 height 25
type input "**********"
click at [379, 285] on input "currency" at bounding box center [344, 282] width 171 height 25
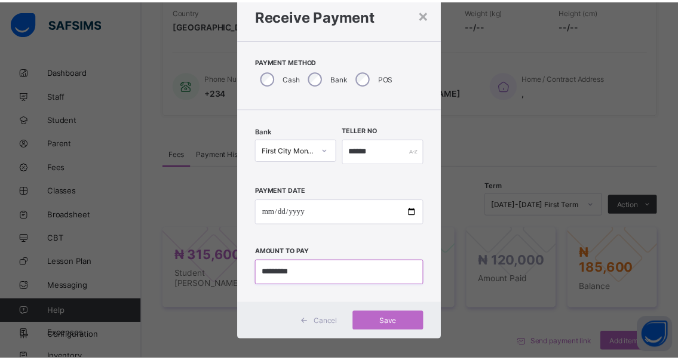
scroll to position [49, 0]
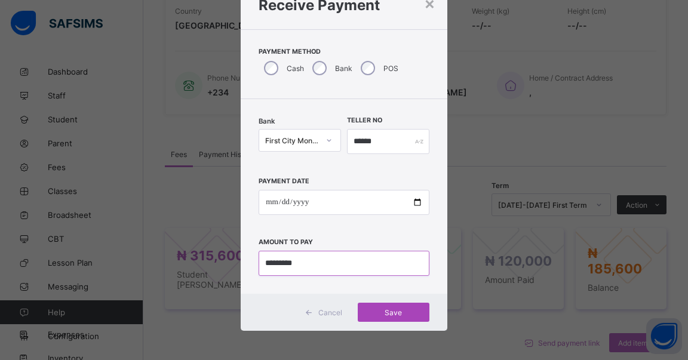
type input "*********"
click at [386, 311] on span "Save" at bounding box center [394, 312] width 54 height 9
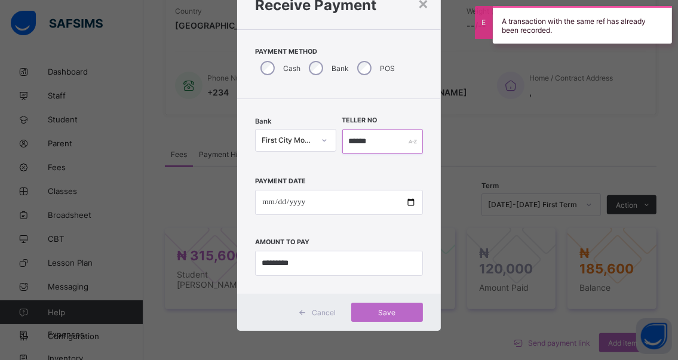
click at [379, 140] on input "******" at bounding box center [382, 141] width 81 height 25
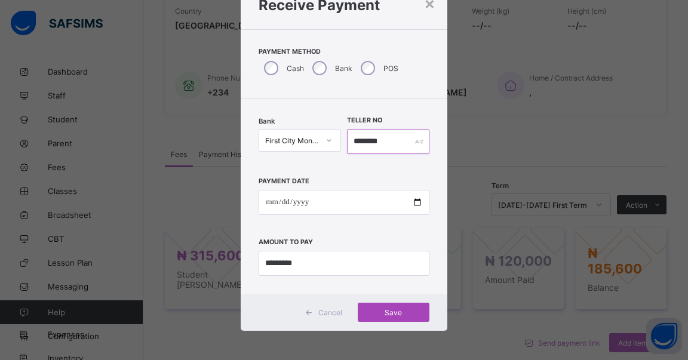
type input "********"
click at [396, 311] on span "Save" at bounding box center [394, 312] width 54 height 9
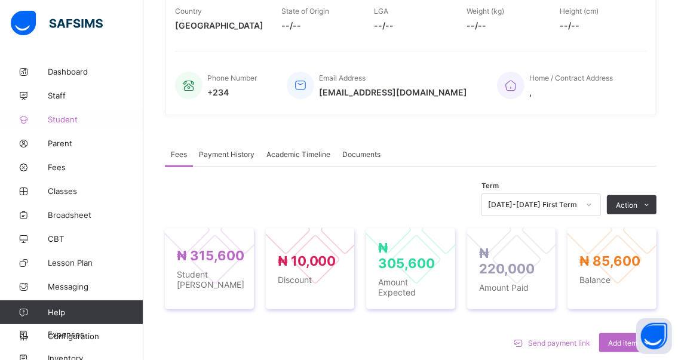
click at [60, 117] on span "Student" at bounding box center [96, 120] width 96 height 10
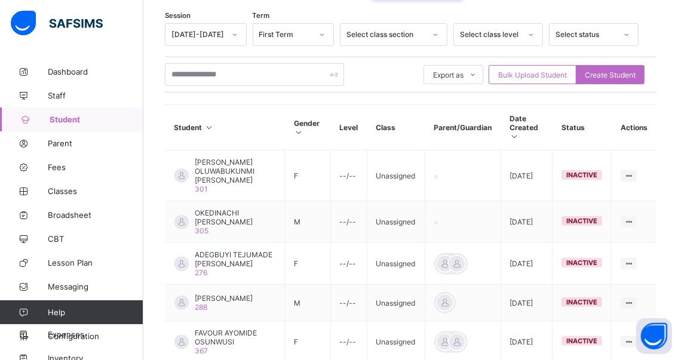
scroll to position [177, 0]
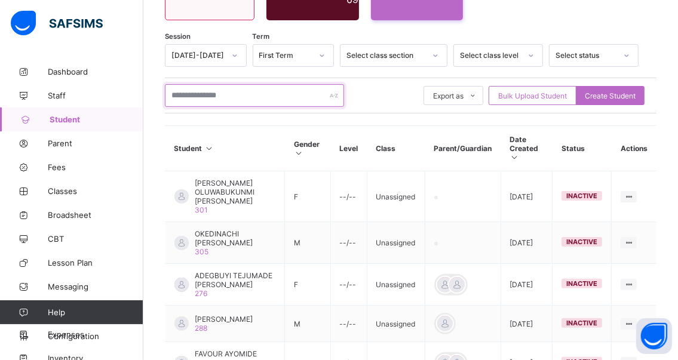
click at [246, 90] on input "text" at bounding box center [254, 95] width 179 height 23
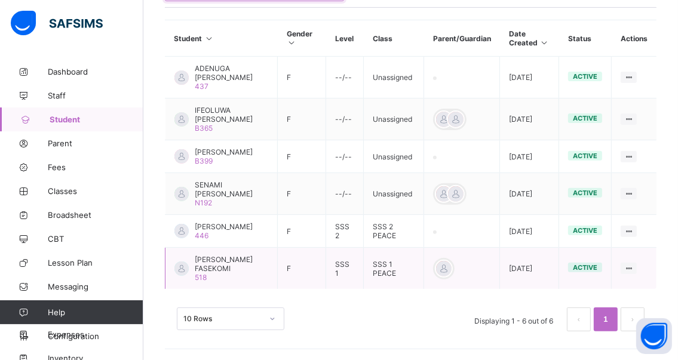
scroll to position [296, 0]
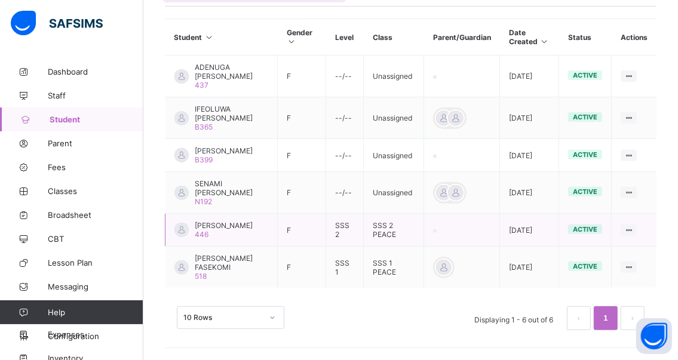
type input "****"
click at [211, 221] on span "[PERSON_NAME]" at bounding box center [224, 225] width 58 height 9
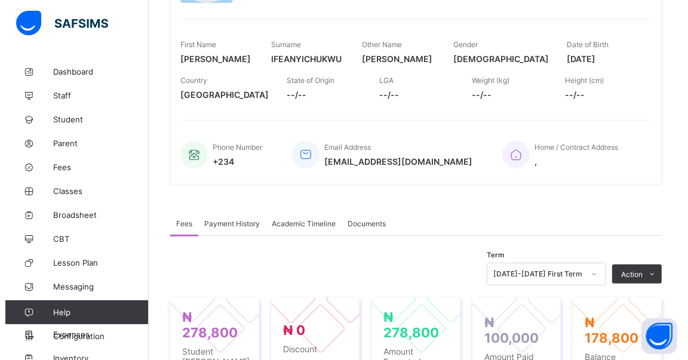
scroll to position [239, 0]
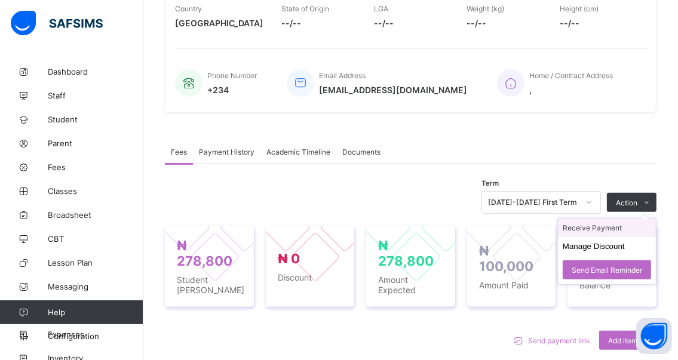
click at [585, 235] on li "Receive Payment" at bounding box center [607, 228] width 98 height 19
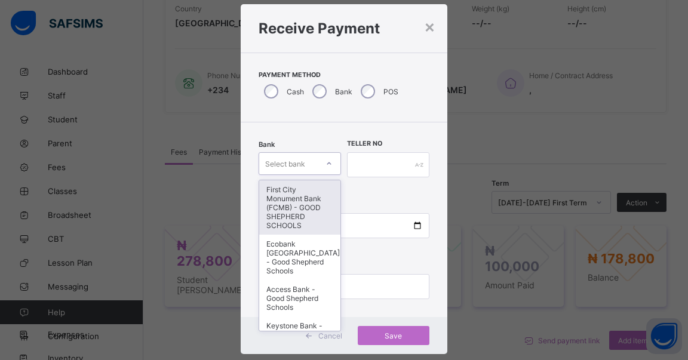
scroll to position [29, 0]
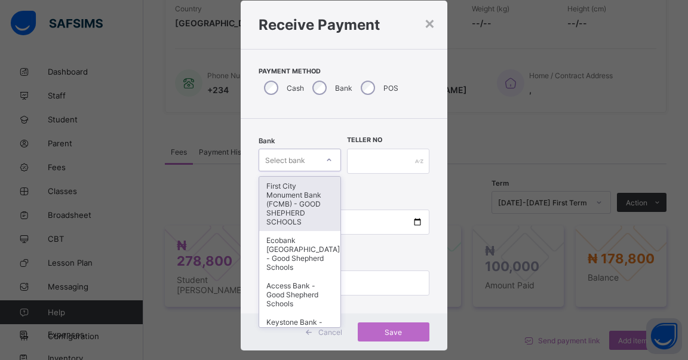
click at [325, 171] on div "option First City Monument Bank (FCMB) - GOOD SHEPHERD SCHOOLS focused, 1 of 9.…" at bounding box center [300, 160] width 82 height 23
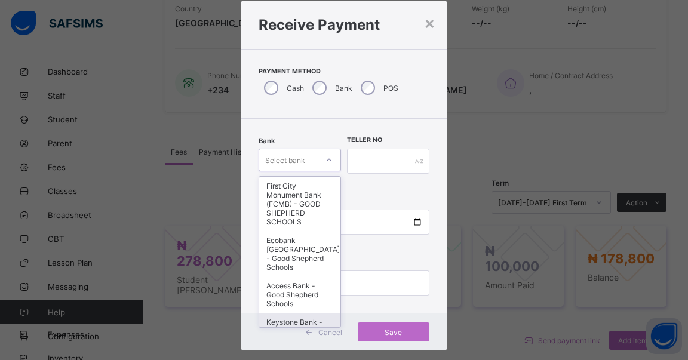
scroll to position [60, 0]
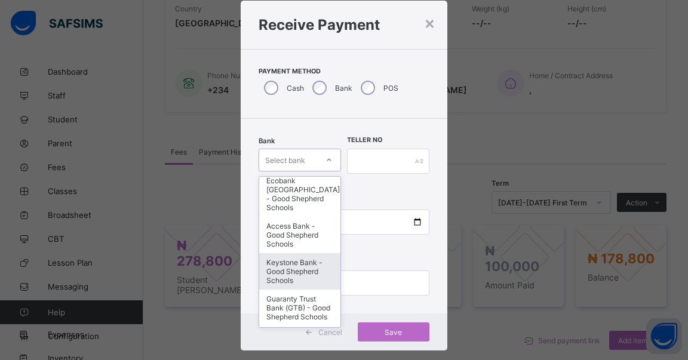
click at [282, 272] on div "Keystone Bank - Good Shepherd Schools" at bounding box center [299, 271] width 81 height 36
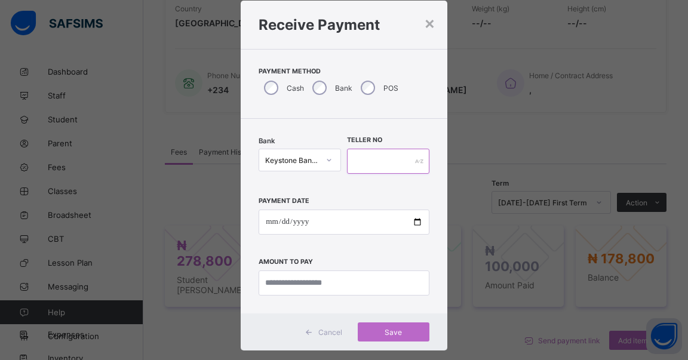
drag, startPoint x: 360, startPoint y: 158, endPoint x: 363, endPoint y: 168, distance: 10.6
click at [361, 158] on input "text" at bounding box center [388, 161] width 82 height 25
type input "******"
click at [414, 223] on input "date" at bounding box center [344, 222] width 171 height 25
type input "**********"
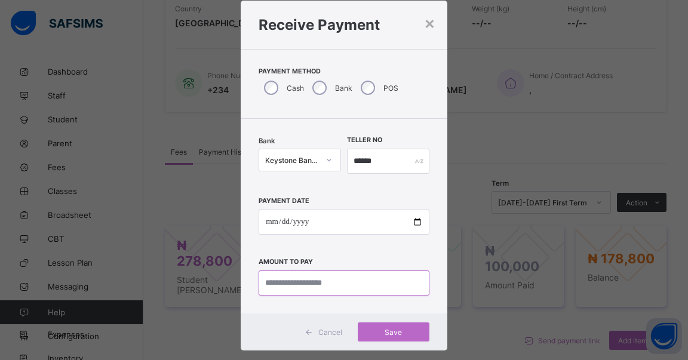
click at [367, 287] on input "currency" at bounding box center [344, 282] width 171 height 25
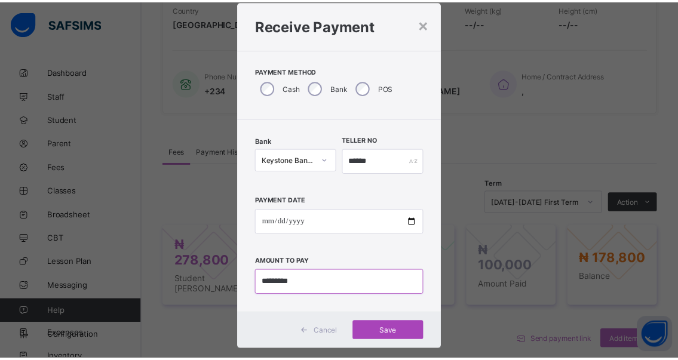
scroll to position [49, 0]
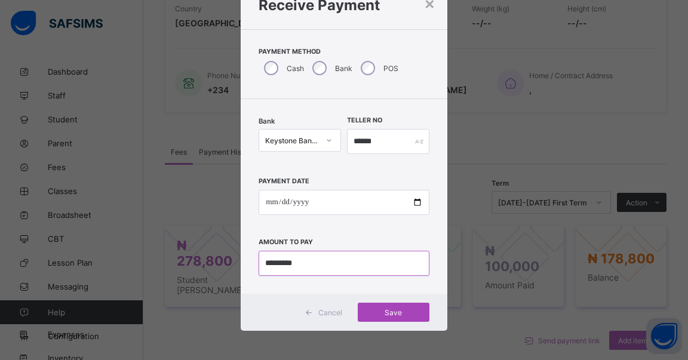
type input "*********"
click at [388, 310] on span "Save" at bounding box center [394, 312] width 54 height 9
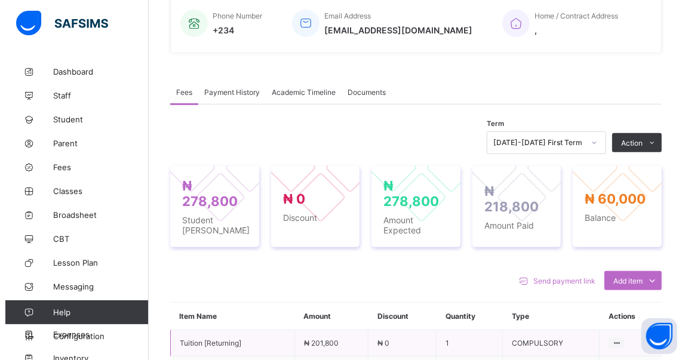
scroll to position [358, 0]
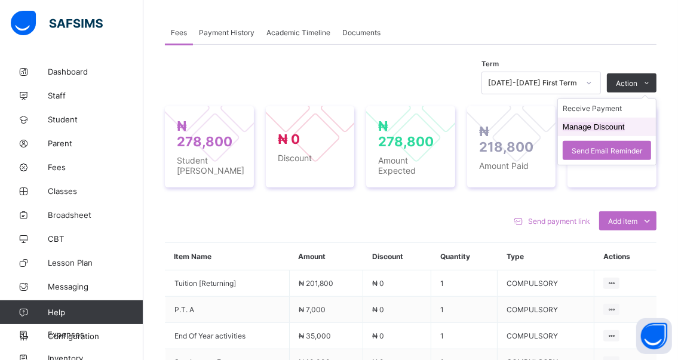
click at [600, 131] on button "Manage Discount" at bounding box center [593, 126] width 62 height 9
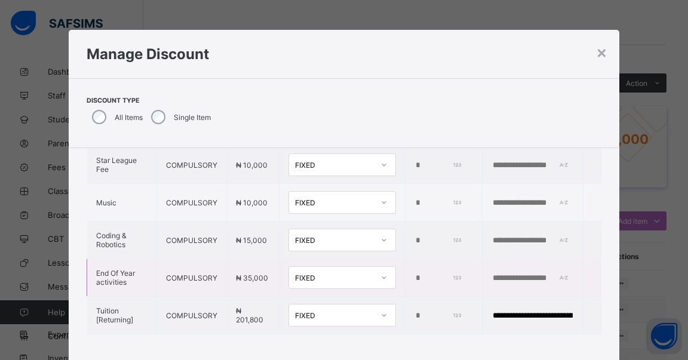
scroll to position [60, 0]
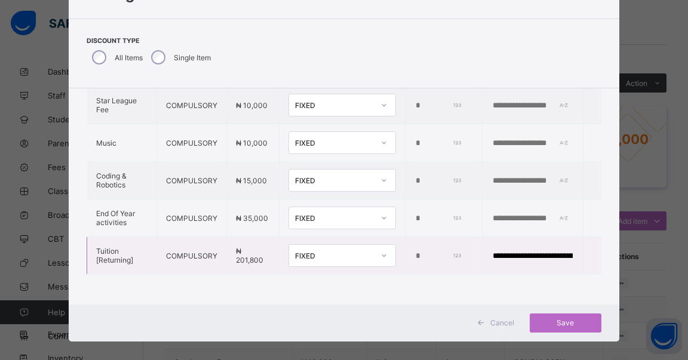
drag, startPoint x: 413, startPoint y: 243, endPoint x: 380, endPoint y: 239, distance: 33.6
click at [380, 239] on tr "**********" at bounding box center [344, 256] width 514 height 38
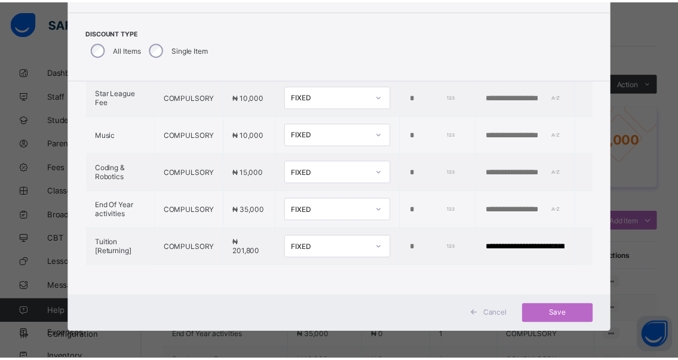
scroll to position [70, 0]
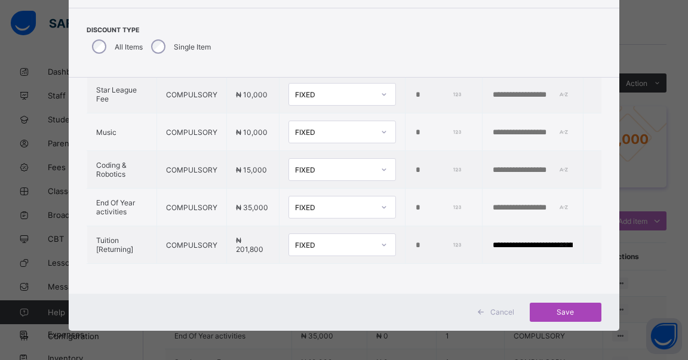
type input "*****"
click at [561, 311] on span "Save" at bounding box center [566, 312] width 54 height 9
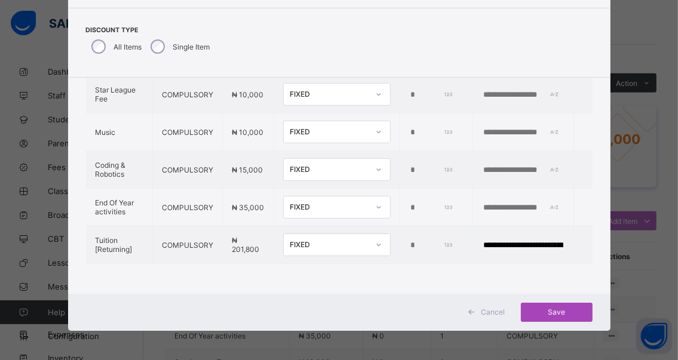
click at [555, 311] on div "Save" at bounding box center [557, 312] width 72 height 19
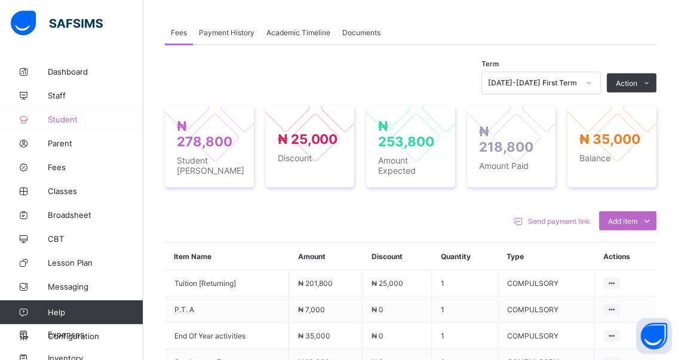
click at [61, 118] on span "Student" at bounding box center [96, 120] width 96 height 10
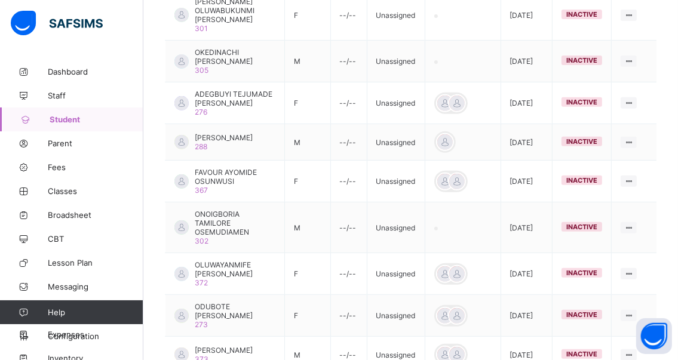
scroll to position [179, 0]
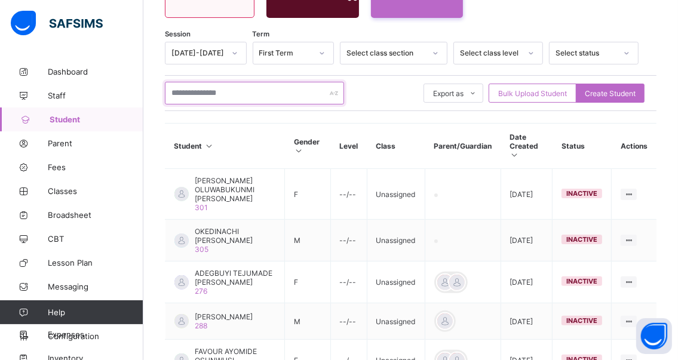
click at [253, 92] on input "text" at bounding box center [254, 93] width 179 height 23
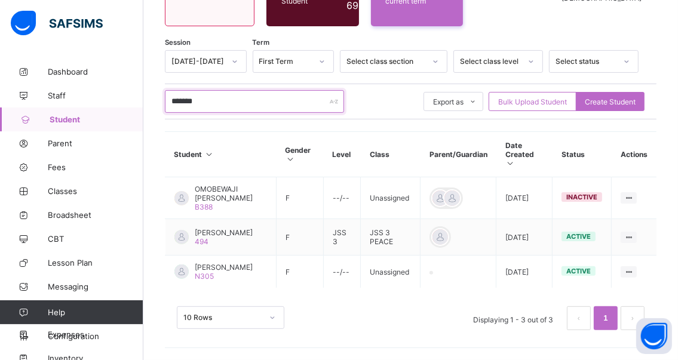
scroll to position [161, 0]
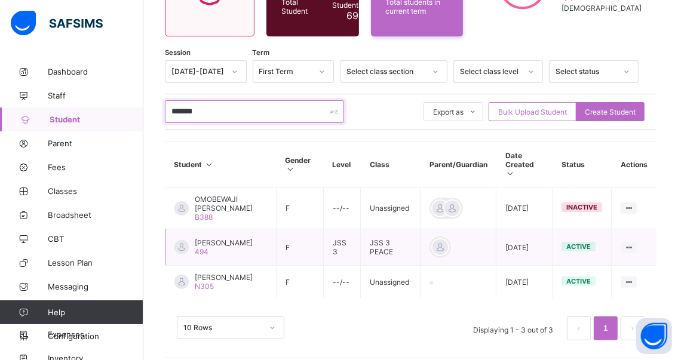
type input "*******"
click at [215, 238] on span "[PERSON_NAME]" at bounding box center [224, 242] width 58 height 9
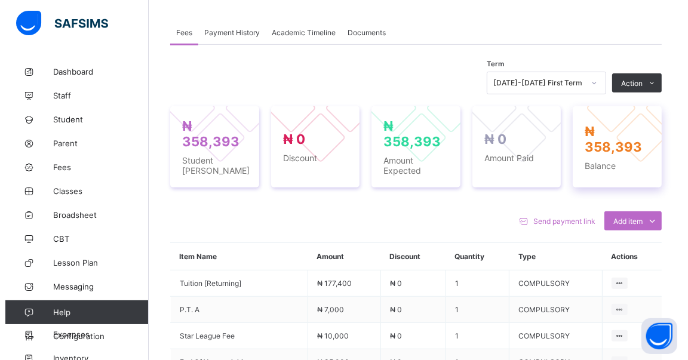
scroll to position [358, 0]
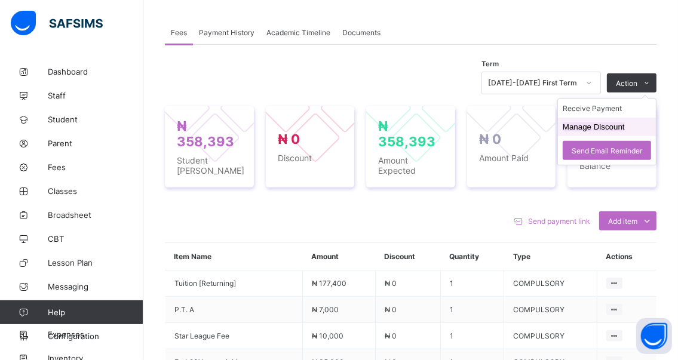
click at [585, 128] on button "Manage Discount" at bounding box center [593, 126] width 62 height 9
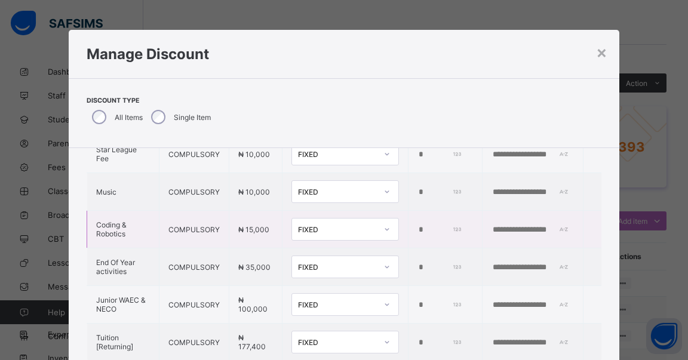
scroll to position [179, 0]
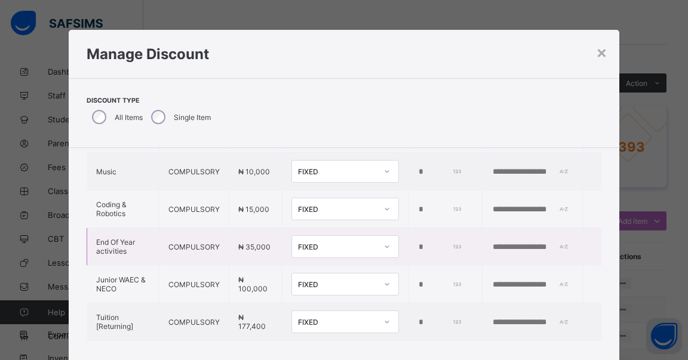
drag, startPoint x: 433, startPoint y: 242, endPoint x: 420, endPoint y: 240, distance: 13.4
click at [420, 242] on input "*" at bounding box center [439, 247] width 45 height 10
drag, startPoint x: 420, startPoint y: 240, endPoint x: 392, endPoint y: 239, distance: 28.7
click at [408, 239] on td "*" at bounding box center [445, 247] width 74 height 38
type input "*****"
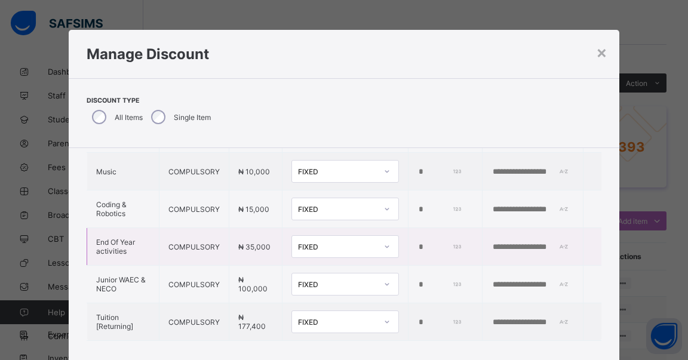
click at [491, 245] on input "text" at bounding box center [532, 247] width 82 height 10
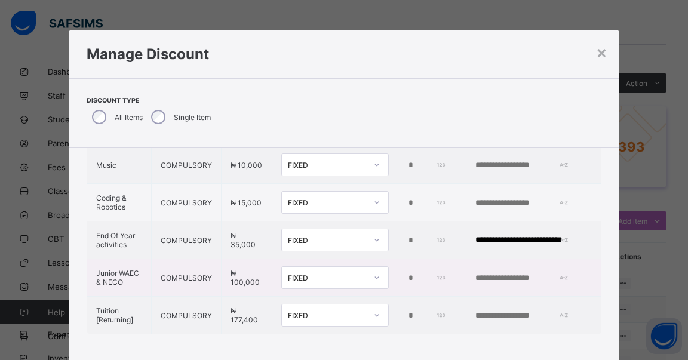
scroll to position [199, 0]
type input "**********"
drag, startPoint x: 399, startPoint y: 187, endPoint x: 390, endPoint y: 189, distance: 9.7
click at [398, 189] on td "*" at bounding box center [431, 203] width 67 height 38
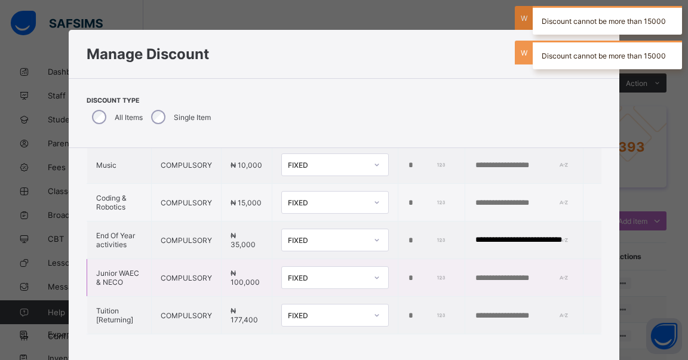
type input "****"
click at [583, 259] on td at bounding box center [592, 278] width 19 height 38
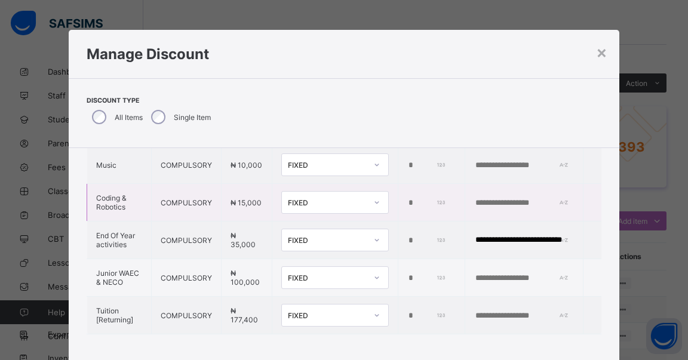
drag, startPoint x: 418, startPoint y: 185, endPoint x: 385, endPoint y: 183, distance: 33.5
click at [382, 184] on tr "Coding & Robotics COMPULSORY ₦ 15,000 FIXED ****" at bounding box center [344, 203] width 514 height 38
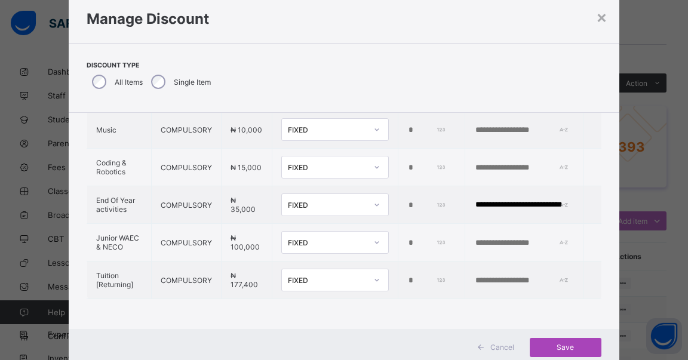
scroll to position [70, 0]
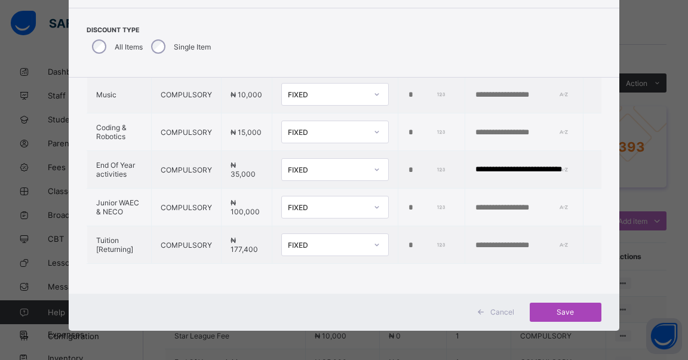
click at [571, 311] on span "Save" at bounding box center [566, 312] width 54 height 9
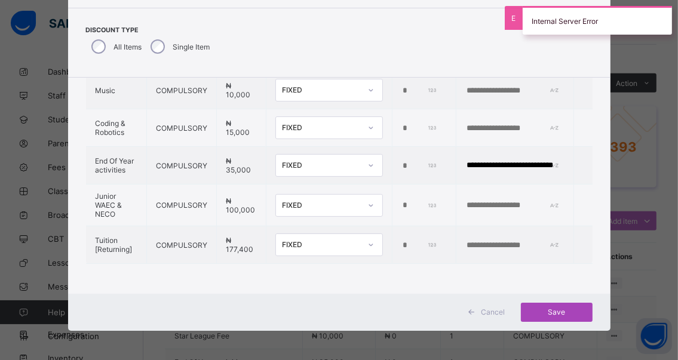
click at [554, 310] on span "Save" at bounding box center [557, 312] width 54 height 9
click at [553, 310] on span "Save" at bounding box center [557, 312] width 54 height 9
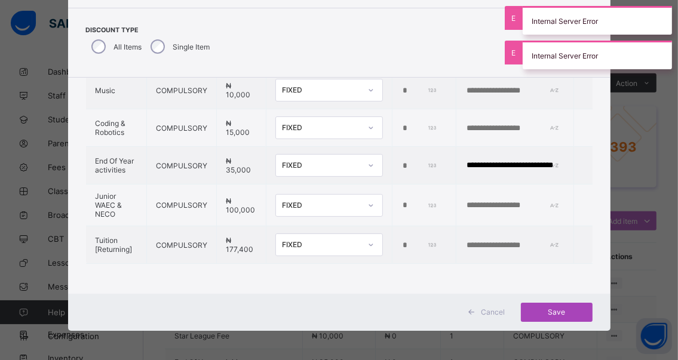
click at [563, 308] on span "Save" at bounding box center [557, 312] width 54 height 9
click at [561, 311] on span "Save" at bounding box center [557, 312] width 54 height 9
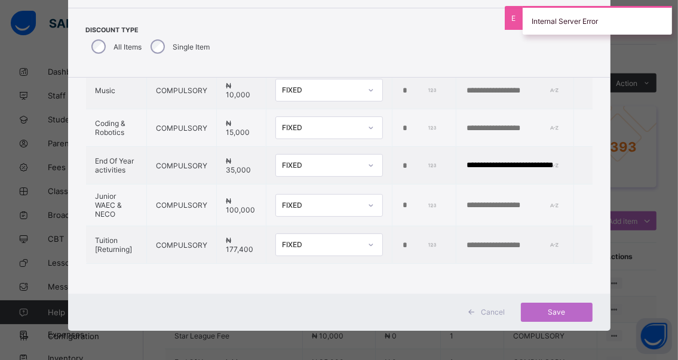
click at [488, 310] on span "Cancel" at bounding box center [493, 312] width 24 height 9
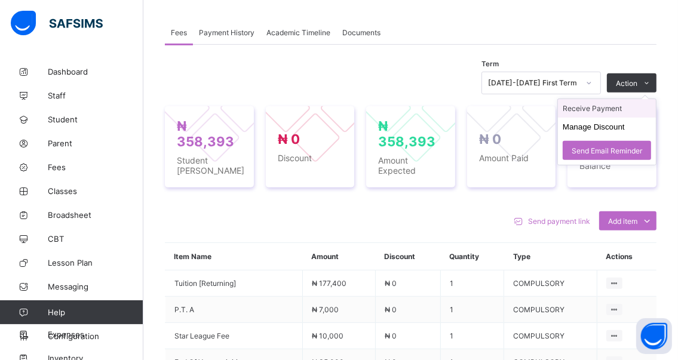
click at [588, 107] on li "Receive Payment" at bounding box center [607, 108] width 98 height 19
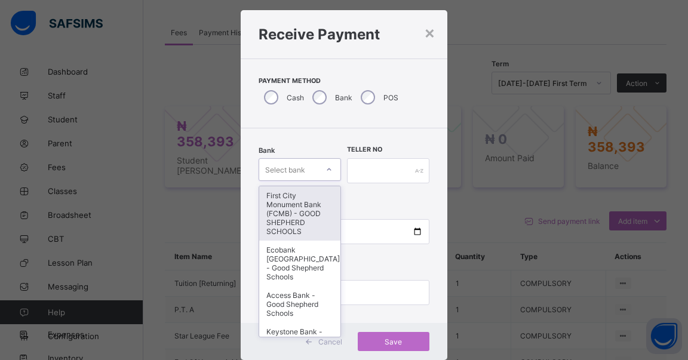
click at [323, 181] on div "option First City Monument Bank (FCMB) - GOOD SHEPHERD SCHOOLS focused, 1 of 9.…" at bounding box center [300, 169] width 82 height 23
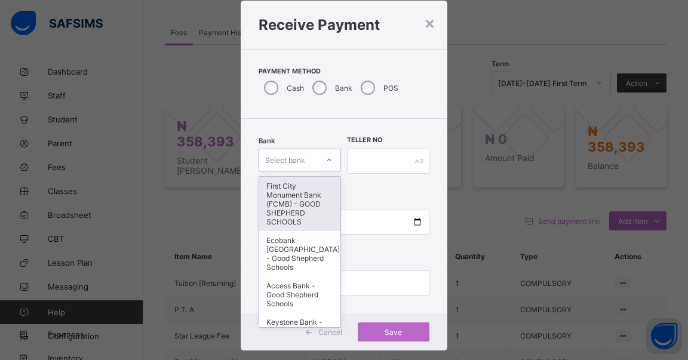
scroll to position [29, 0]
click at [283, 192] on div "First City Monument Bank (FCMB) - GOOD SHEPHERD SCHOOLS" at bounding box center [299, 204] width 81 height 54
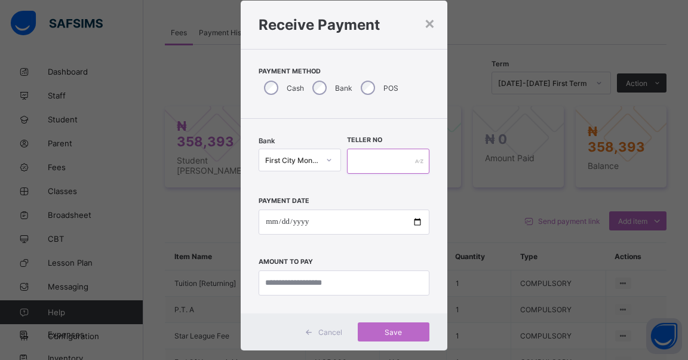
click at [350, 161] on input "text" at bounding box center [388, 161] width 82 height 25
type input "******"
click at [413, 223] on input "date" at bounding box center [344, 222] width 171 height 25
type input "**********"
click at [353, 279] on input "currency" at bounding box center [344, 282] width 171 height 25
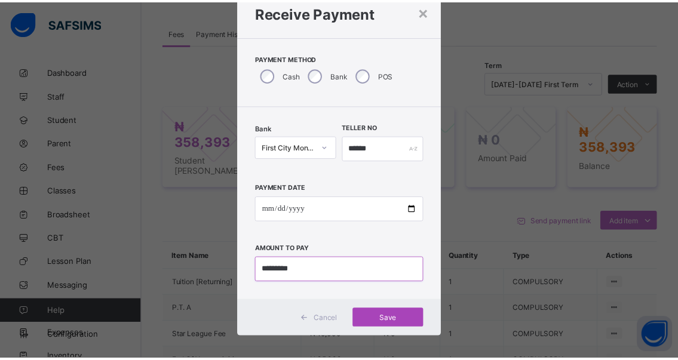
scroll to position [49, 0]
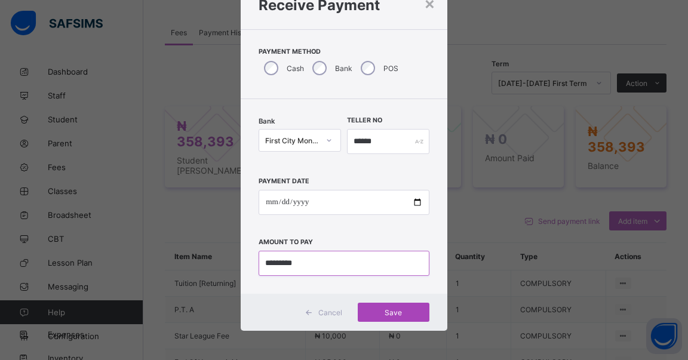
type input "*********"
click at [387, 311] on span "Save" at bounding box center [394, 312] width 54 height 9
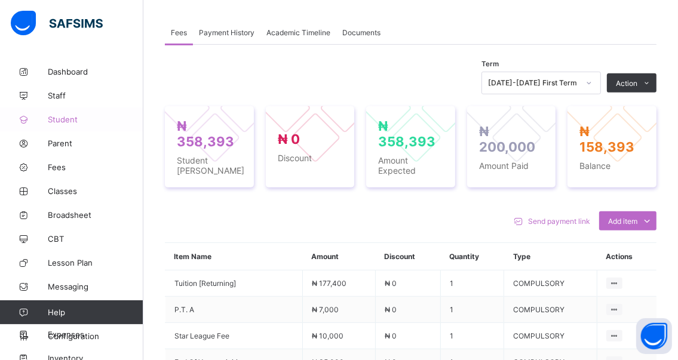
click at [62, 118] on span "Student" at bounding box center [96, 120] width 96 height 10
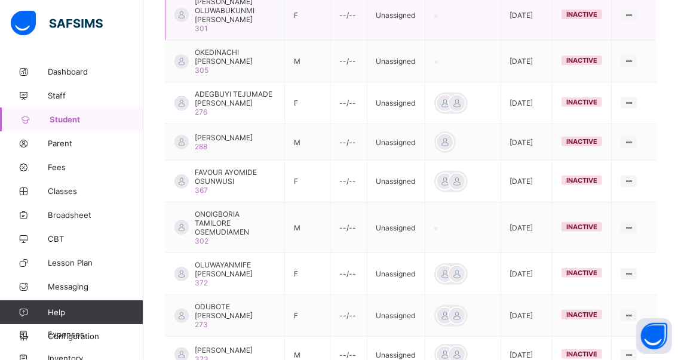
scroll to position [239, 0]
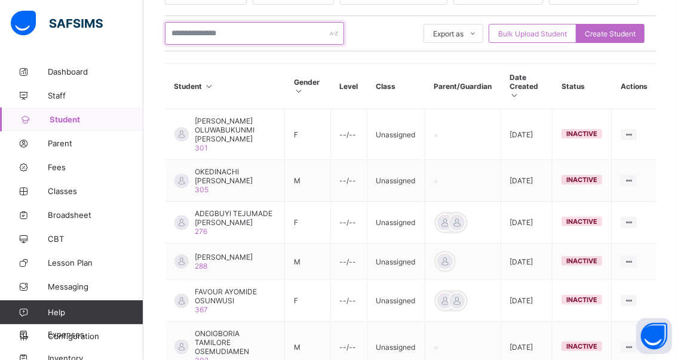
click at [239, 30] on input "text" at bounding box center [254, 33] width 179 height 23
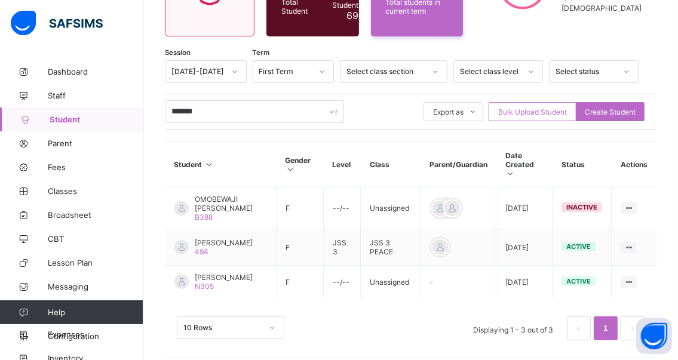
scroll to position [191, 0]
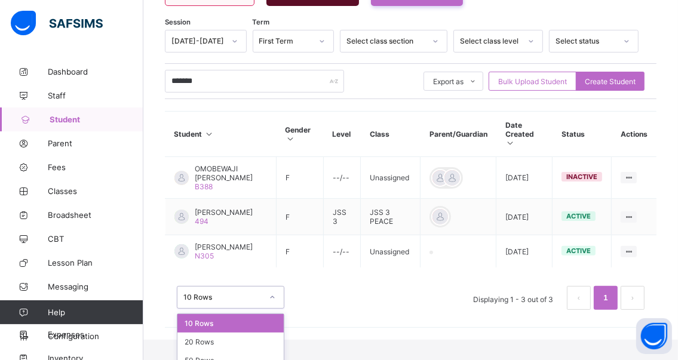
click at [270, 309] on div "option 10 Rows focused, 1 of 3. 3 results available. Use Up and Down to choose …" at bounding box center [230, 297] width 107 height 23
click at [228, 333] on div "20 Rows" at bounding box center [230, 342] width 106 height 19
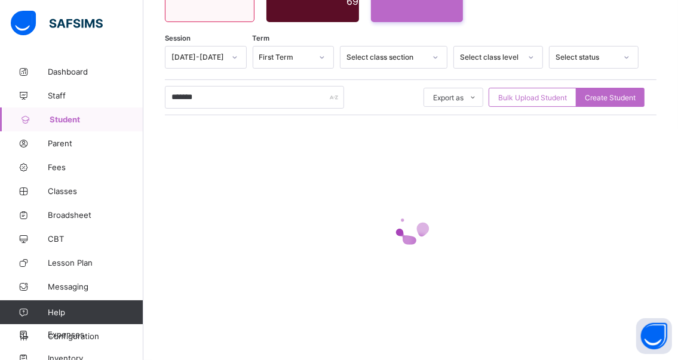
scroll to position [161, 0]
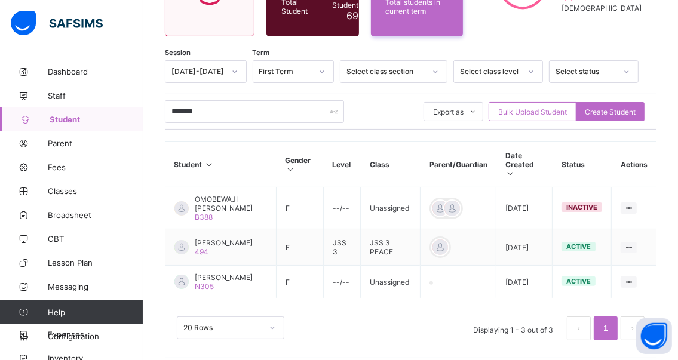
click at [72, 118] on span "Student" at bounding box center [97, 120] width 94 height 10
click at [216, 110] on input "*******" at bounding box center [254, 111] width 179 height 23
type input "*"
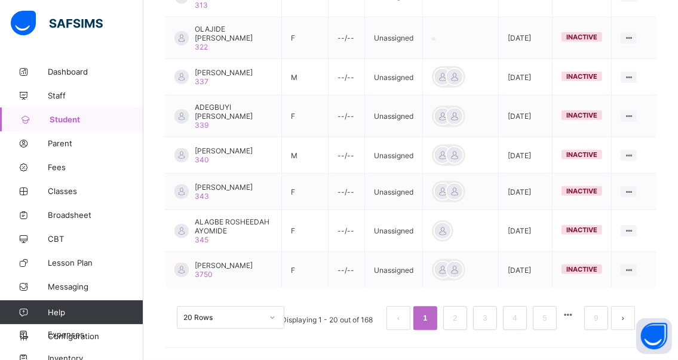
scroll to position [922, 0]
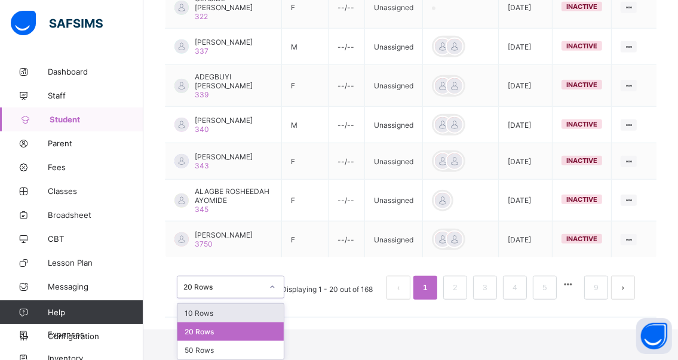
click at [273, 299] on div "option 10 Rows focused, 1 of 3. 3 results available. Use Up and Down to choose …" at bounding box center [230, 287] width 107 height 23
click at [244, 330] on div "20 Rows" at bounding box center [230, 331] width 106 height 19
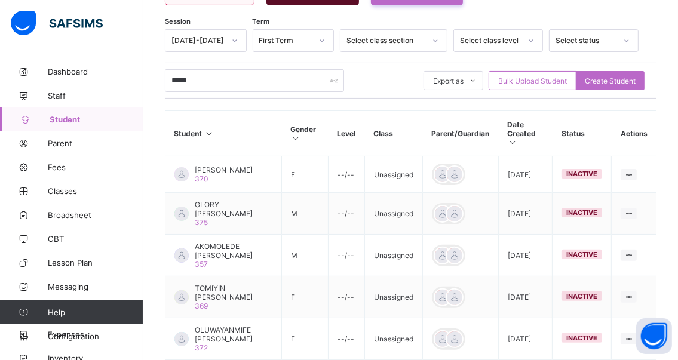
scroll to position [115, 0]
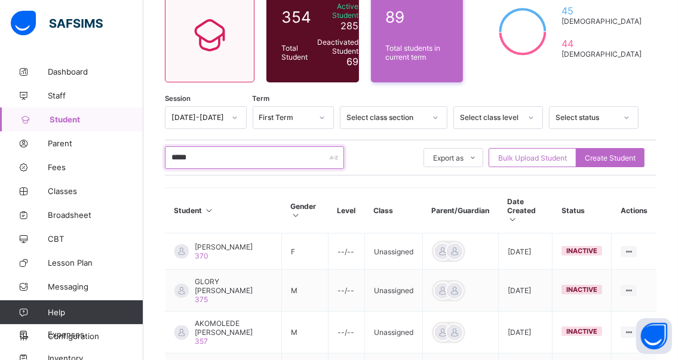
drag, startPoint x: 214, startPoint y: 157, endPoint x: 220, endPoint y: 153, distance: 6.5
click at [218, 154] on input "*****" at bounding box center [254, 157] width 179 height 23
type input "*"
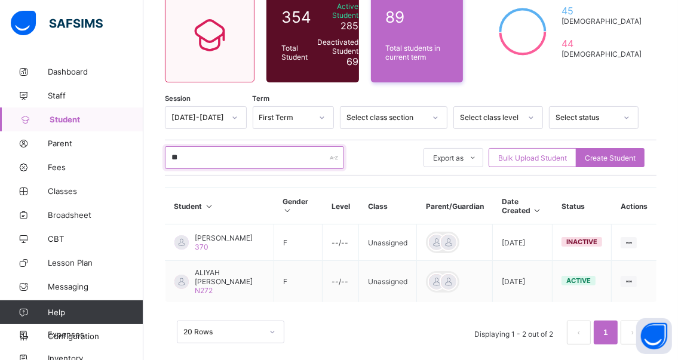
type input "*"
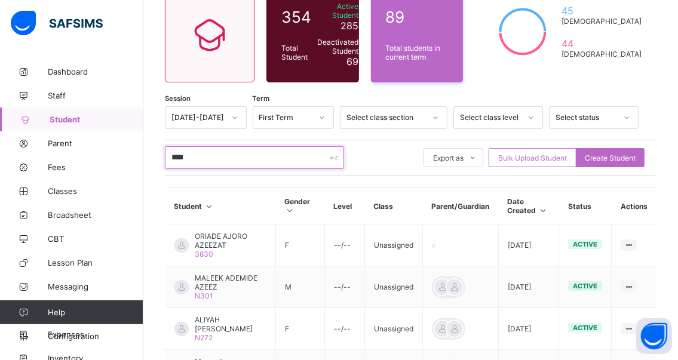
type input "*****"
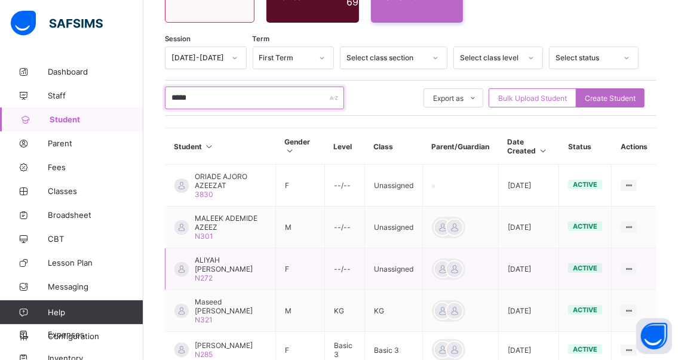
scroll to position [234, 0]
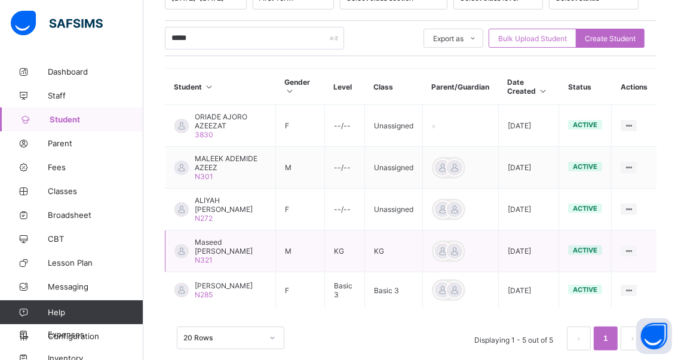
click at [217, 249] on span "Maseed [PERSON_NAME]" at bounding box center [231, 247] width 72 height 18
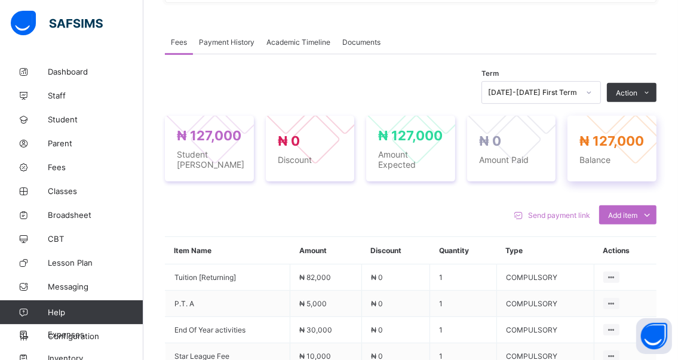
scroll to position [358, 0]
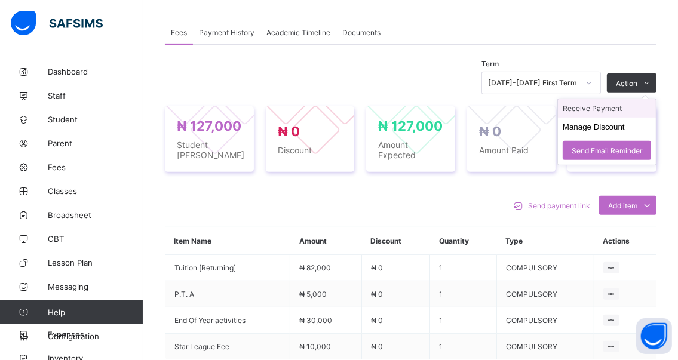
click at [595, 110] on li "Receive Payment" at bounding box center [607, 108] width 98 height 19
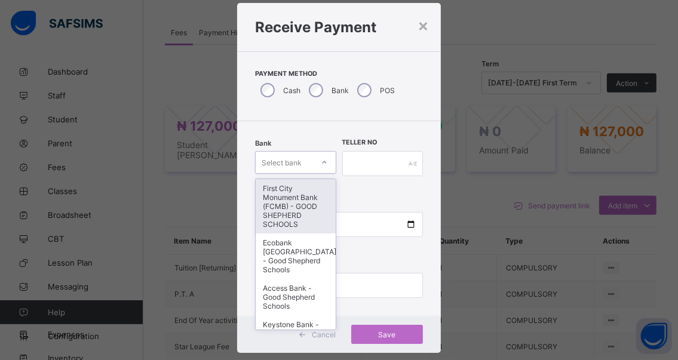
click at [321, 174] on div "option First City Monument Bank (FCMB) - GOOD SHEPHERD SCHOOLS focused, 1 of 9.…" at bounding box center [295, 162] width 81 height 23
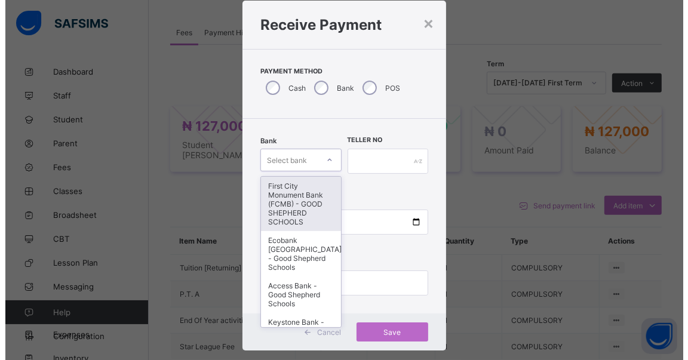
scroll to position [29, 0]
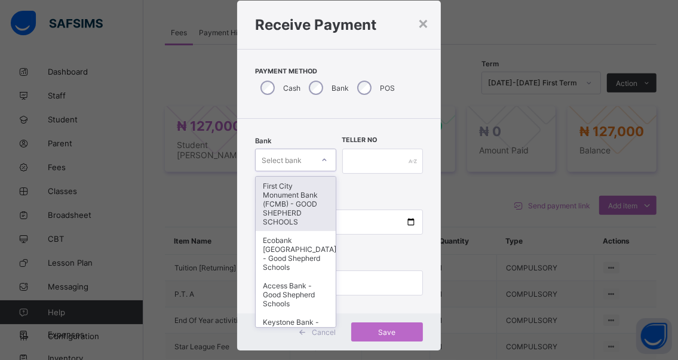
click at [274, 187] on div "First City Monument Bank (FCMB) - GOOD SHEPHERD SCHOOLS" at bounding box center [295, 204] width 79 height 54
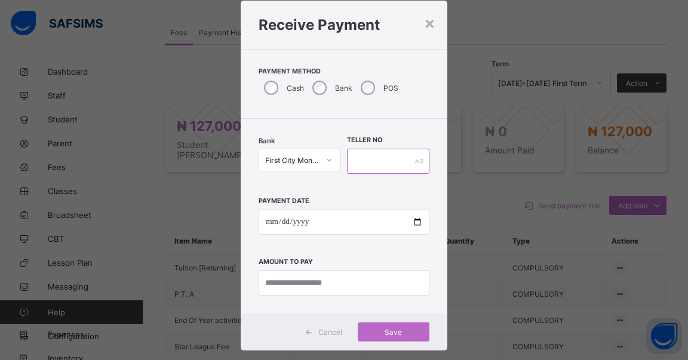
click at [368, 157] on input "text" at bounding box center [388, 161] width 82 height 25
type input "******"
click at [413, 225] on input "date" at bounding box center [344, 222] width 171 height 25
type input "**********"
click at [362, 282] on input "currency" at bounding box center [344, 282] width 171 height 25
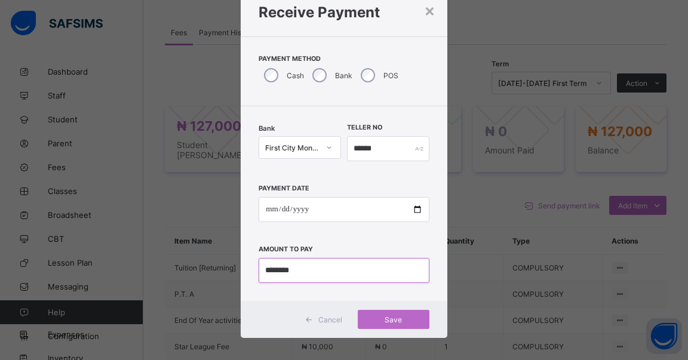
scroll to position [49, 0]
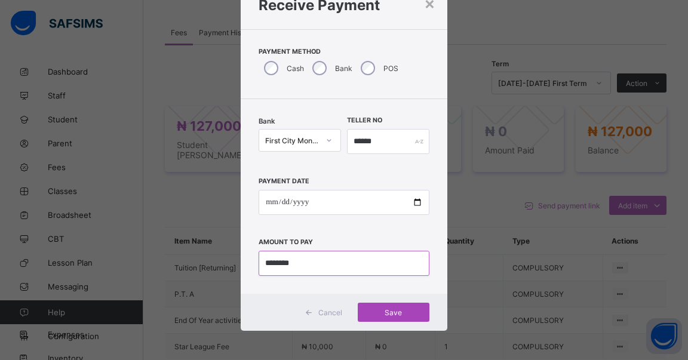
type input "********"
click at [384, 311] on span "Save" at bounding box center [394, 312] width 54 height 9
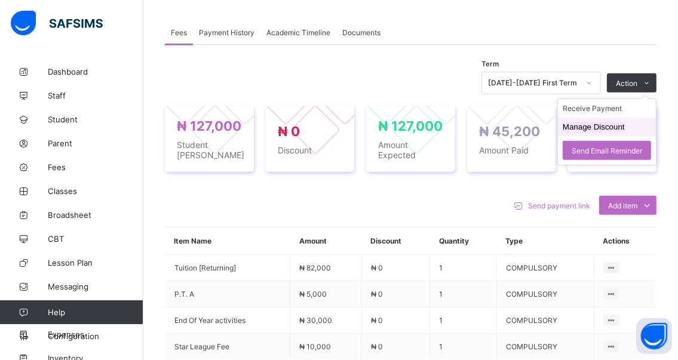
click at [580, 127] on button "Manage Discount" at bounding box center [593, 126] width 62 height 9
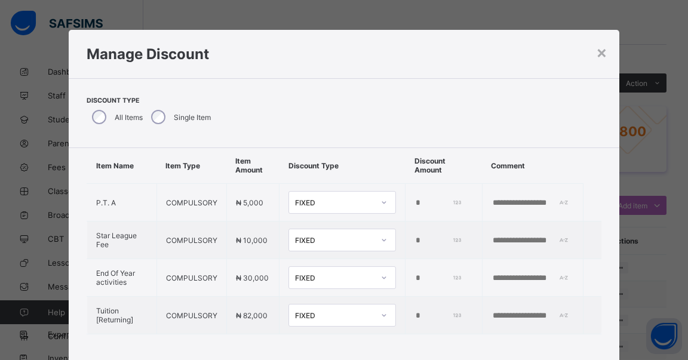
scroll to position [41, 0]
drag, startPoint x: 411, startPoint y: 304, endPoint x: 370, endPoint y: 306, distance: 41.3
click at [376, 304] on tr "Tuition [Returning] COMPULSORY ₦ 82,000 FIXED *" at bounding box center [344, 316] width 514 height 38
type input "*****"
click at [491, 311] on input "text" at bounding box center [532, 316] width 82 height 10
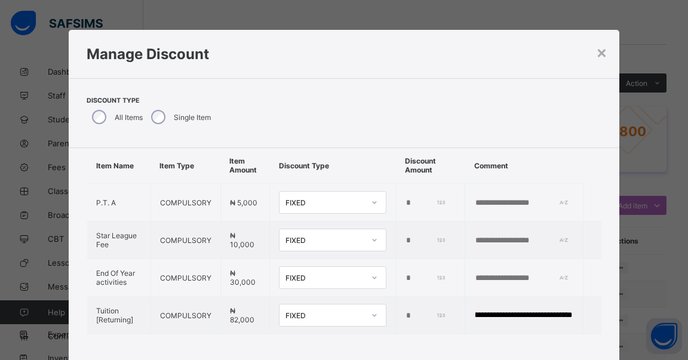
scroll to position [70, 0]
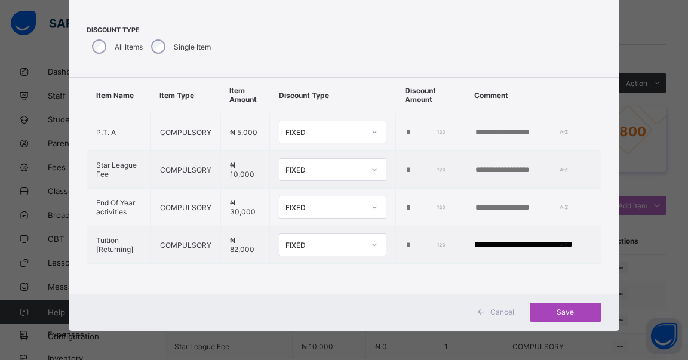
type input "**********"
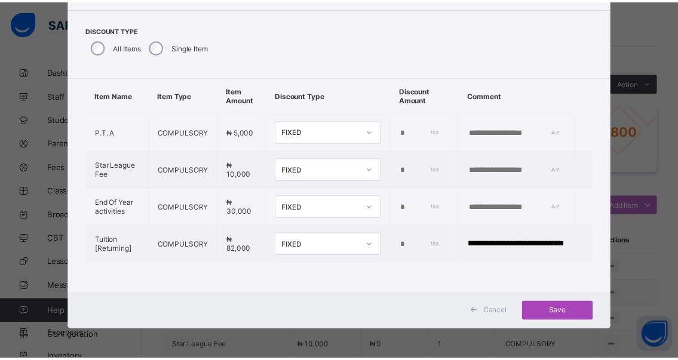
scroll to position [0, 0]
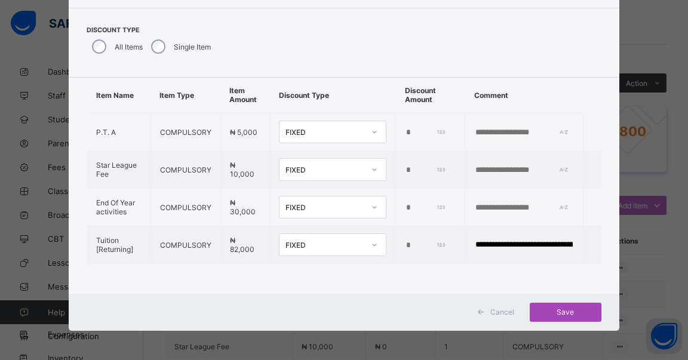
click at [559, 309] on span "Save" at bounding box center [566, 312] width 54 height 9
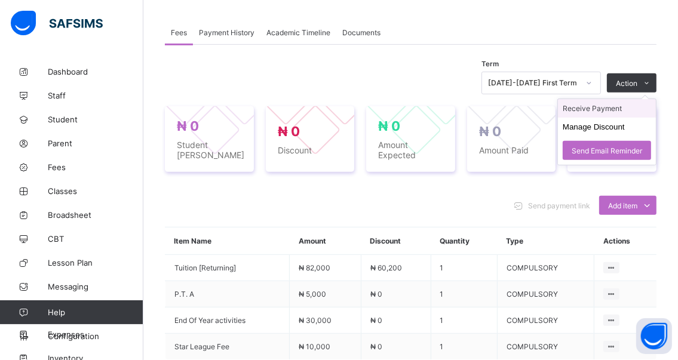
click at [592, 112] on li "Receive Payment" at bounding box center [607, 108] width 98 height 19
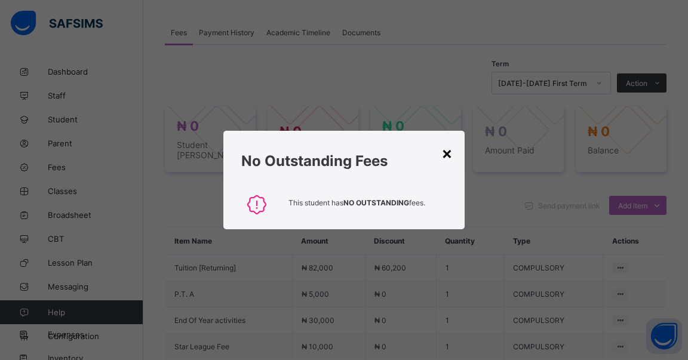
click at [445, 156] on div "×" at bounding box center [446, 153] width 11 height 20
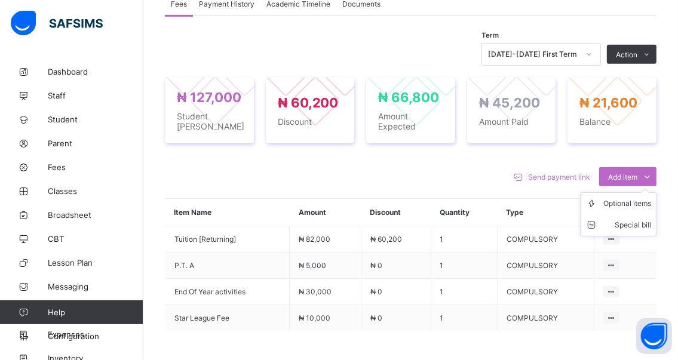
scroll to position [418, 0]
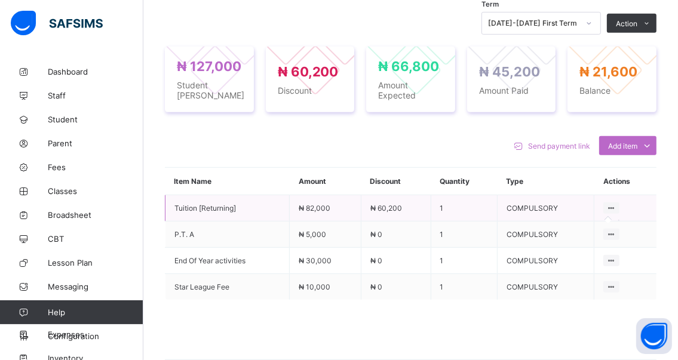
click at [616, 204] on icon at bounding box center [611, 208] width 10 height 9
click at [616, 210] on icon at bounding box center [611, 208] width 10 height 9
click at [627, 143] on span "Add item" at bounding box center [622, 146] width 29 height 9
click at [653, 143] on icon at bounding box center [646, 146] width 13 height 12
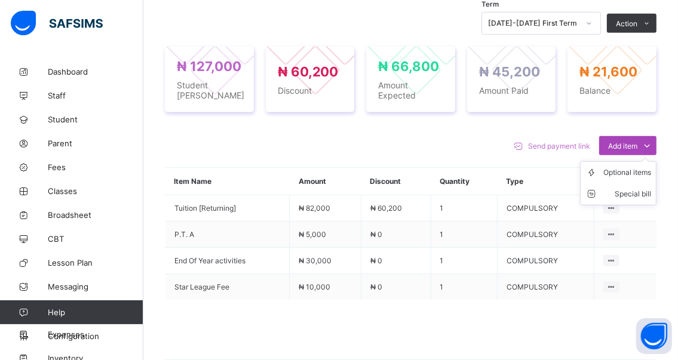
click at [632, 144] on span "Add item" at bounding box center [622, 146] width 29 height 9
click at [556, 147] on span "Send payment link" at bounding box center [559, 146] width 62 height 9
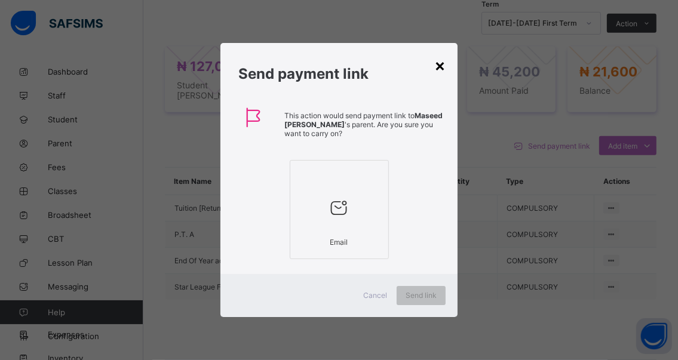
click at [442, 68] on div "×" at bounding box center [439, 65] width 11 height 20
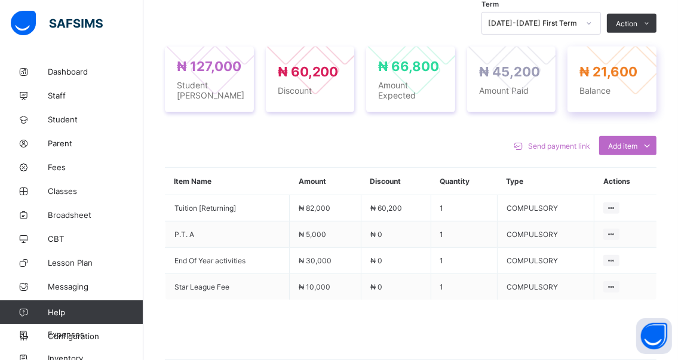
scroll to position [299, 0]
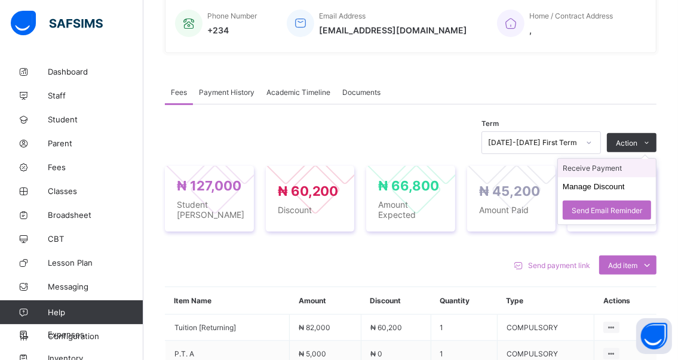
click at [596, 168] on li "Receive Payment" at bounding box center [607, 168] width 98 height 19
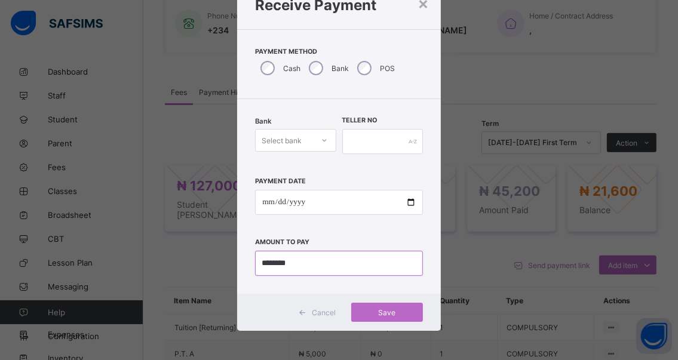
click at [309, 266] on input "currency" at bounding box center [339, 263] width 168 height 25
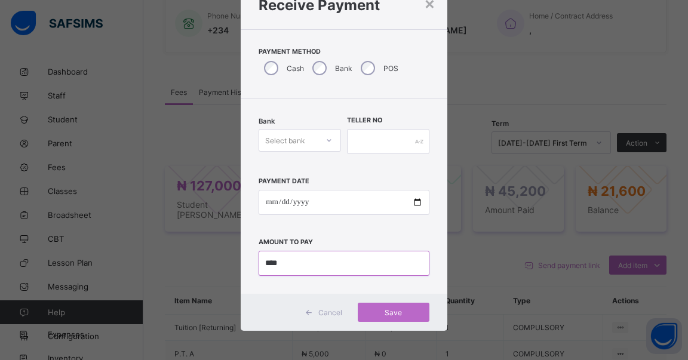
type input "***"
click at [387, 315] on span "Save" at bounding box center [394, 312] width 54 height 9
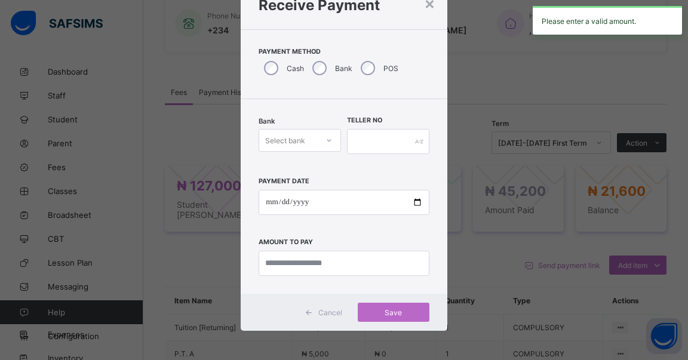
click at [494, 276] on div "× Receive Payment Payment Method Cash Bank POS Bank Select bank Teller No Payme…" at bounding box center [344, 180] width 688 height 360
click at [430, 2] on div "×" at bounding box center [429, 3] width 11 height 20
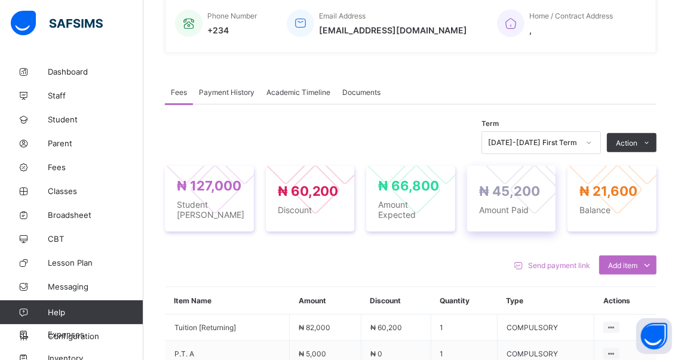
click at [511, 201] on div "₦ 45,200 Amount Paid" at bounding box center [511, 199] width 65 height 32
click at [517, 193] on span "₦ 45,200" at bounding box center [509, 191] width 61 height 16
click at [502, 208] on span "Amount Paid" at bounding box center [511, 210] width 65 height 10
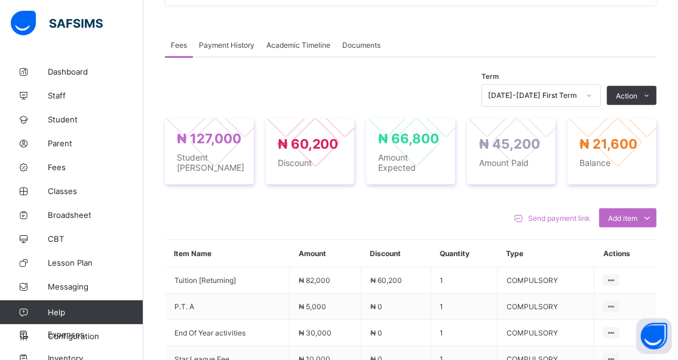
scroll to position [418, 0]
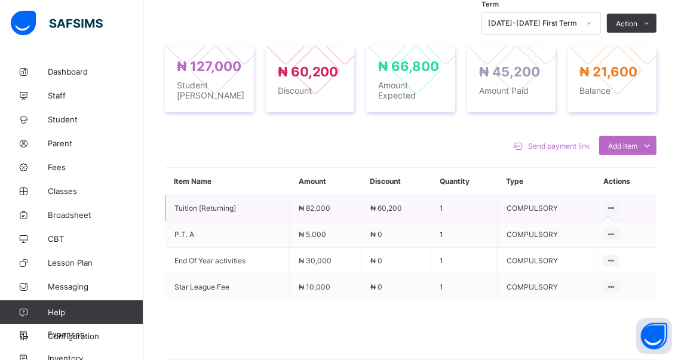
click at [616, 207] on icon at bounding box center [611, 208] width 10 height 9
click at [616, 208] on icon at bounding box center [611, 208] width 10 height 9
click at [616, 207] on icon at bounding box center [611, 208] width 10 height 9
click at [616, 208] on icon at bounding box center [611, 208] width 10 height 9
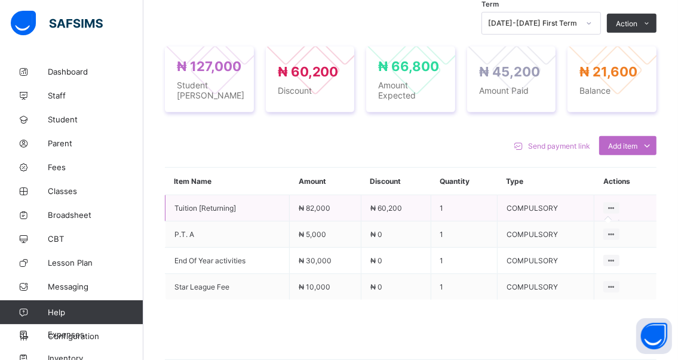
click at [616, 208] on icon at bounding box center [611, 208] width 10 height 9
click at [540, 210] on td "COMPULSORY" at bounding box center [545, 208] width 97 height 26
click at [540, 209] on td "COMPULSORY" at bounding box center [545, 208] width 97 height 26
click at [616, 207] on icon at bounding box center [611, 208] width 10 height 9
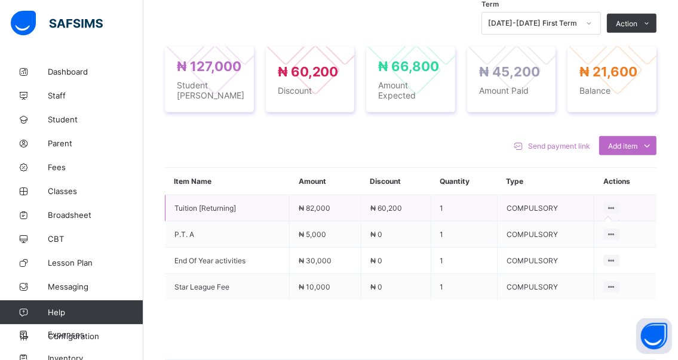
click at [616, 207] on icon at bounding box center [611, 208] width 10 height 9
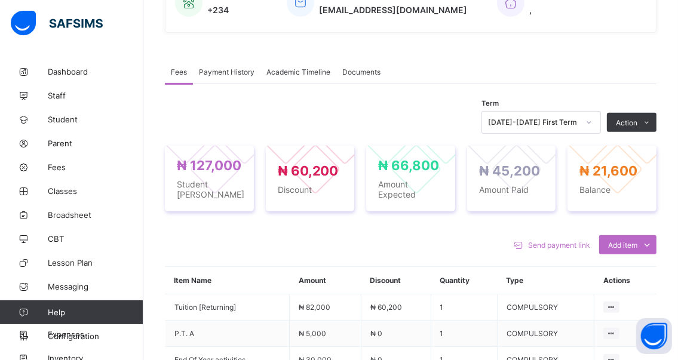
scroll to position [244, 0]
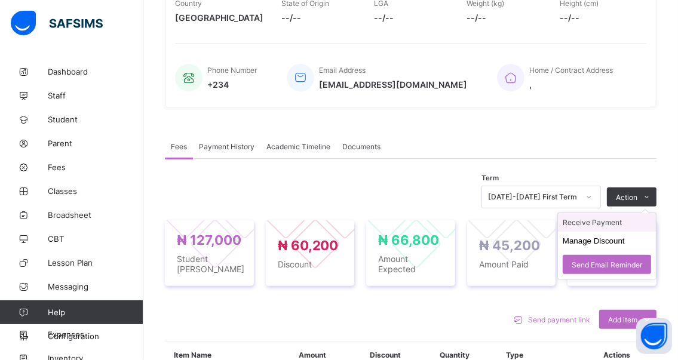
click at [590, 220] on li "Receive Payment" at bounding box center [607, 222] width 98 height 19
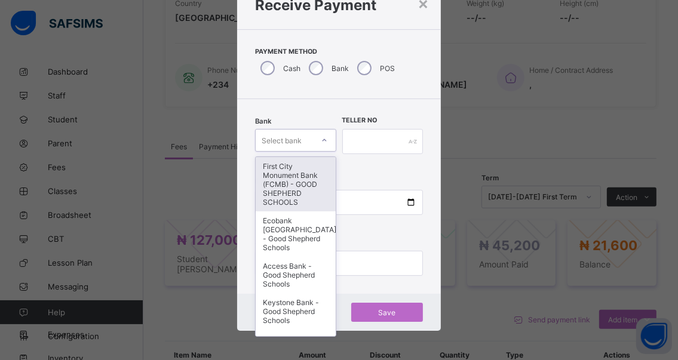
click at [321, 139] on icon at bounding box center [324, 140] width 7 height 12
click at [279, 178] on div "First City Monument Bank (FCMB) - GOOD SHEPHERD SCHOOLS" at bounding box center [295, 184] width 79 height 54
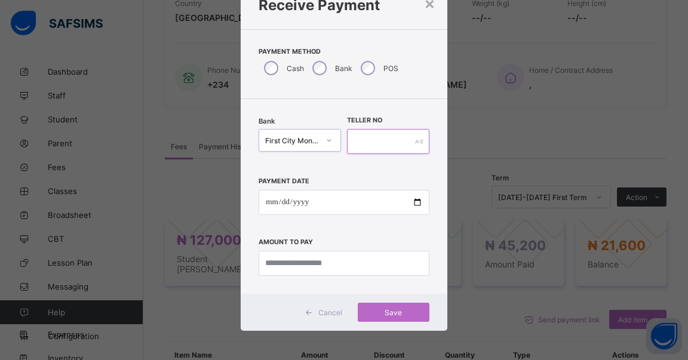
click at [370, 135] on input "text" at bounding box center [388, 141] width 82 height 25
type input "******"
click at [410, 203] on input "date" at bounding box center [344, 202] width 171 height 25
type input "**********"
click at [352, 265] on input "currency" at bounding box center [344, 263] width 171 height 25
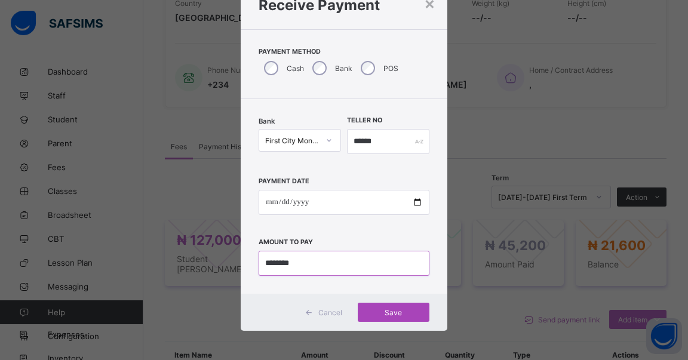
type input "********"
click at [387, 312] on span "Save" at bounding box center [394, 312] width 54 height 9
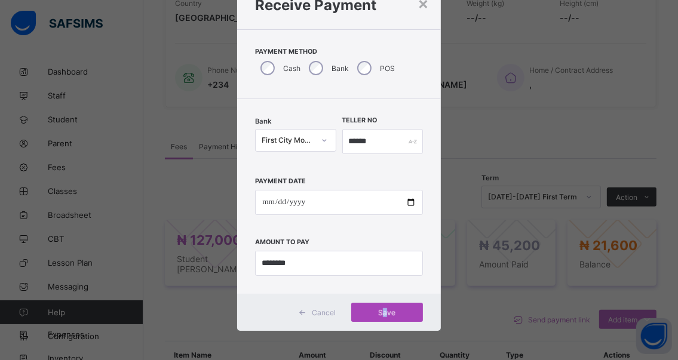
click at [381, 312] on span "Save" at bounding box center [387, 312] width 54 height 9
click at [388, 311] on div "Save" at bounding box center [387, 312] width 72 height 19
click at [379, 311] on div "Save" at bounding box center [387, 312] width 72 height 19
click at [382, 312] on div "Save" at bounding box center [387, 312] width 72 height 19
click at [418, 5] on div "×" at bounding box center [422, 3] width 11 height 20
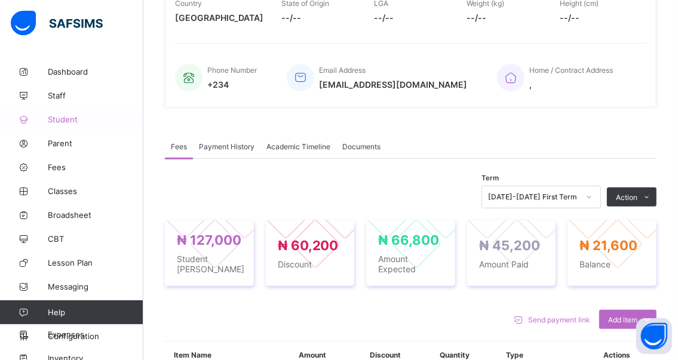
click at [52, 120] on span "Student" at bounding box center [96, 120] width 96 height 10
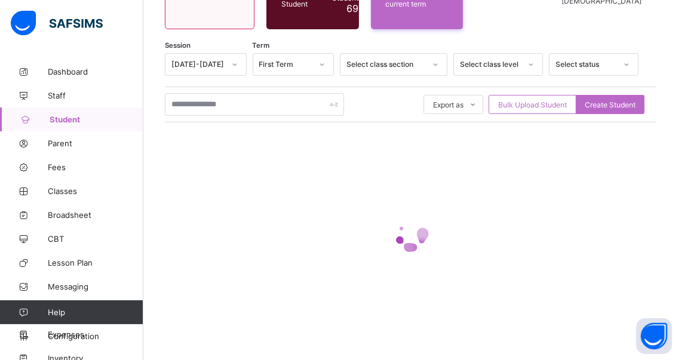
scroll to position [174, 0]
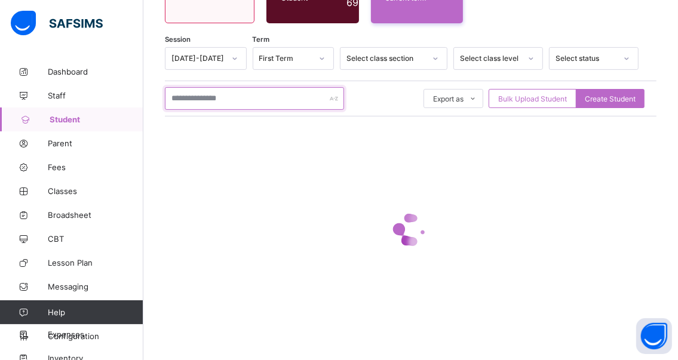
click at [257, 97] on input "text" at bounding box center [254, 98] width 179 height 23
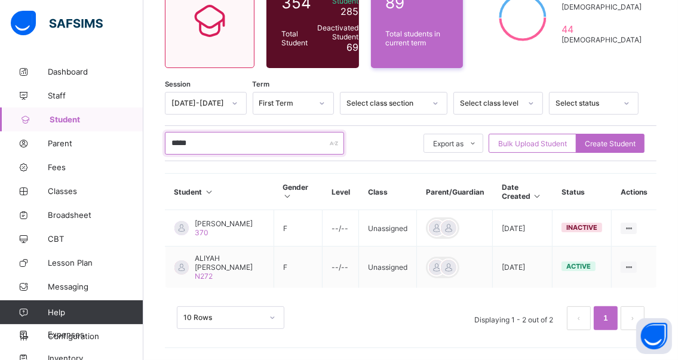
scroll to position [134, 0]
click at [211, 138] on input "*****" at bounding box center [254, 143] width 179 height 23
click at [205, 137] on input "*****" at bounding box center [254, 143] width 179 height 23
type input "*"
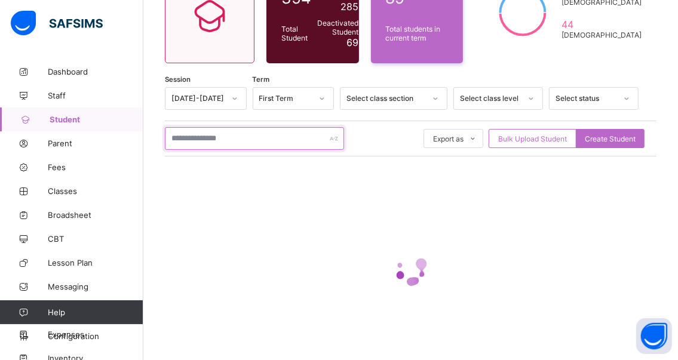
scroll to position [174, 0]
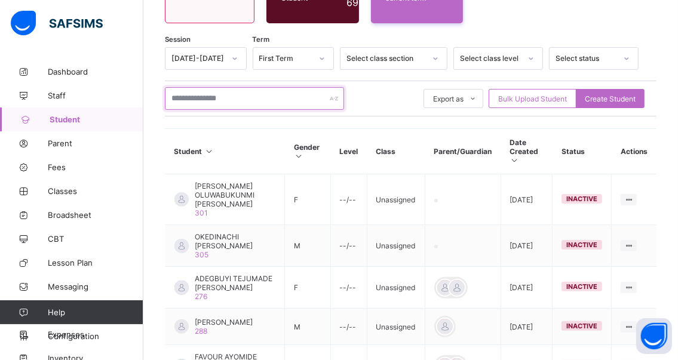
type input "*"
type input "*****"
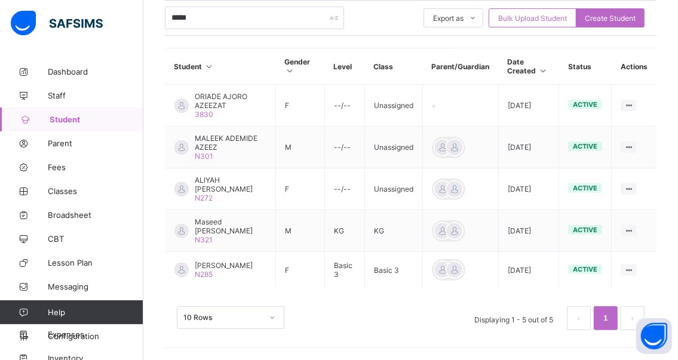
scroll to position [290, 0]
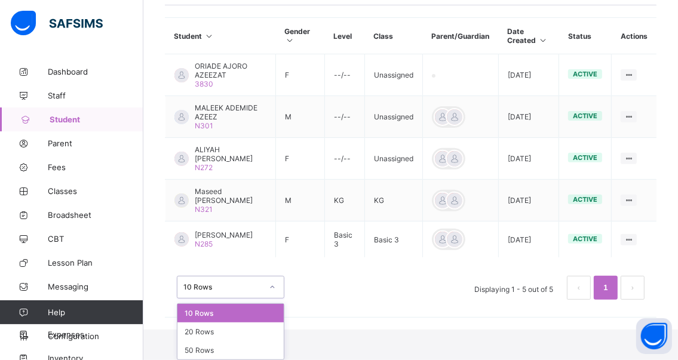
click at [272, 299] on div "option 10 Rows focused, 1 of 3. 3 results available. Use Up and Down to choose …" at bounding box center [230, 287] width 107 height 23
click at [219, 328] on div "20 Rows" at bounding box center [230, 331] width 106 height 19
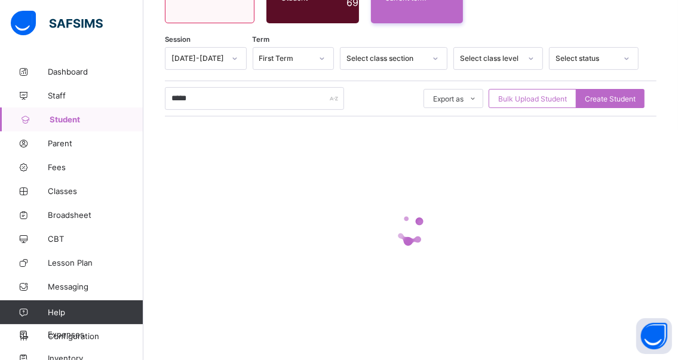
scroll to position [260, 0]
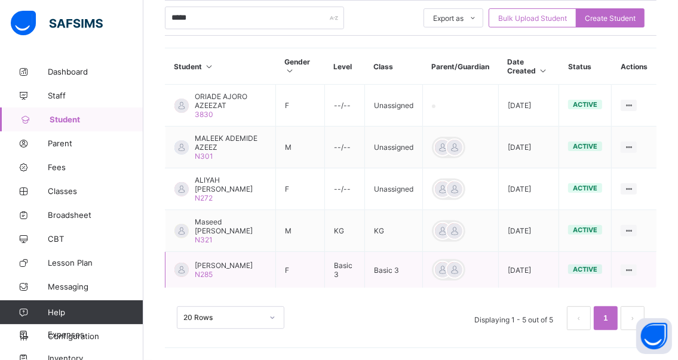
click at [219, 265] on span "[PERSON_NAME]" at bounding box center [224, 265] width 58 height 9
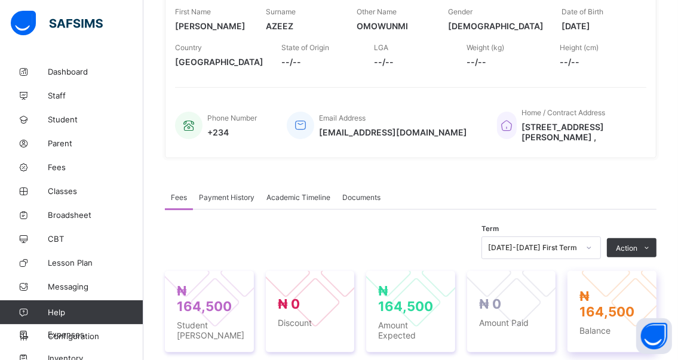
scroll to position [299, 0]
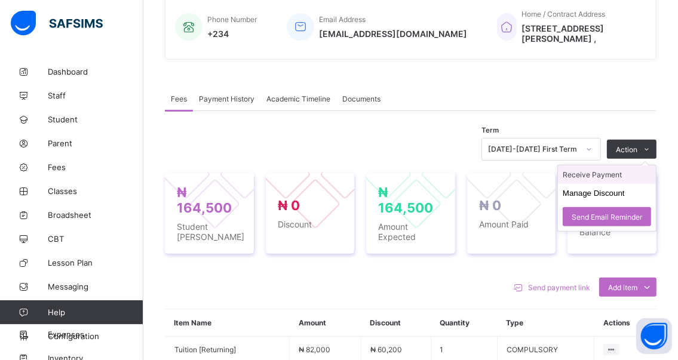
click at [596, 175] on li "Receive Payment" at bounding box center [607, 174] width 98 height 19
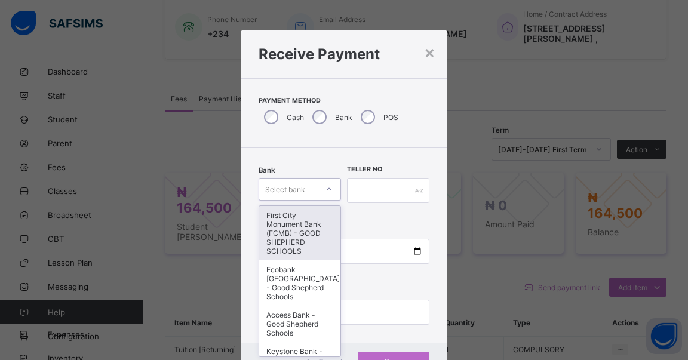
click at [324, 192] on div "option First City Monument Bank (FCMB) - GOOD SHEPHERD SCHOOLS focused, 1 of 9.…" at bounding box center [300, 189] width 82 height 23
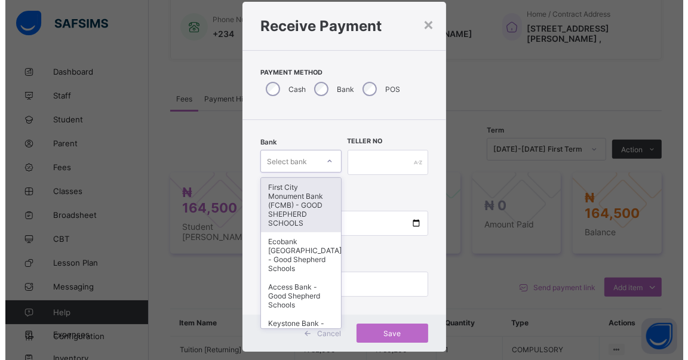
scroll to position [29, 0]
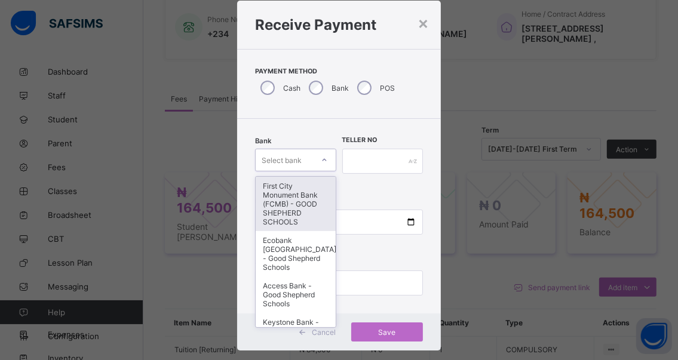
click at [282, 223] on div "First City Monument Bank (FCMB) - GOOD SHEPHERD SCHOOLS" at bounding box center [295, 204] width 79 height 54
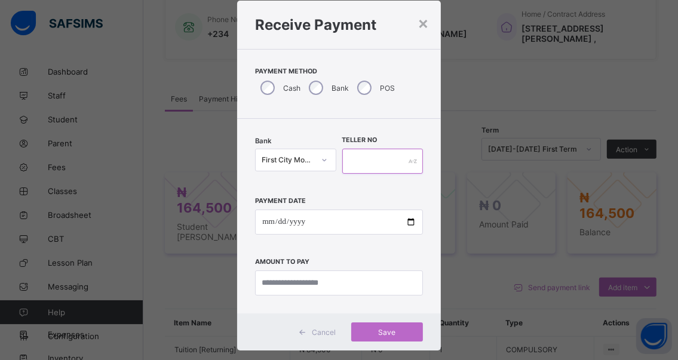
click at [368, 156] on input "text" at bounding box center [382, 161] width 81 height 25
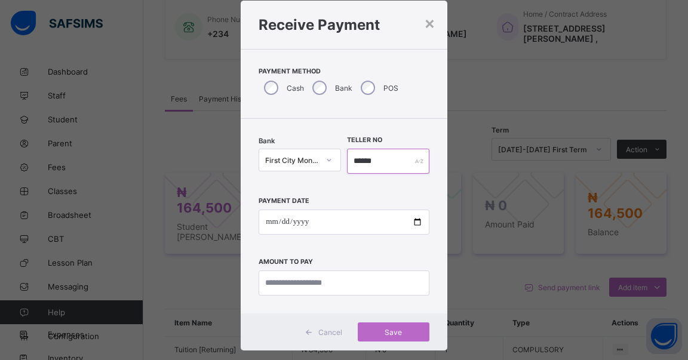
type input "******"
click at [414, 219] on input "date" at bounding box center [344, 222] width 171 height 25
type input "**********"
click at [362, 276] on input "currency" at bounding box center [344, 282] width 171 height 25
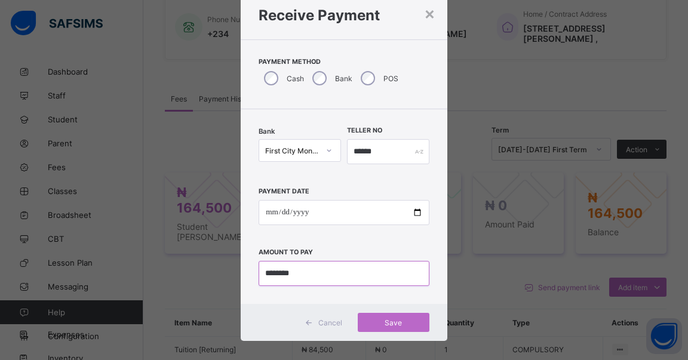
scroll to position [49, 0]
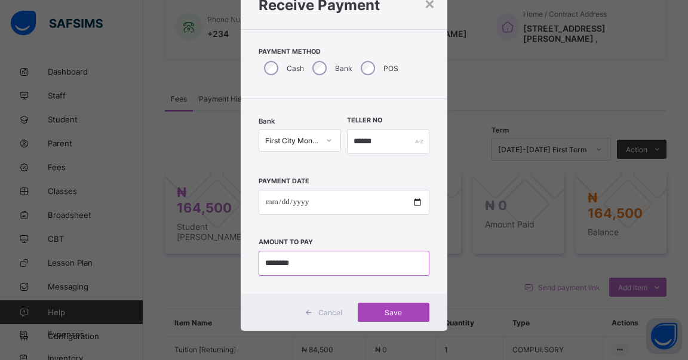
type input "********"
click at [389, 312] on span "Save" at bounding box center [394, 312] width 54 height 9
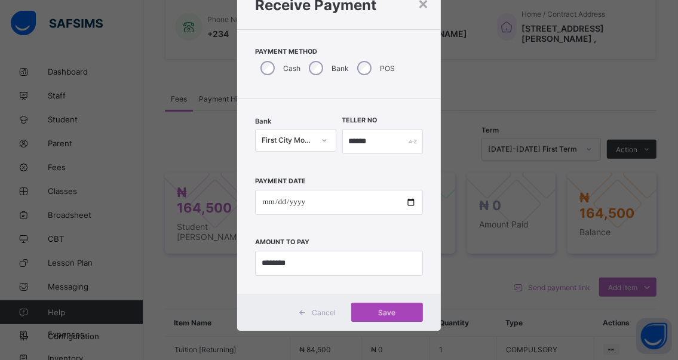
click at [380, 311] on div "Save" at bounding box center [387, 312] width 72 height 19
click at [379, 310] on div "Save" at bounding box center [387, 312] width 72 height 19
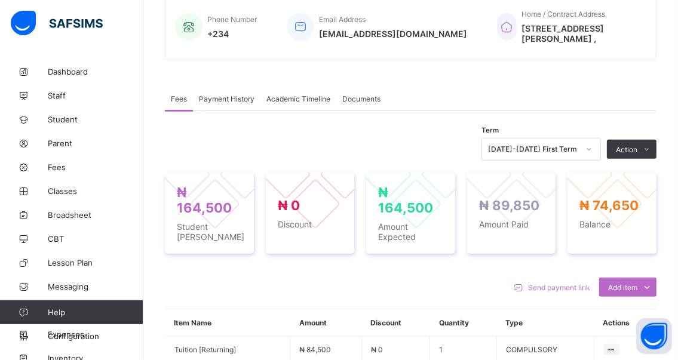
click at [0, 0] on button "Manage Discount" at bounding box center [0, 0] width 0 height 0
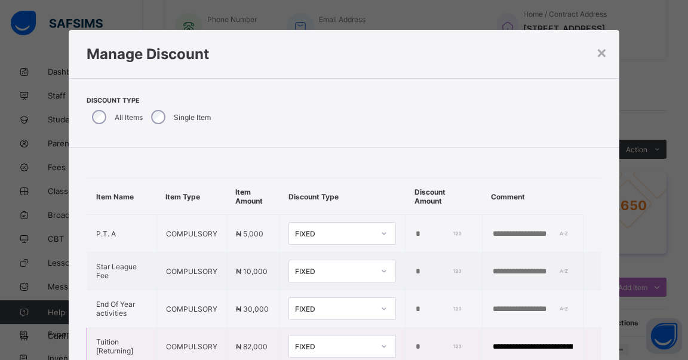
scroll to position [41, 0]
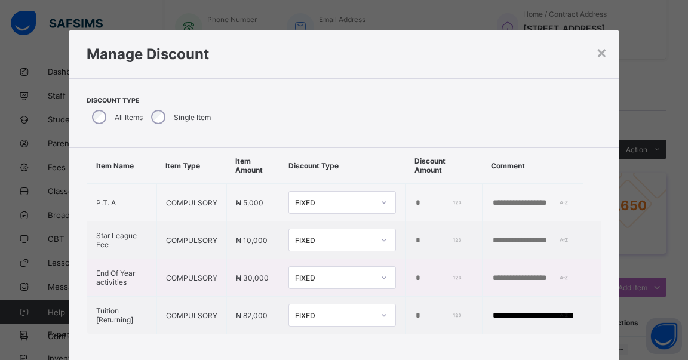
drag, startPoint x: 407, startPoint y: 265, endPoint x: 380, endPoint y: 261, distance: 27.1
click at [383, 261] on tr "End Of Year activities COMPULSORY ₦ 30,000 FIXED *" at bounding box center [344, 278] width 514 height 38
type input "**"
type input "*"
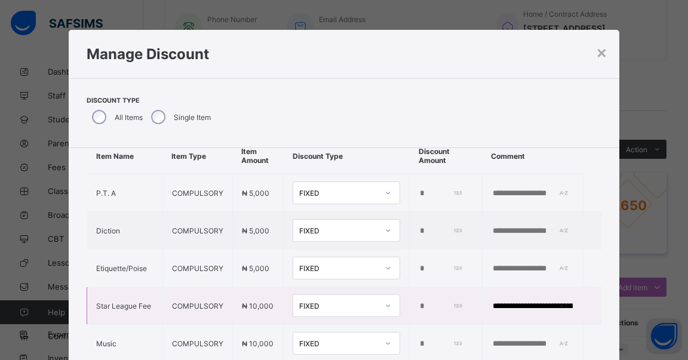
type input "*"
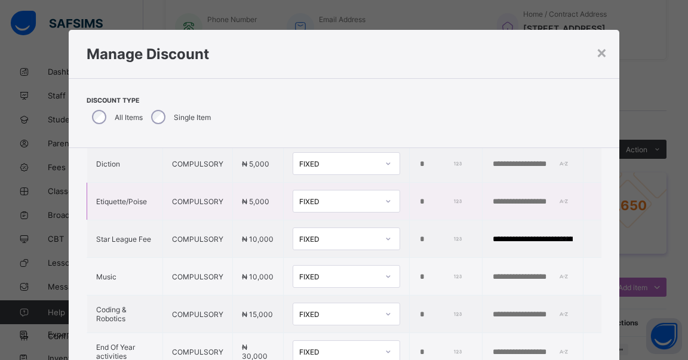
scroll to position [100, 0]
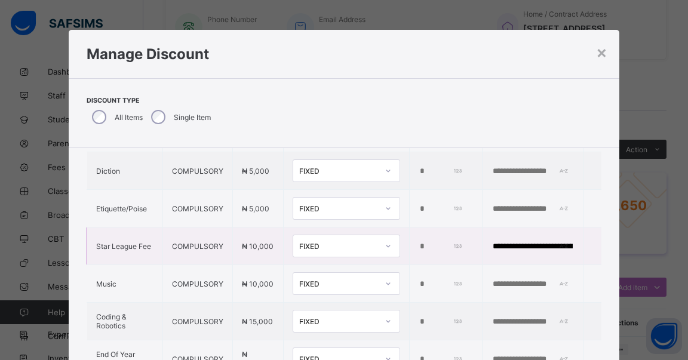
type input "*"
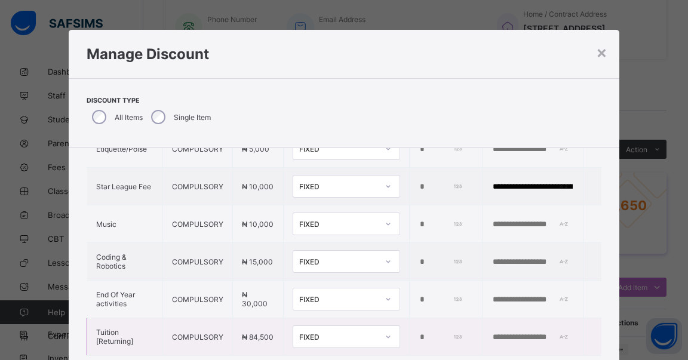
scroll to position [190, 0]
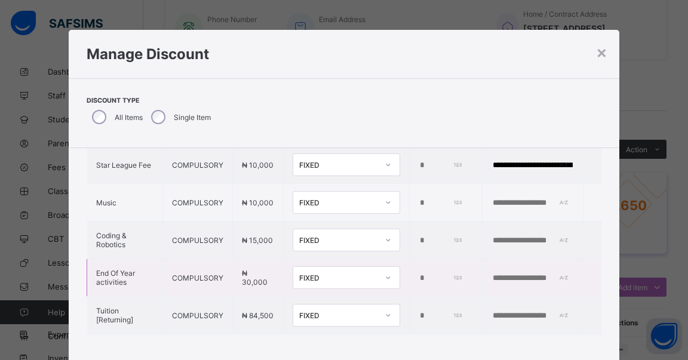
drag, startPoint x: 413, startPoint y: 268, endPoint x: 385, endPoint y: 268, distance: 28.1
click at [385, 268] on tr "End Of Year activities COMPULSORY ₦ 30,000 FIXED *" at bounding box center [344, 278] width 514 height 38
type input "*****"
click at [491, 273] on input "text" at bounding box center [532, 278] width 82 height 10
click at [423, 348] on div "**********" at bounding box center [344, 166] width 551 height 398
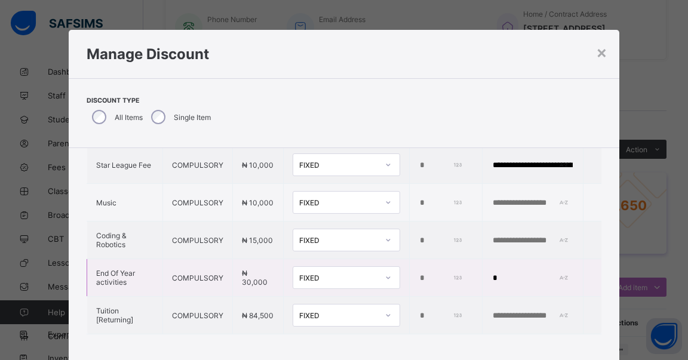
click at [491, 273] on input "*" at bounding box center [532, 278] width 82 height 10
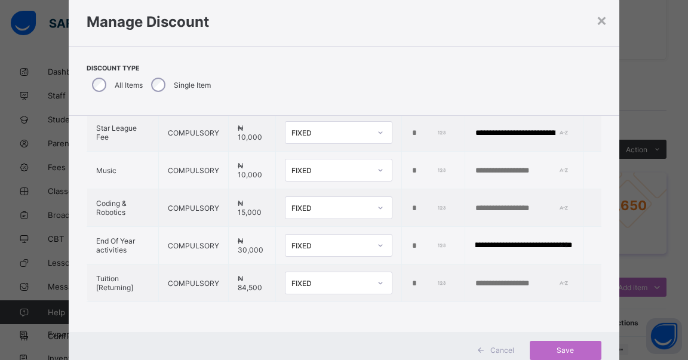
scroll to position [70, 0]
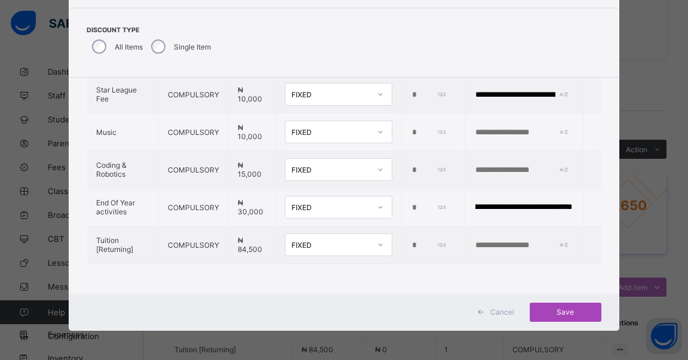
type input "**********"
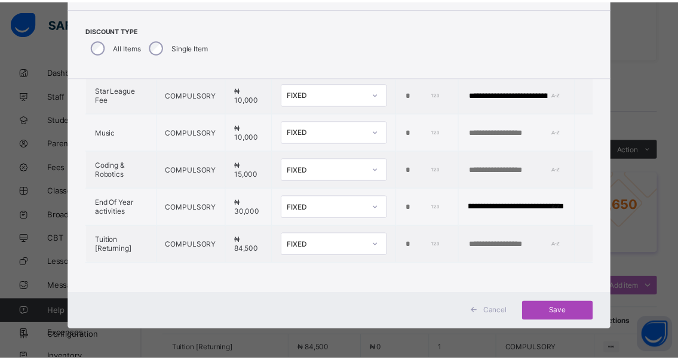
scroll to position [0, 0]
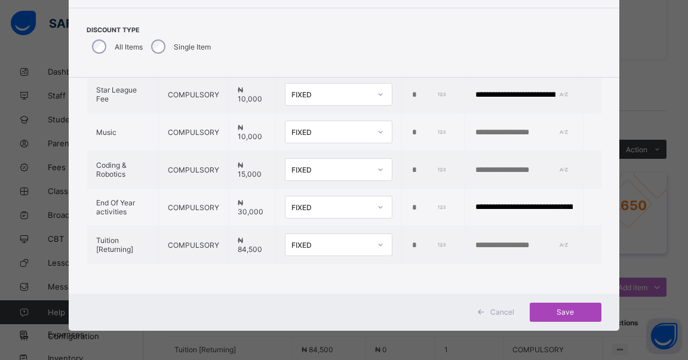
click at [560, 311] on span "Save" at bounding box center [566, 312] width 54 height 9
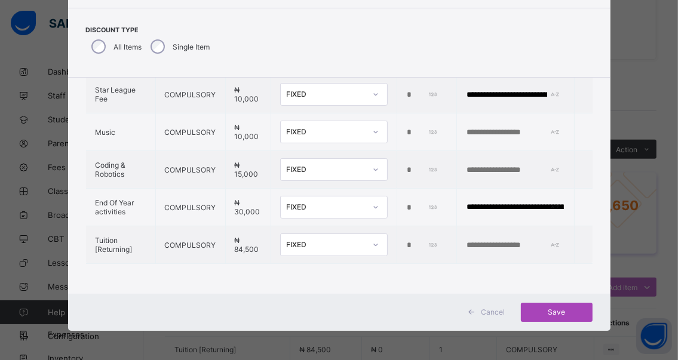
click at [554, 309] on span "Save" at bounding box center [557, 312] width 54 height 9
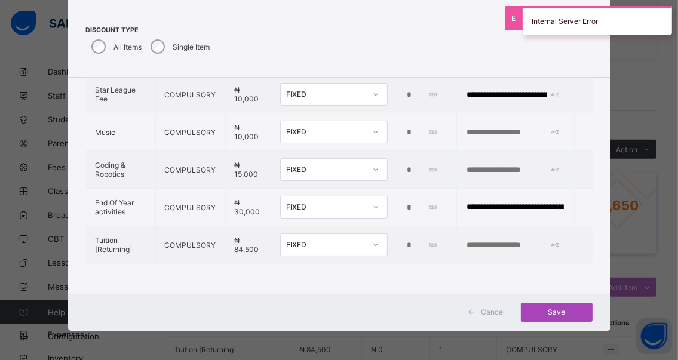
click at [558, 309] on span "Save" at bounding box center [557, 312] width 54 height 9
click at [556, 309] on span "Save" at bounding box center [557, 312] width 54 height 9
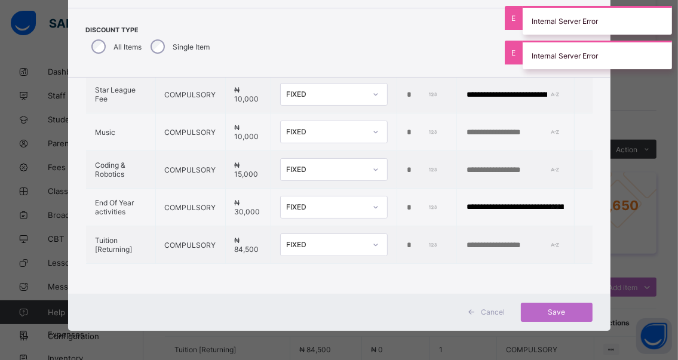
click at [492, 311] on span "Cancel" at bounding box center [493, 312] width 24 height 9
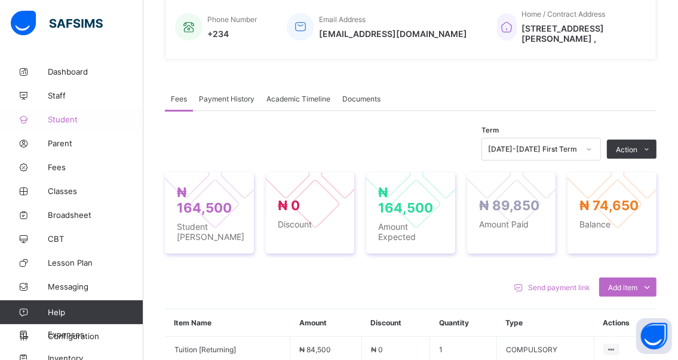
click at [56, 118] on span "Student" at bounding box center [96, 120] width 96 height 10
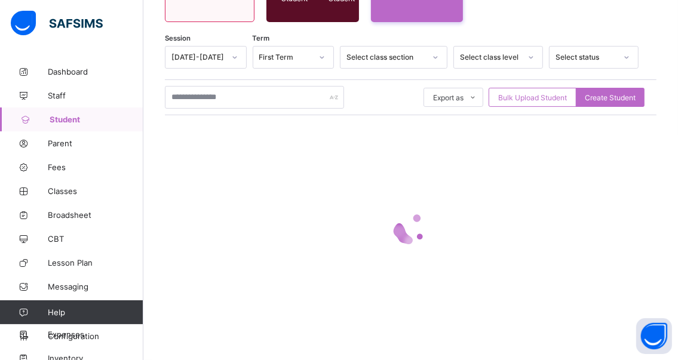
scroll to position [168, 0]
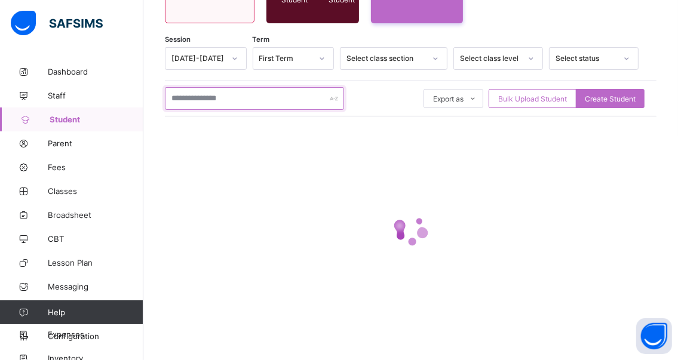
click at [256, 98] on input "text" at bounding box center [254, 98] width 179 height 23
type input "*****"
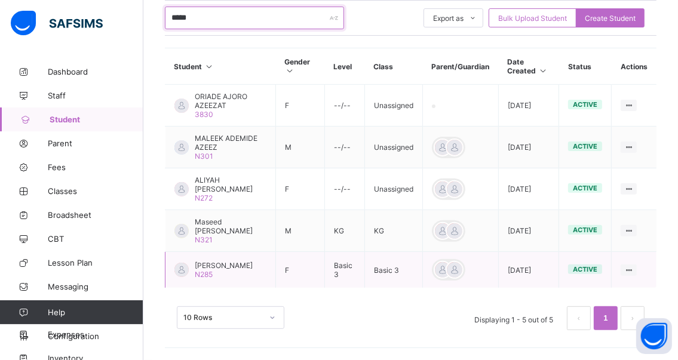
scroll to position [260, 0]
click at [217, 232] on div "Maseed Olamilekan Azeez N321" at bounding box center [231, 230] width 72 height 27
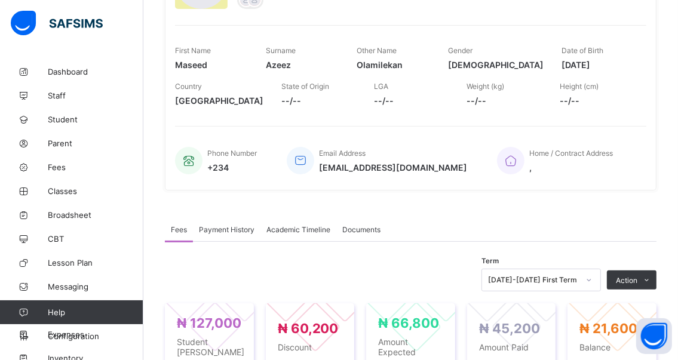
scroll to position [140, 0]
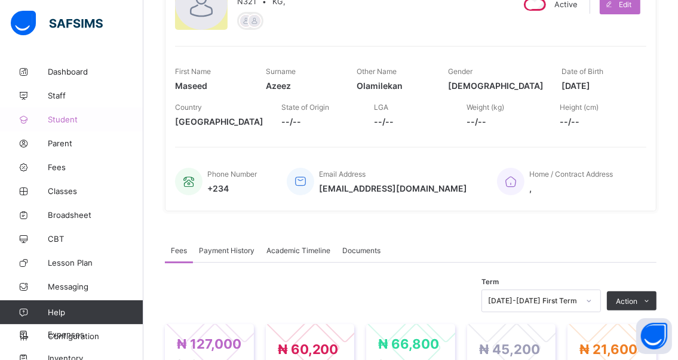
click at [56, 118] on span "Student" at bounding box center [96, 120] width 96 height 10
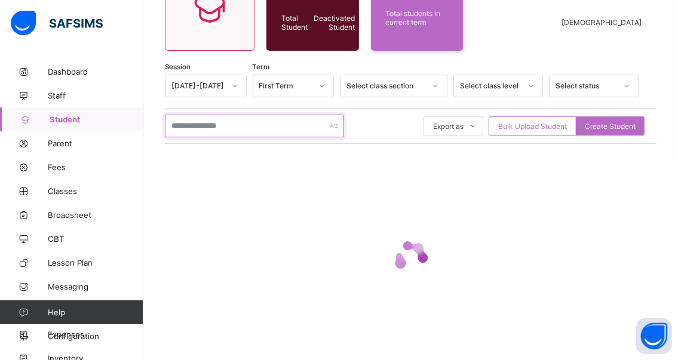
click at [241, 127] on input "text" at bounding box center [254, 126] width 179 height 23
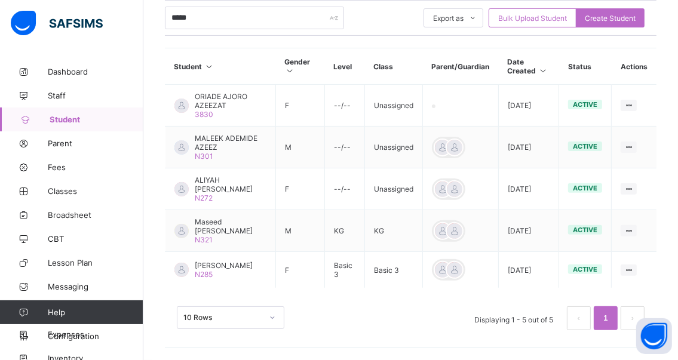
scroll to position [290, 0]
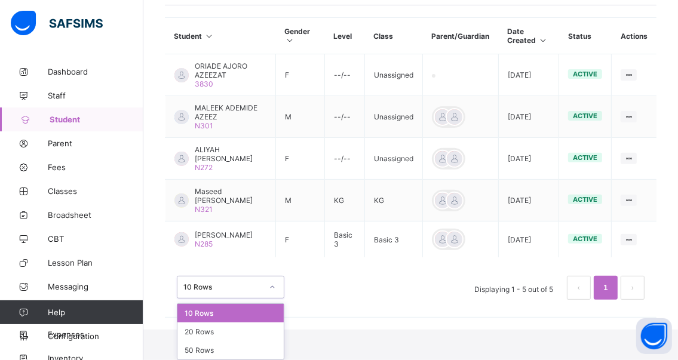
click at [274, 299] on div "option 10 Rows focused, 1 of 3. 3 results available. Use Up and Down to choose …" at bounding box center [230, 287] width 107 height 23
click at [233, 330] on div "20 Rows" at bounding box center [230, 331] width 106 height 19
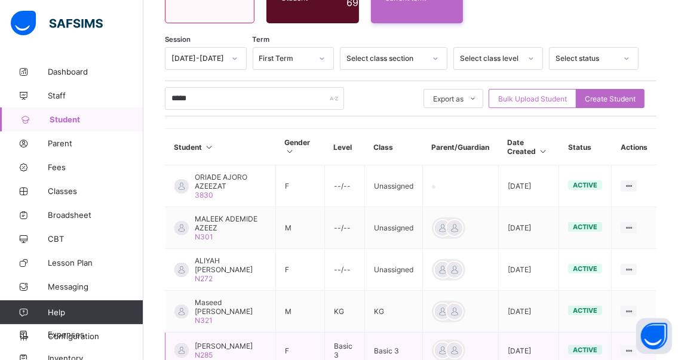
scroll to position [260, 0]
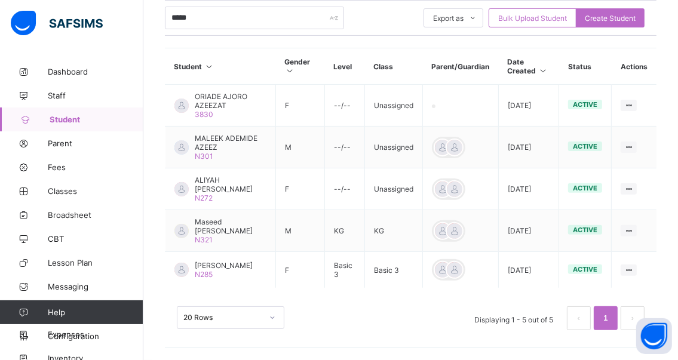
click at [58, 114] on link "Student" at bounding box center [71, 119] width 143 height 24
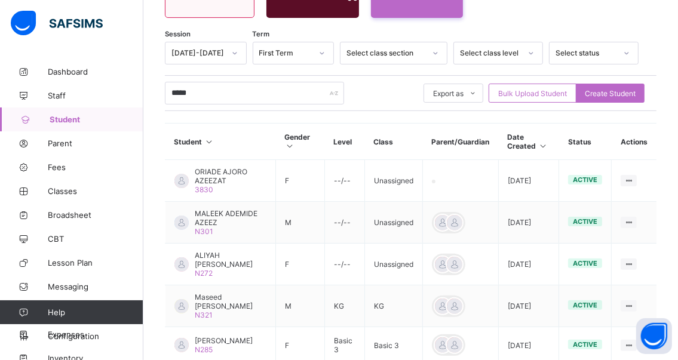
scroll to position [140, 0]
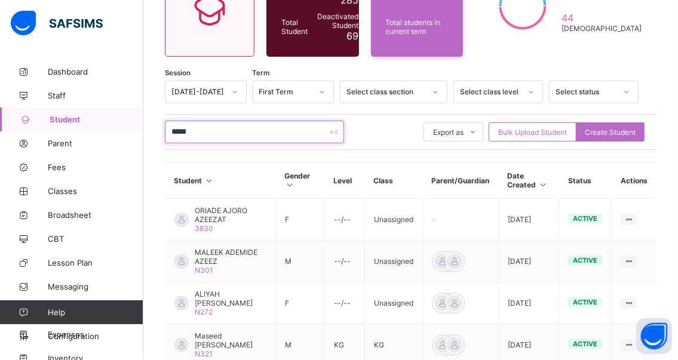
click at [237, 135] on input "*****" at bounding box center [254, 132] width 179 height 23
type input "*"
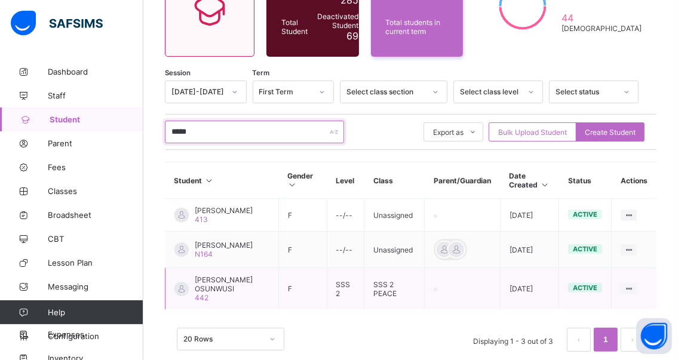
type input "*****"
click at [216, 287] on span "[PERSON_NAME] OSUNWUSI" at bounding box center [232, 284] width 75 height 18
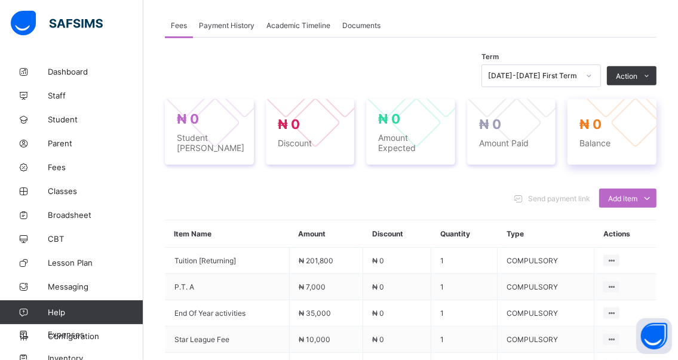
scroll to position [358, 0]
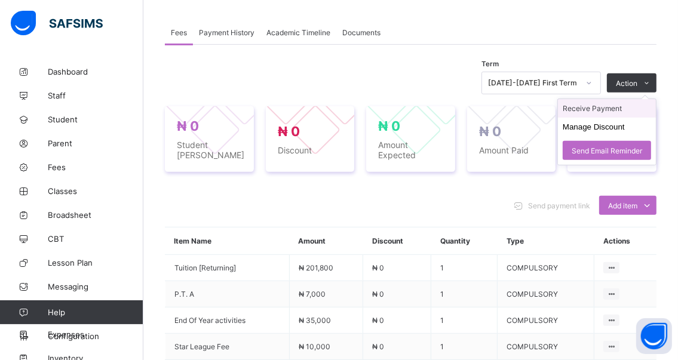
click at [599, 109] on li "Receive Payment" at bounding box center [607, 108] width 98 height 19
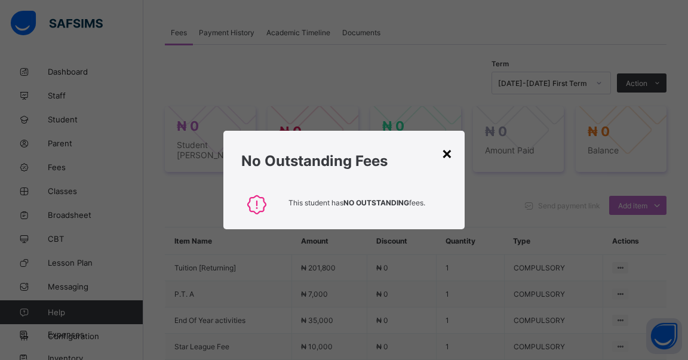
click at [445, 155] on div "×" at bounding box center [446, 153] width 11 height 20
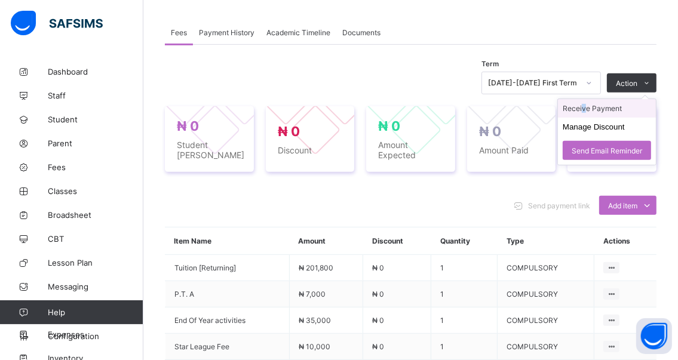
click at [591, 109] on li "Receive Payment" at bounding box center [607, 108] width 98 height 19
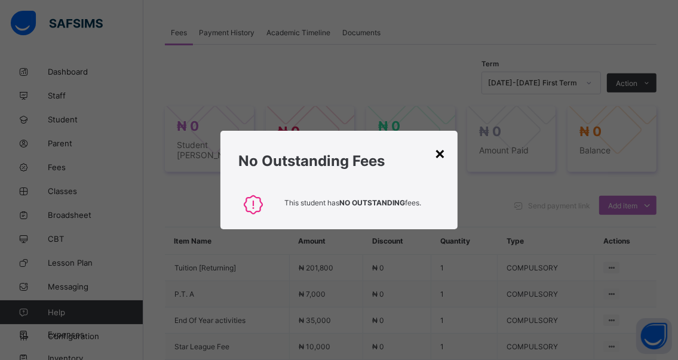
click at [440, 157] on div "×" at bounding box center [439, 153] width 11 height 20
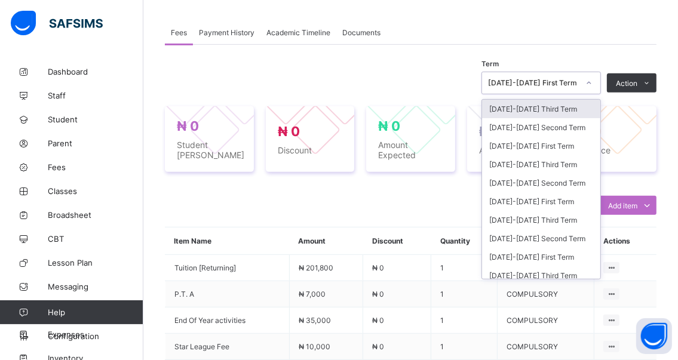
click at [592, 83] on icon at bounding box center [588, 83] width 7 height 12
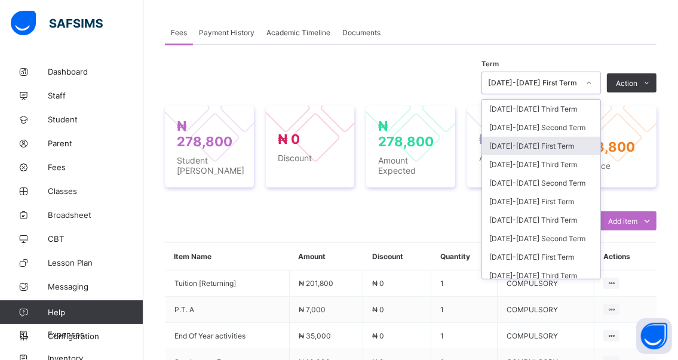
click at [522, 149] on div "[DATE]-[DATE] First Term" at bounding box center [541, 146] width 118 height 19
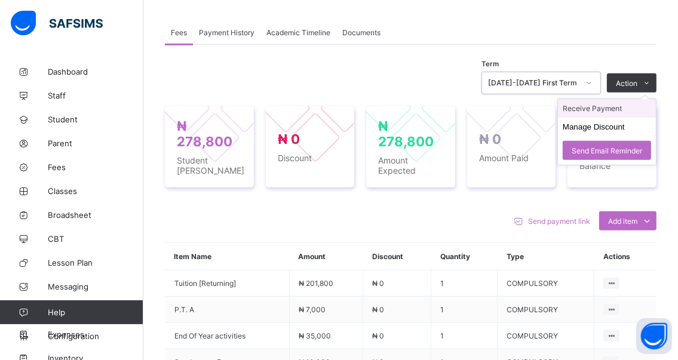
click at [593, 109] on li "Receive Payment" at bounding box center [607, 108] width 98 height 19
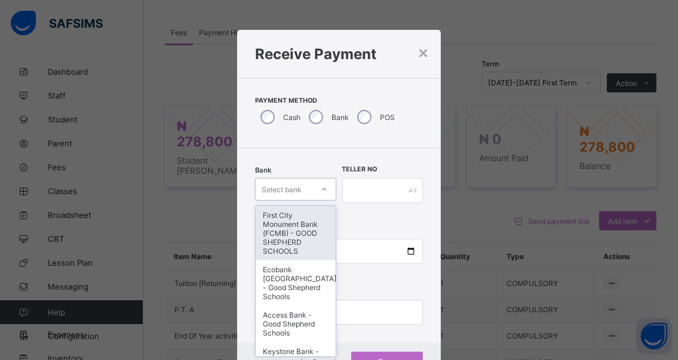
click at [322, 188] on div "option First City Monument Bank (FCMB) - GOOD SHEPHERD SCHOOLS focused, 1 of 9.…" at bounding box center [295, 189] width 81 height 23
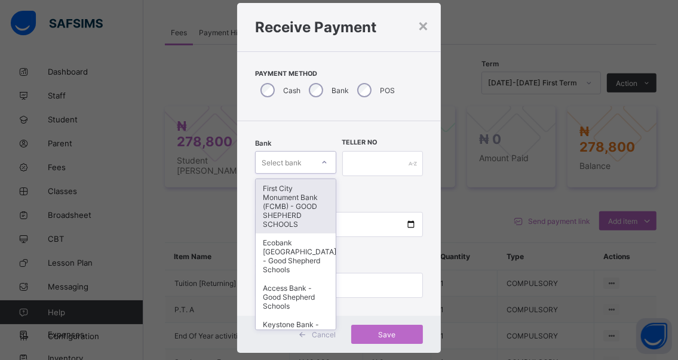
scroll to position [29, 0]
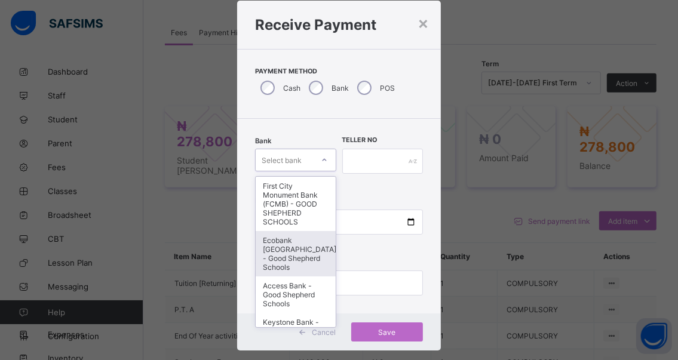
click at [276, 260] on div "Ecobank [GEOGRAPHIC_DATA] - Good Shepherd Schools" at bounding box center [295, 253] width 79 height 45
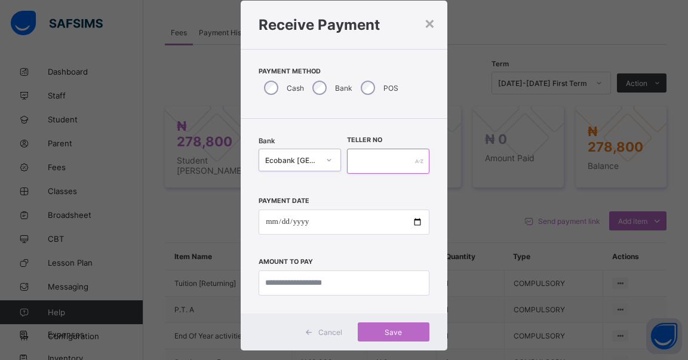
click at [361, 164] on input "text" at bounding box center [388, 161] width 82 height 25
type input "******"
click at [414, 222] on input "date" at bounding box center [344, 222] width 171 height 25
type input "**********"
click at [349, 281] on input "currency" at bounding box center [344, 282] width 171 height 25
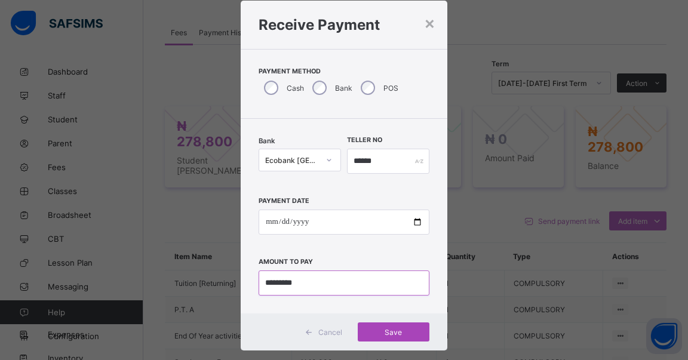
type input "*********"
click at [389, 328] on span "Save" at bounding box center [394, 332] width 54 height 9
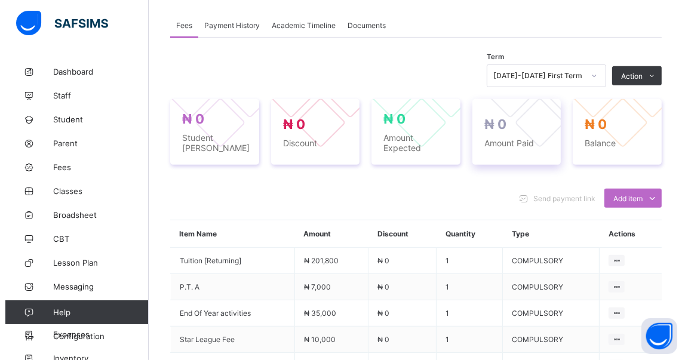
scroll to position [358, 0]
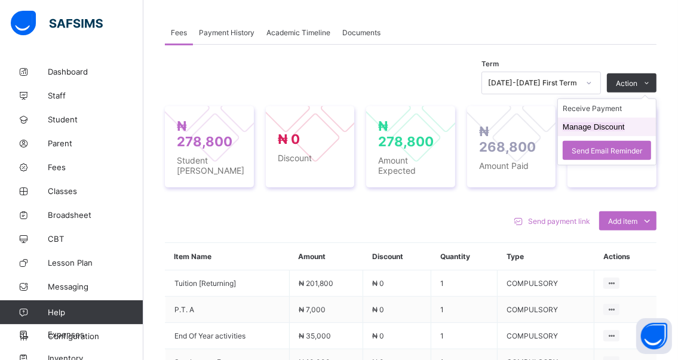
click at [588, 127] on button "Manage Discount" at bounding box center [593, 126] width 62 height 9
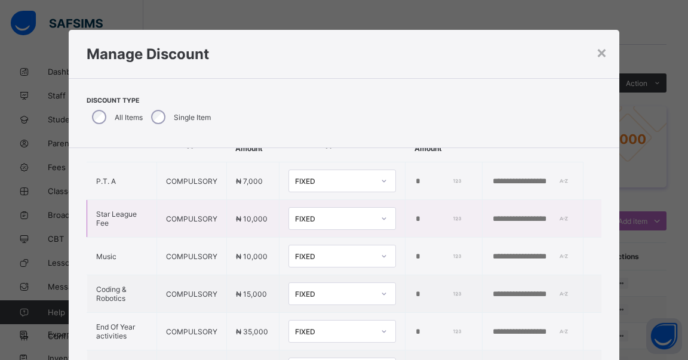
scroll to position [60, 0]
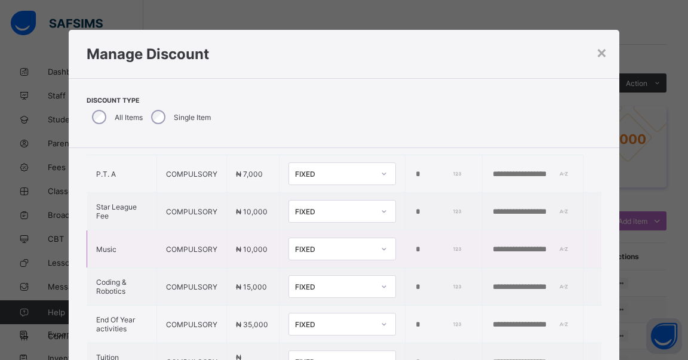
drag, startPoint x: 398, startPoint y: 246, endPoint x: 375, endPoint y: 247, distance: 22.7
click at [375, 247] on tr "Music COMPULSORY ₦ 10,000 FIXED *" at bounding box center [344, 249] width 514 height 38
type input "*****"
click at [485, 241] on td at bounding box center [532, 249] width 101 height 38
click at [491, 250] on input "text" at bounding box center [532, 250] width 82 height 10
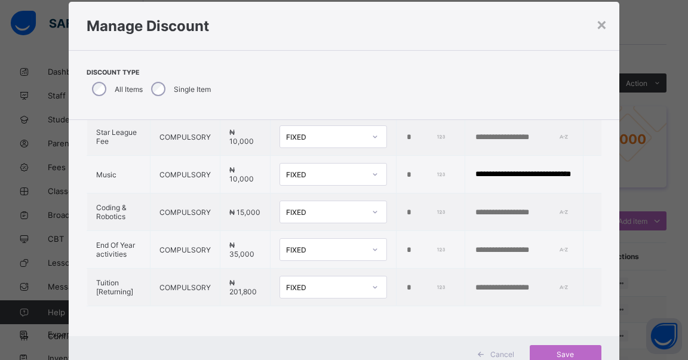
scroll to position [70, 0]
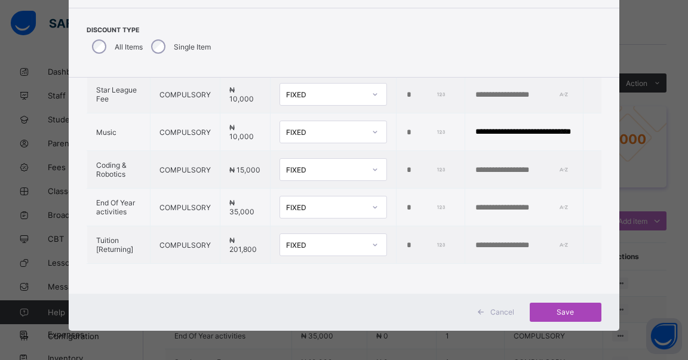
type input "**********"
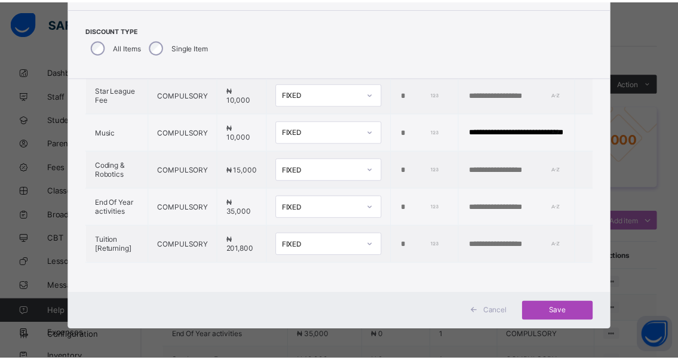
scroll to position [0, 0]
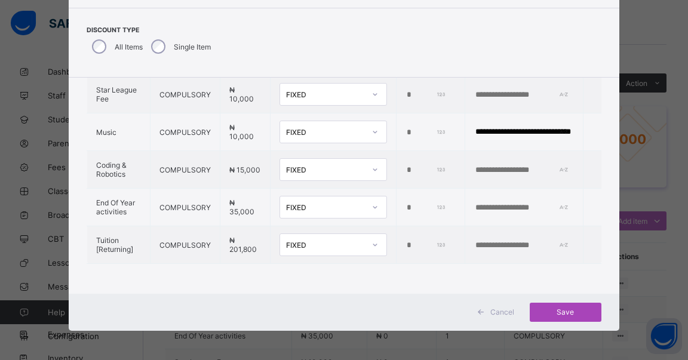
click at [555, 310] on span "Save" at bounding box center [566, 312] width 54 height 9
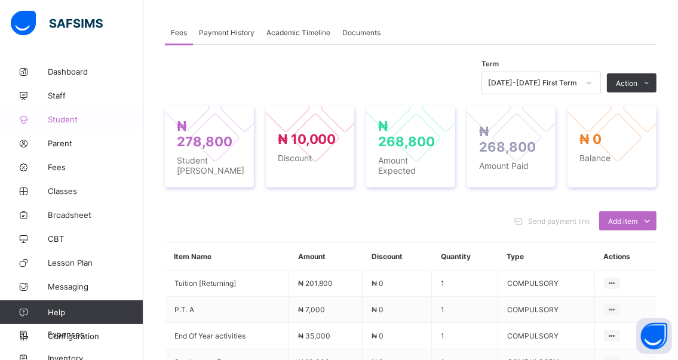
click at [81, 119] on span "Student" at bounding box center [96, 120] width 96 height 10
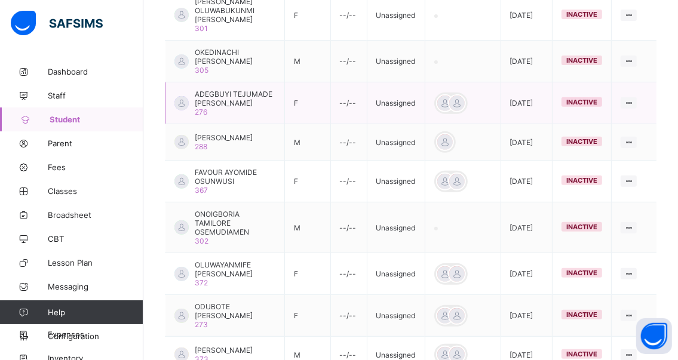
scroll to position [239, 0]
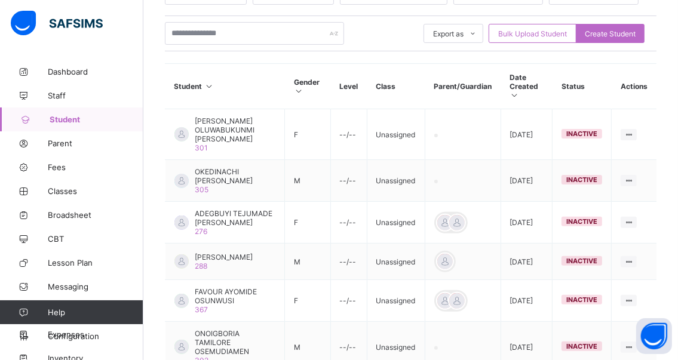
click at [242, 87] on th "Student" at bounding box center [224, 86] width 119 height 45
click at [256, 26] on input "text" at bounding box center [254, 33] width 179 height 23
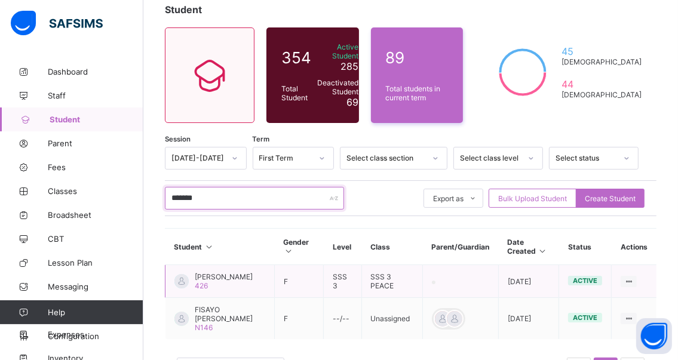
scroll to position [134, 0]
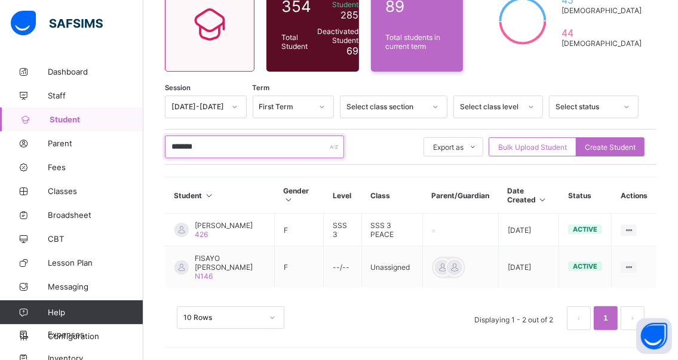
click at [222, 138] on input "*******" at bounding box center [254, 147] width 179 height 23
type input "*"
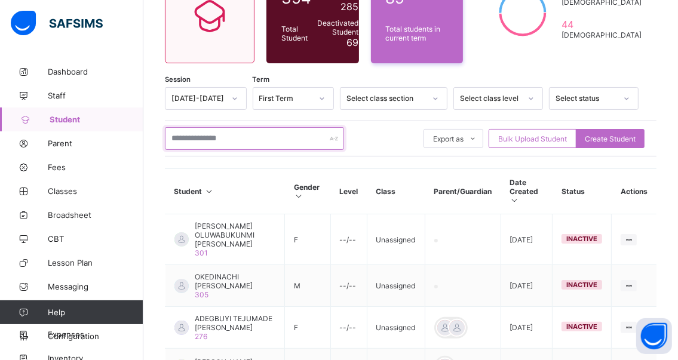
click at [245, 137] on input "text" at bounding box center [254, 138] width 179 height 23
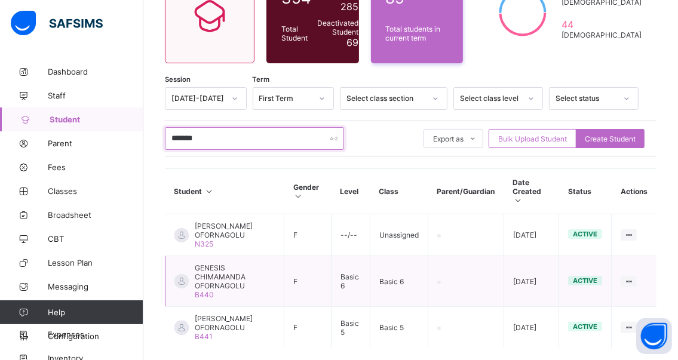
scroll to position [193, 0]
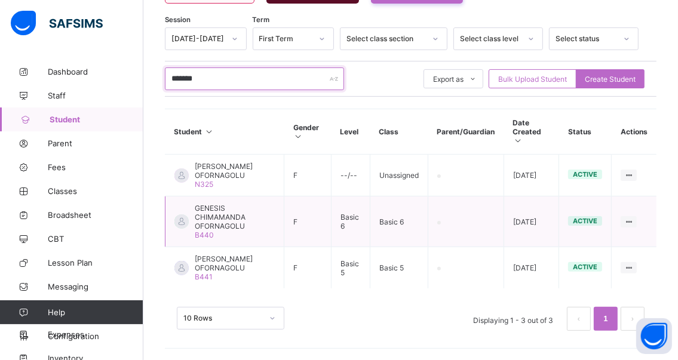
type input "*******"
click at [214, 216] on span "GENESIS CHIMAMANDA OFORNAGOLU" at bounding box center [235, 217] width 80 height 27
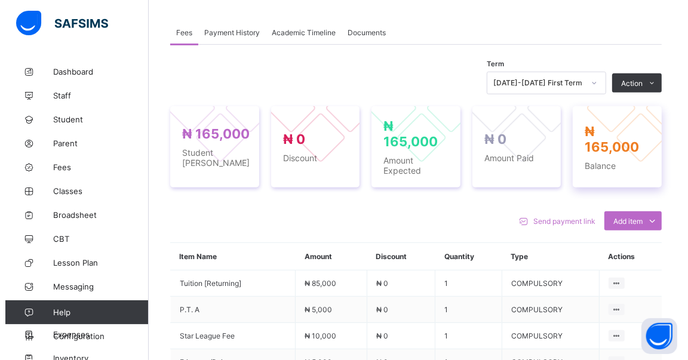
scroll to position [358, 0]
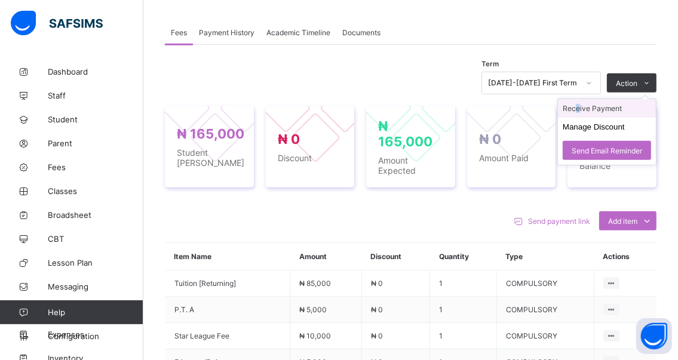
click at [585, 106] on li "Receive Payment" at bounding box center [607, 108] width 98 height 19
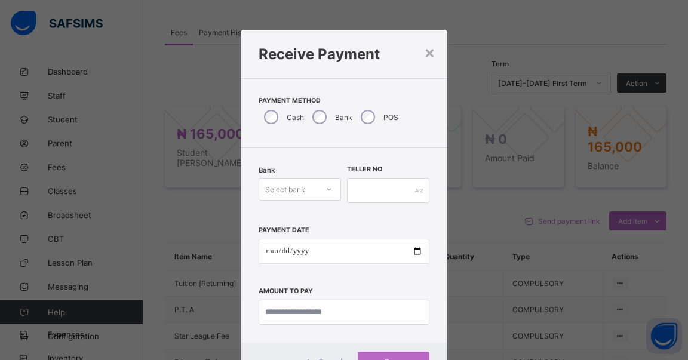
click at [325, 189] on div "Select bank" at bounding box center [300, 189] width 82 height 23
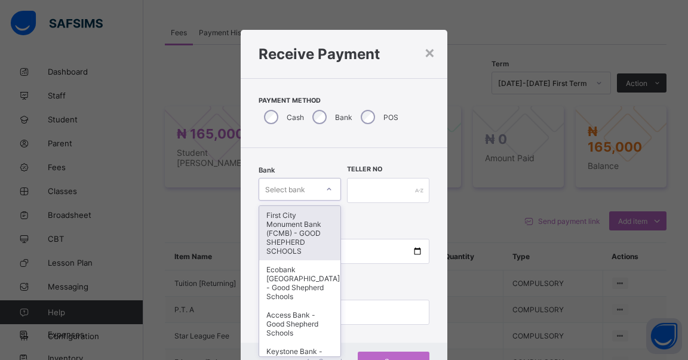
scroll to position [29, 0]
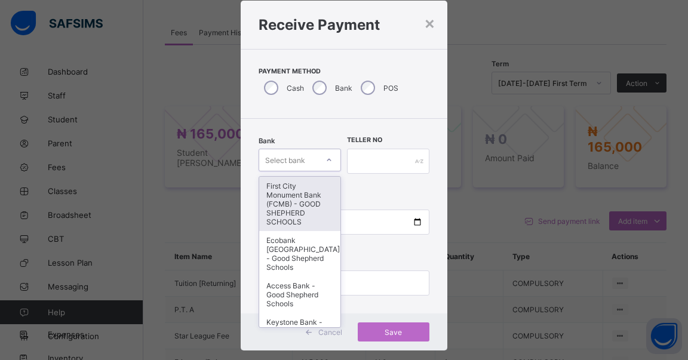
click at [279, 196] on div "First City Monument Bank (FCMB) - GOOD SHEPHERD SCHOOLS" at bounding box center [299, 204] width 81 height 54
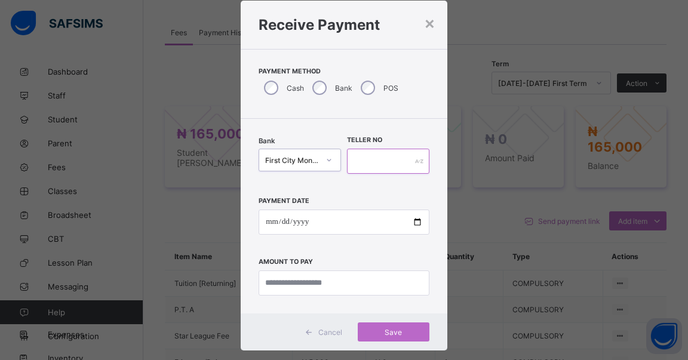
click at [362, 158] on input "text" at bounding box center [388, 161] width 82 height 25
type input "******"
click at [413, 223] on input "date" at bounding box center [344, 222] width 171 height 25
type input "**********"
click at [344, 278] on input "currency" at bounding box center [344, 282] width 171 height 25
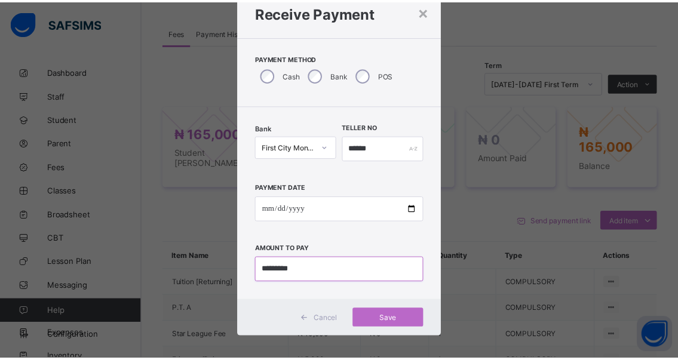
scroll to position [49, 0]
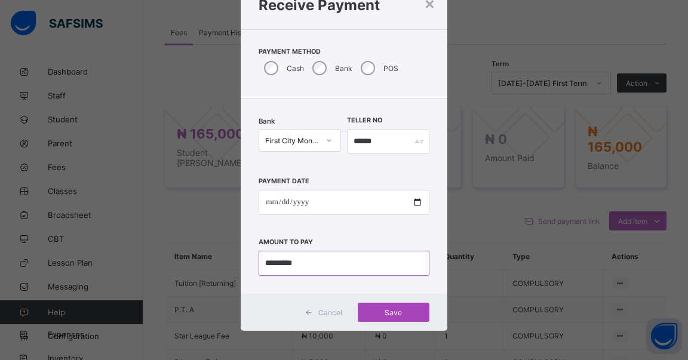
type input "*********"
click at [388, 311] on span "Save" at bounding box center [394, 312] width 54 height 9
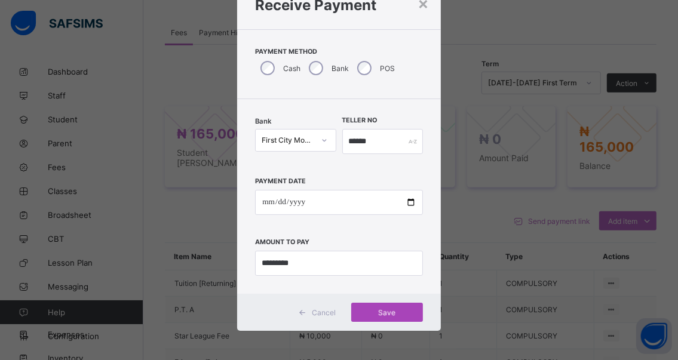
click at [382, 313] on div "Save" at bounding box center [387, 312] width 72 height 19
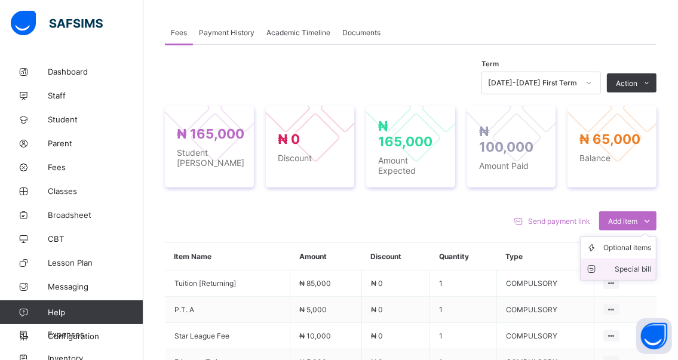
click at [638, 270] on div "Special bill" at bounding box center [627, 269] width 48 height 12
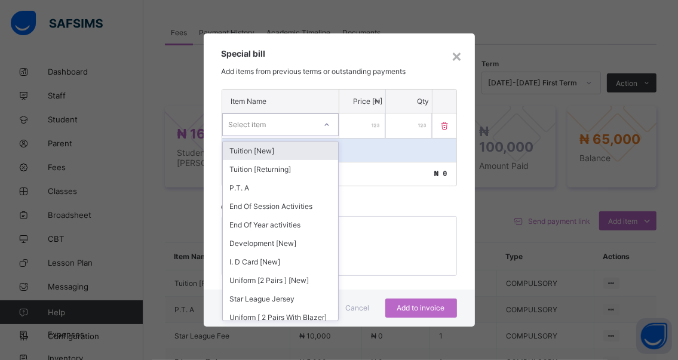
click at [328, 125] on icon at bounding box center [326, 124] width 4 height 2
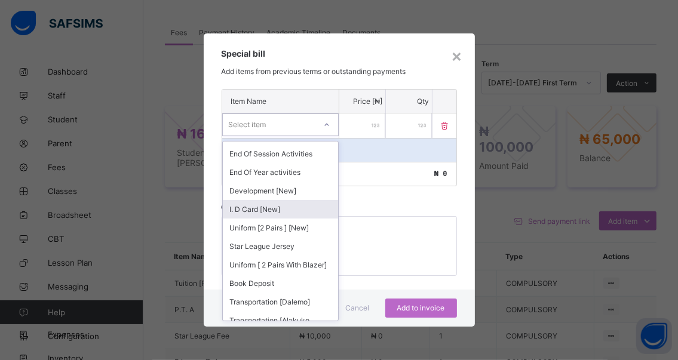
scroll to position [60, 0]
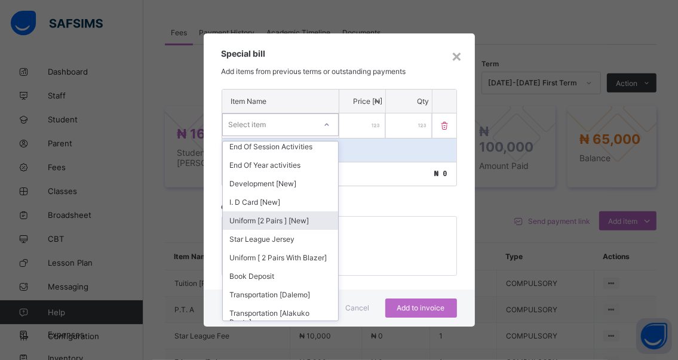
click at [287, 221] on div "Uniform [2 Pairs ] [New]" at bounding box center [280, 220] width 115 height 19
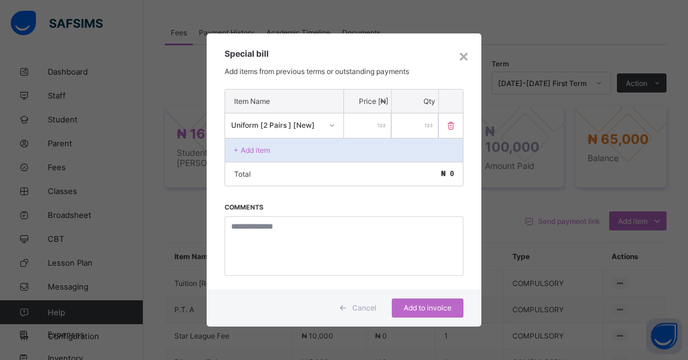
click at [376, 125] on input "number" at bounding box center [367, 125] width 47 height 24
type input "*****"
click at [418, 305] on span "Add to invoice" at bounding box center [428, 307] width 54 height 9
click at [411, 305] on div "Add to invoice" at bounding box center [428, 308] width 72 height 19
click at [418, 307] on div "Add to invoice" at bounding box center [428, 308] width 72 height 19
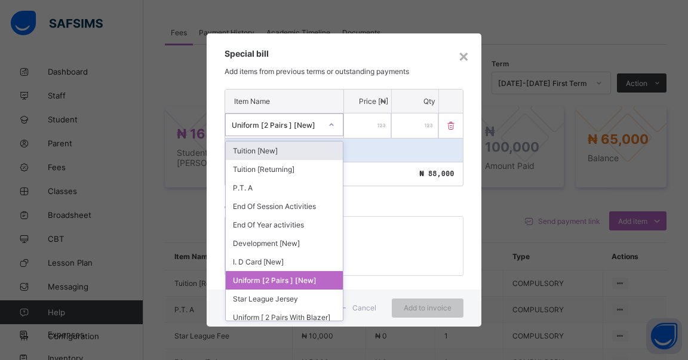
click at [330, 126] on icon at bounding box center [331, 125] width 7 height 12
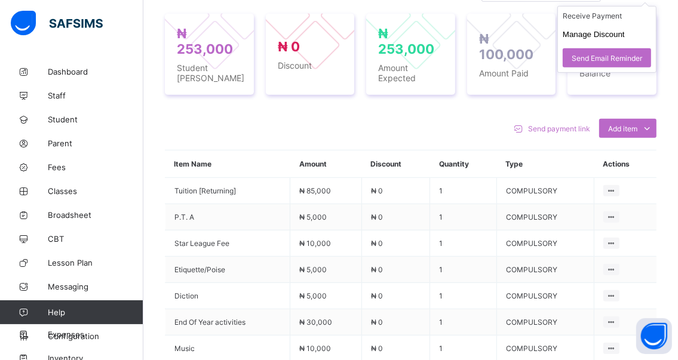
scroll to position [331, 0]
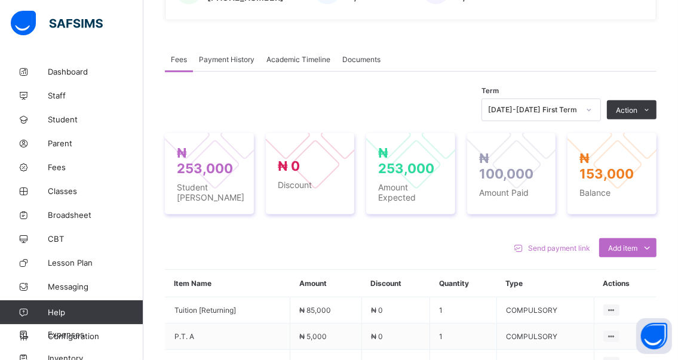
click at [0, 0] on li "Receive Payment" at bounding box center [0, 0] width 0 height 0
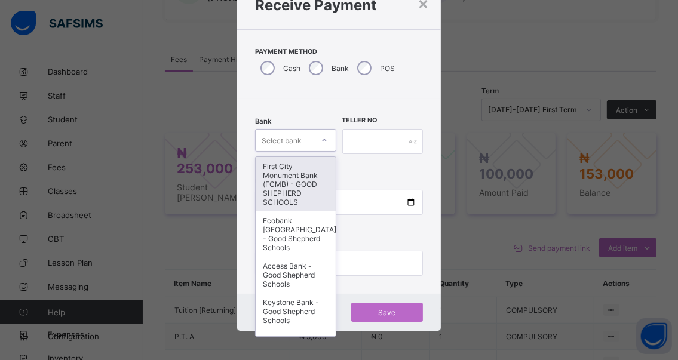
click at [323, 139] on icon at bounding box center [324, 140] width 7 height 12
click at [279, 168] on div "First City Monument Bank (FCMB) - GOOD SHEPHERD SCHOOLS" at bounding box center [295, 184] width 79 height 54
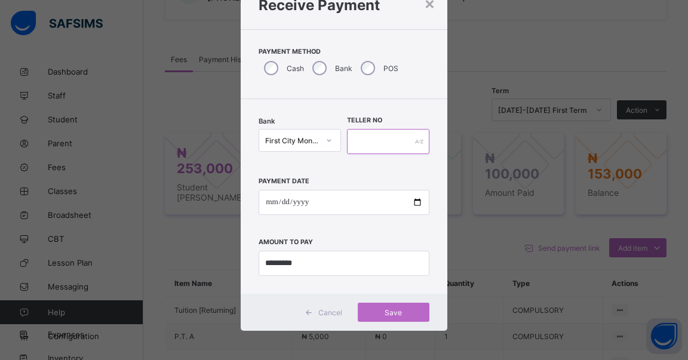
click at [360, 133] on input "text" at bounding box center [388, 141] width 82 height 25
type input "******"
click at [413, 202] on input "date" at bounding box center [344, 202] width 171 height 25
type input "**********"
drag, startPoint x: 312, startPoint y: 264, endPoint x: 269, endPoint y: 261, distance: 43.1
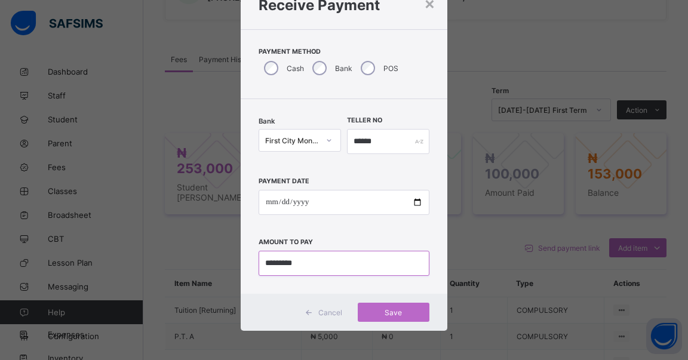
click at [269, 261] on input "currency" at bounding box center [344, 263] width 171 height 25
type input "*********"
click at [385, 309] on span "Save" at bounding box center [394, 312] width 54 height 9
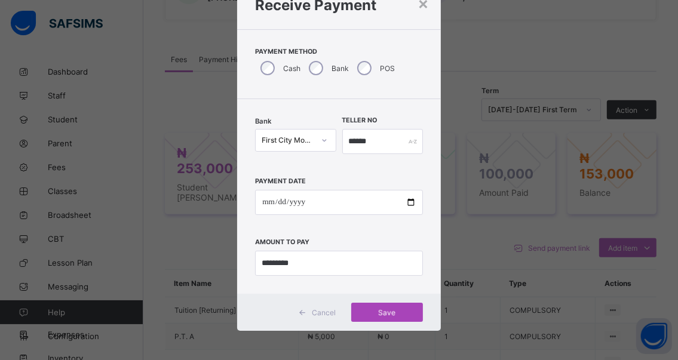
click at [383, 310] on span "Save" at bounding box center [387, 312] width 54 height 9
click at [385, 312] on div "Save" at bounding box center [387, 312] width 72 height 19
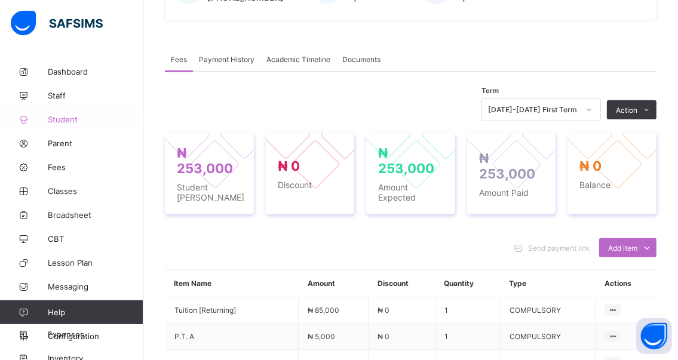
click at [69, 117] on span "Student" at bounding box center [96, 120] width 96 height 10
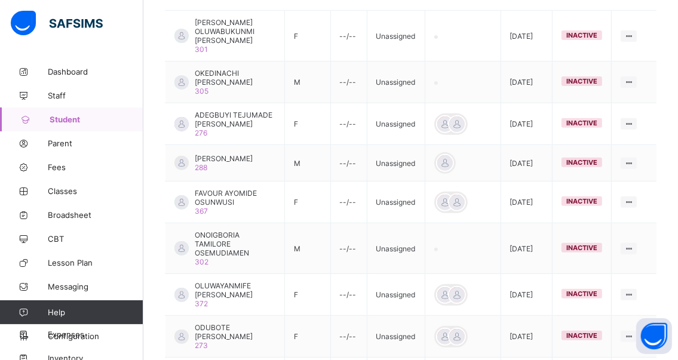
scroll to position [152, 0]
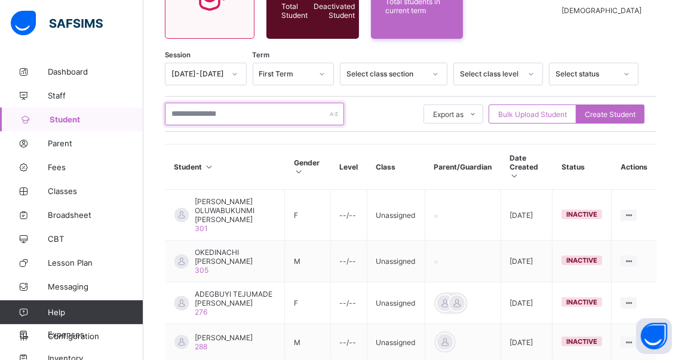
click at [248, 109] on input "text" at bounding box center [254, 114] width 179 height 23
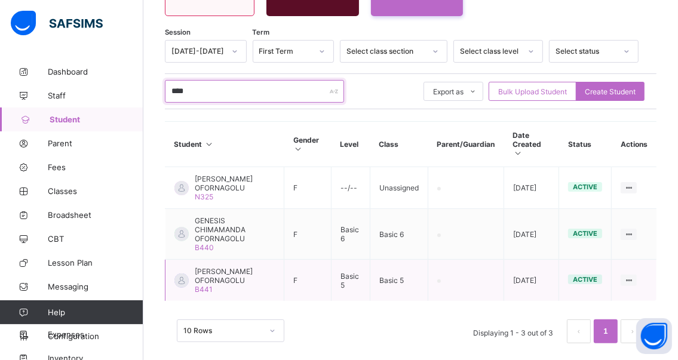
scroll to position [188, 0]
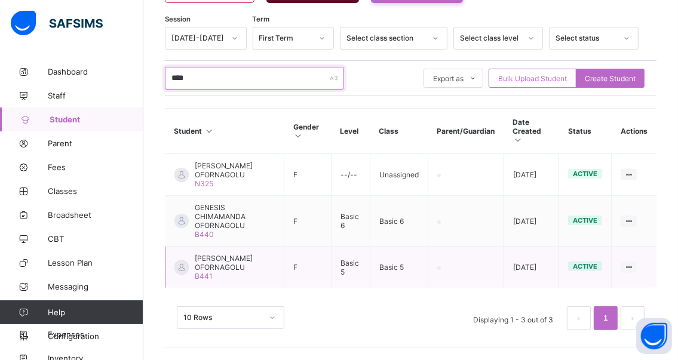
type input "****"
click at [213, 265] on span "[PERSON_NAME] OFORNAGOLU" at bounding box center [235, 263] width 80 height 18
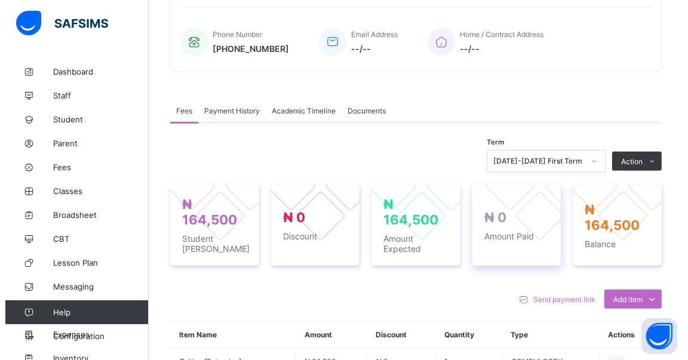
scroll to position [299, 0]
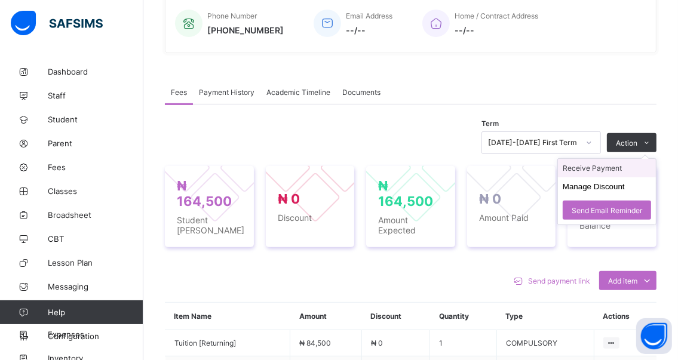
click at [586, 168] on li "Receive Payment" at bounding box center [607, 168] width 98 height 19
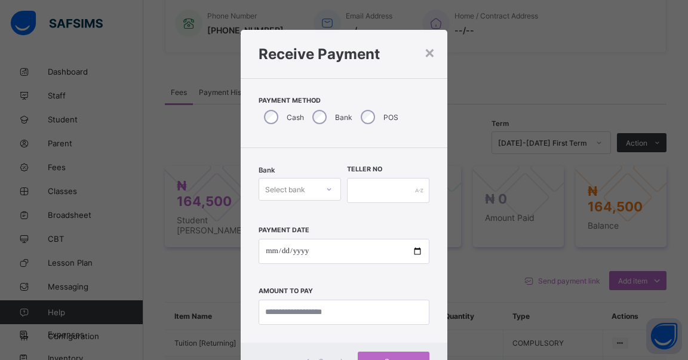
click at [325, 189] on div "Select bank" at bounding box center [300, 189] width 82 height 23
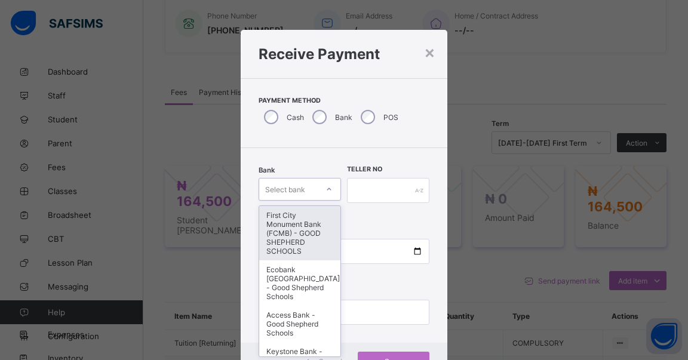
scroll to position [29, 0]
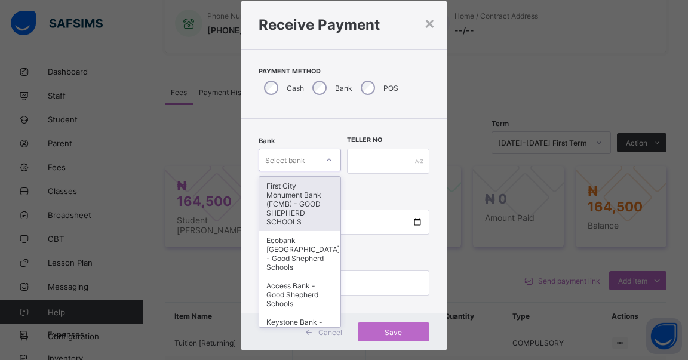
click at [293, 199] on div "First City Monument Bank (FCMB) - GOOD SHEPHERD SCHOOLS" at bounding box center [299, 204] width 81 height 54
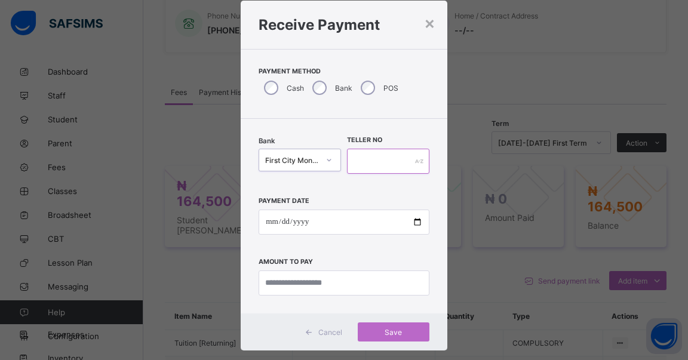
click at [362, 161] on input "text" at bounding box center [388, 161] width 82 height 25
type input "******"
click at [411, 219] on input "date" at bounding box center [344, 222] width 171 height 25
type input "**********"
click at [355, 282] on input "currency" at bounding box center [344, 282] width 171 height 25
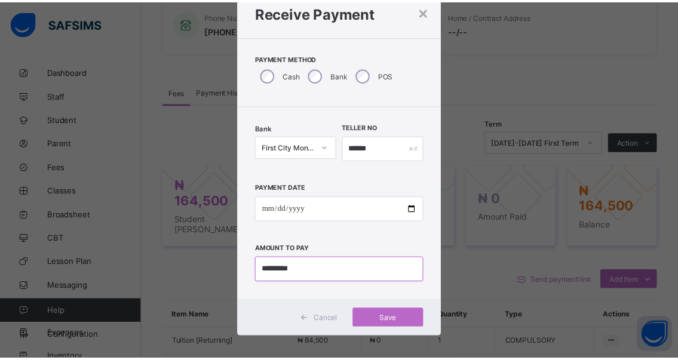
scroll to position [49, 0]
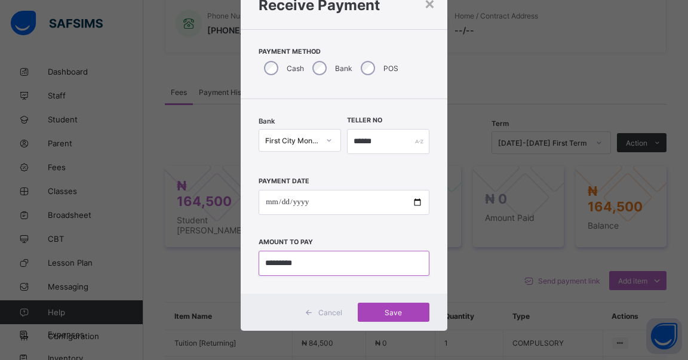
type input "*********"
click at [388, 311] on span "Save" at bounding box center [394, 312] width 54 height 9
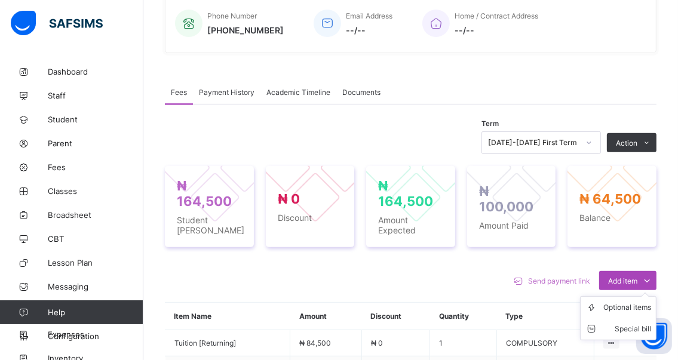
scroll to position [418, 0]
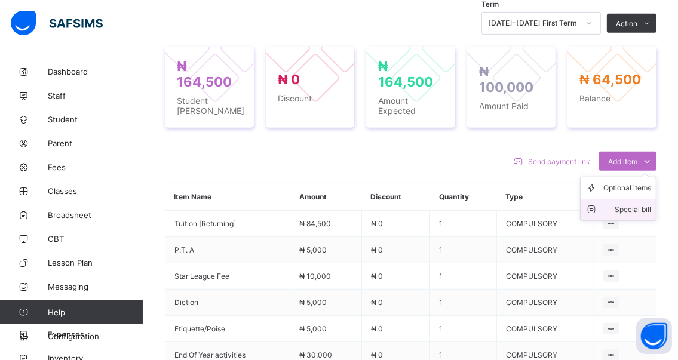
click at [640, 210] on div "Special bill" at bounding box center [627, 210] width 48 height 12
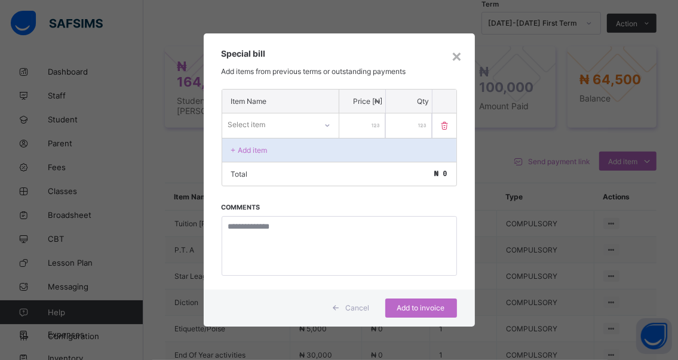
drag, startPoint x: 369, startPoint y: 125, endPoint x: 383, endPoint y: 126, distance: 14.4
click at [382, 125] on input "number" at bounding box center [362, 125] width 46 height 24
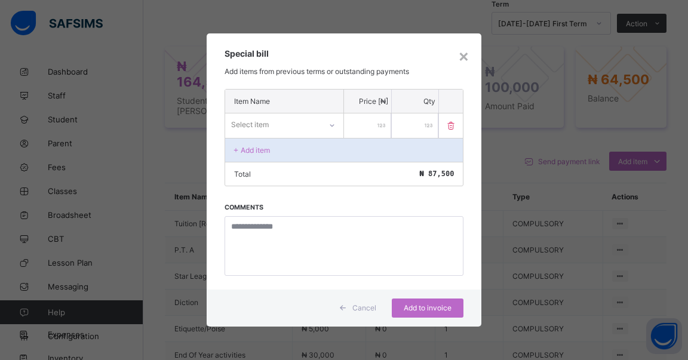
type input "*****"
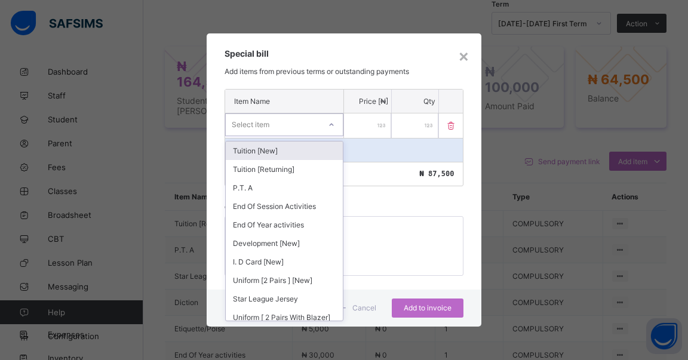
click at [330, 126] on icon at bounding box center [331, 125] width 7 height 12
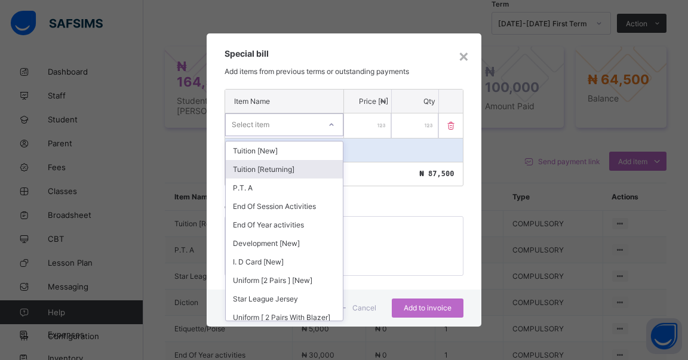
click at [263, 168] on div "Tuition [Returning]" at bounding box center [284, 169] width 117 height 19
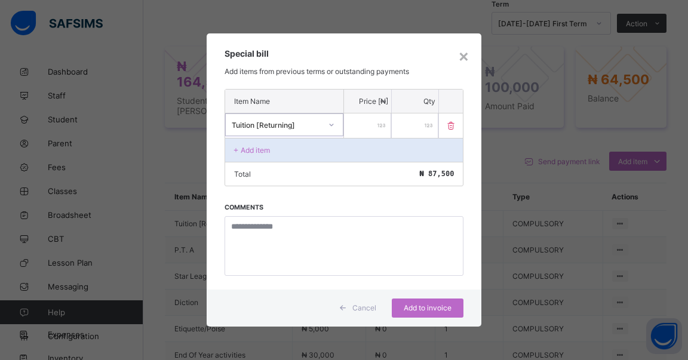
click at [332, 127] on icon at bounding box center [331, 125] width 7 height 12
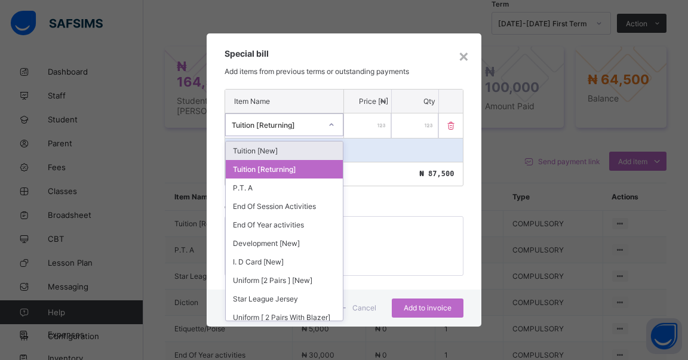
click at [302, 151] on div "Tuition [New]" at bounding box center [284, 151] width 117 height 19
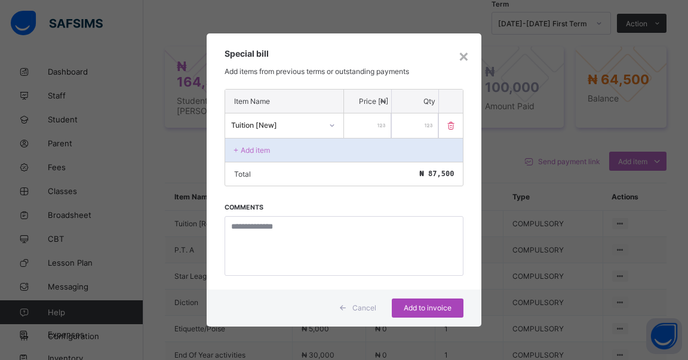
click at [417, 306] on span "Add to invoice" at bounding box center [428, 307] width 54 height 9
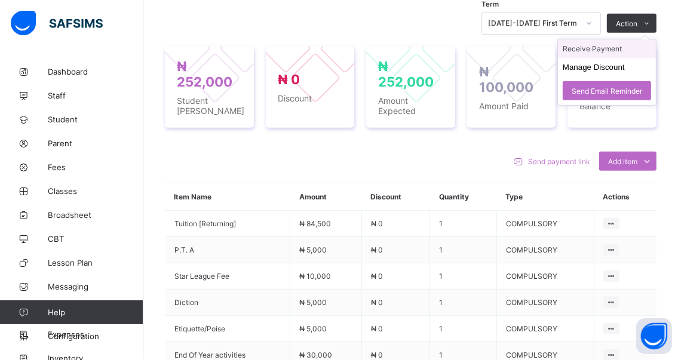
click at [591, 47] on li "Receive Payment" at bounding box center [607, 48] width 98 height 19
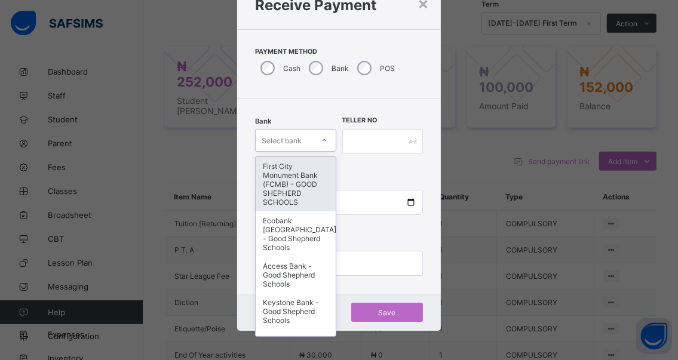
click at [322, 144] on icon at bounding box center [324, 140] width 7 height 12
click at [278, 182] on div "First City Monument Bank (FCMB) - GOOD SHEPHERD SCHOOLS" at bounding box center [295, 184] width 79 height 54
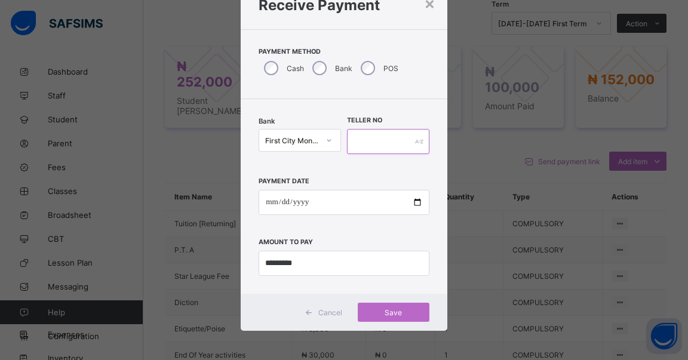
click at [356, 140] on input "text" at bounding box center [388, 141] width 82 height 25
type input "********"
click at [417, 200] on input "date" at bounding box center [344, 202] width 171 height 25
type input "**********"
drag, startPoint x: 313, startPoint y: 262, endPoint x: 260, endPoint y: 262, distance: 53.1
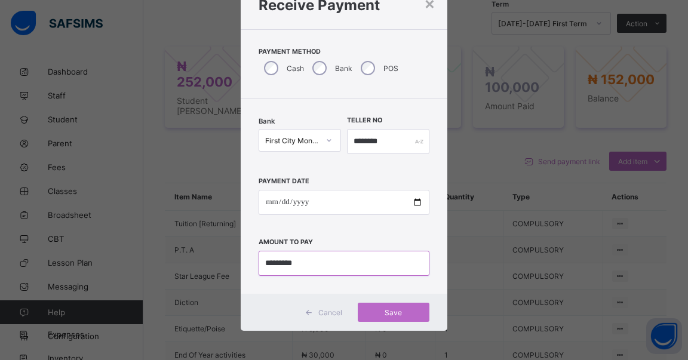
click at [263, 263] on input "currency" at bounding box center [344, 263] width 171 height 25
type input "*********"
click at [389, 310] on span "Save" at bounding box center [394, 312] width 54 height 9
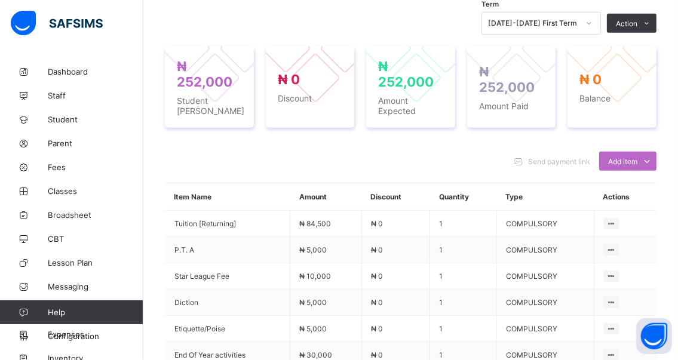
scroll to position [631, 0]
